Goal: Information Seeking & Learning: Learn about a topic

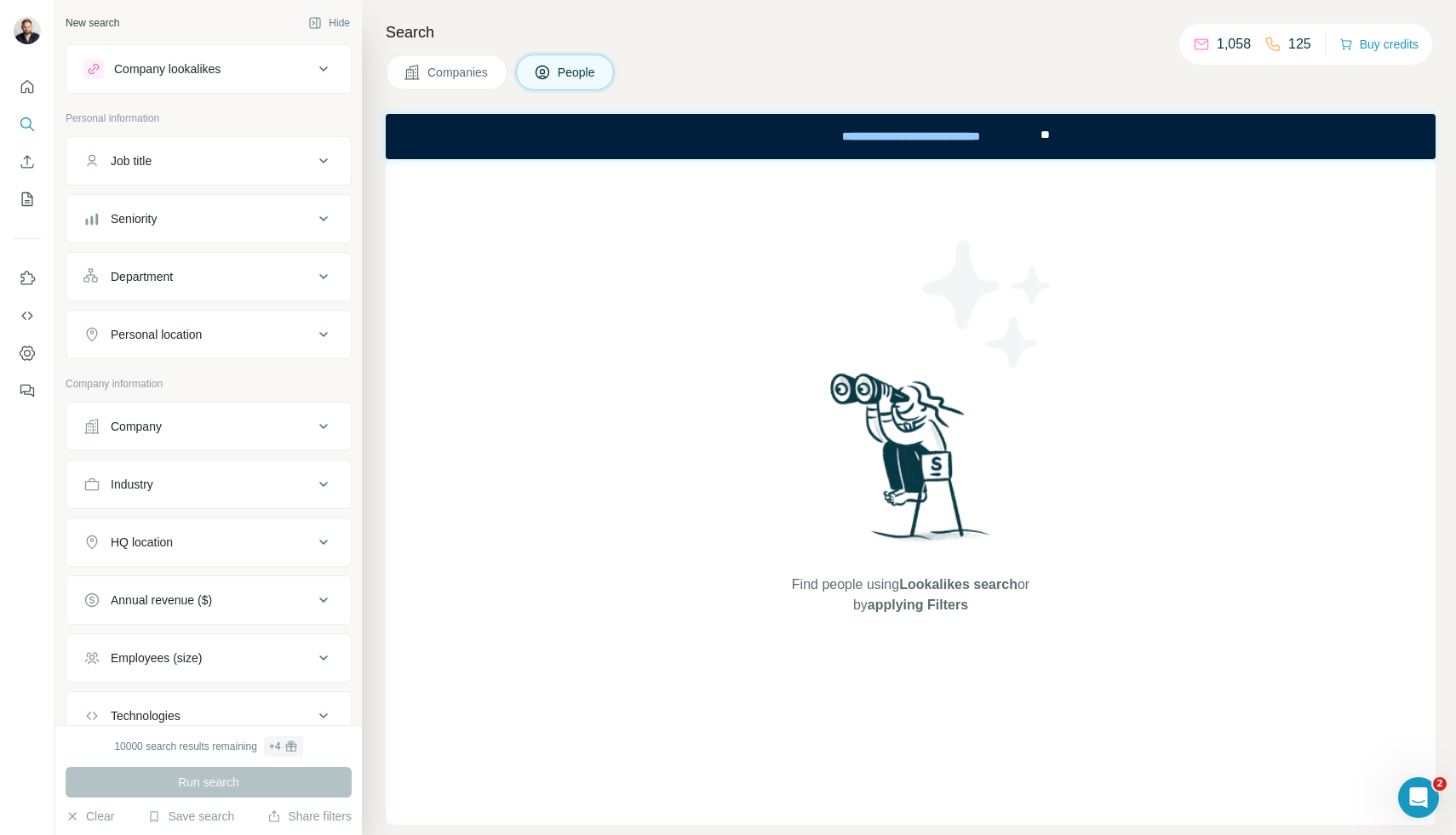
click at [837, 58] on div "Companies People" at bounding box center [910, 73] width 1050 height 36
click at [196, 169] on div "Job title" at bounding box center [198, 161] width 230 height 17
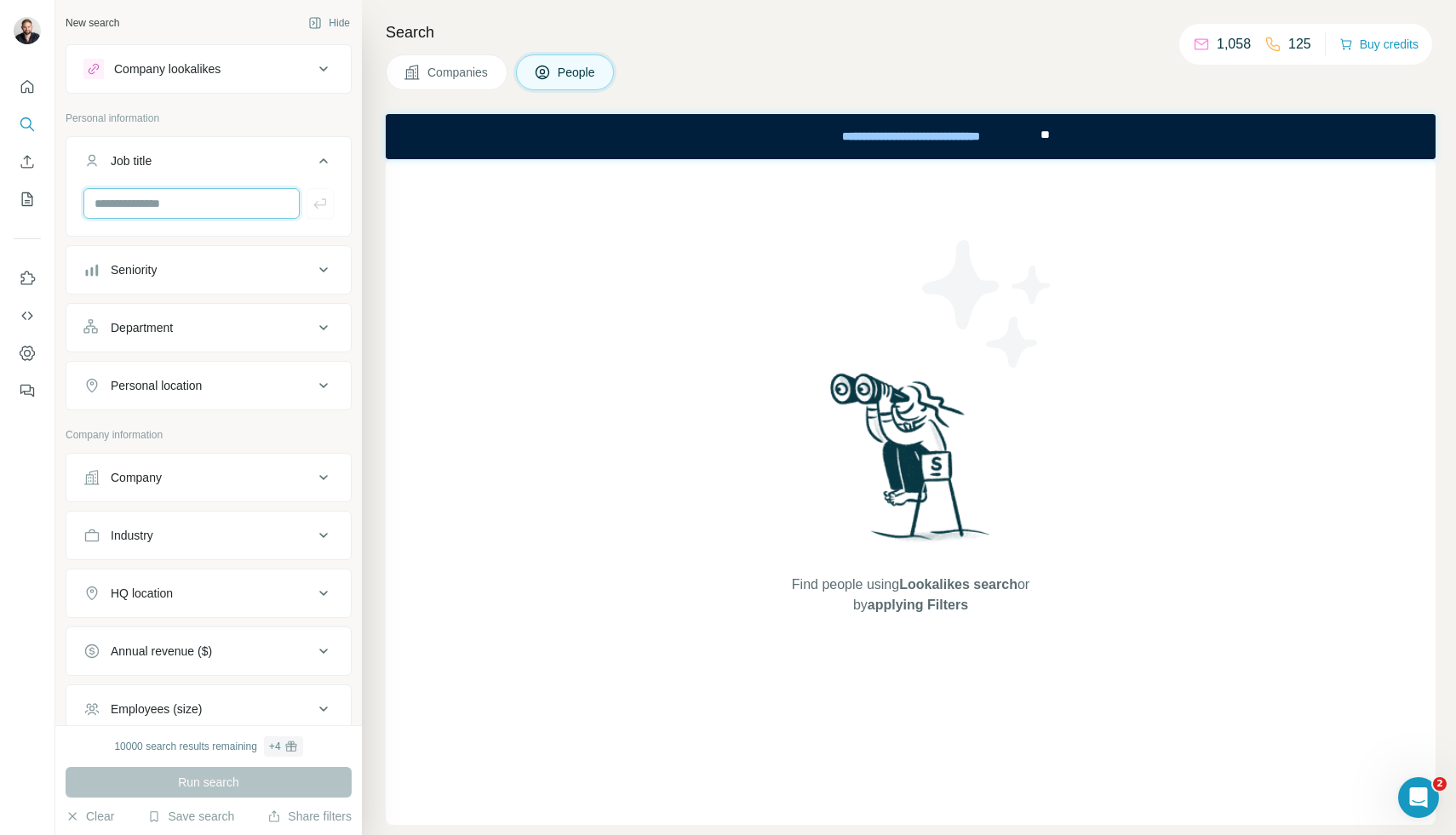
click at [186, 189] on input "text" at bounding box center [192, 204] width 216 height 31
click at [169, 206] on input "**********" at bounding box center [192, 204] width 216 height 31
type input "***"
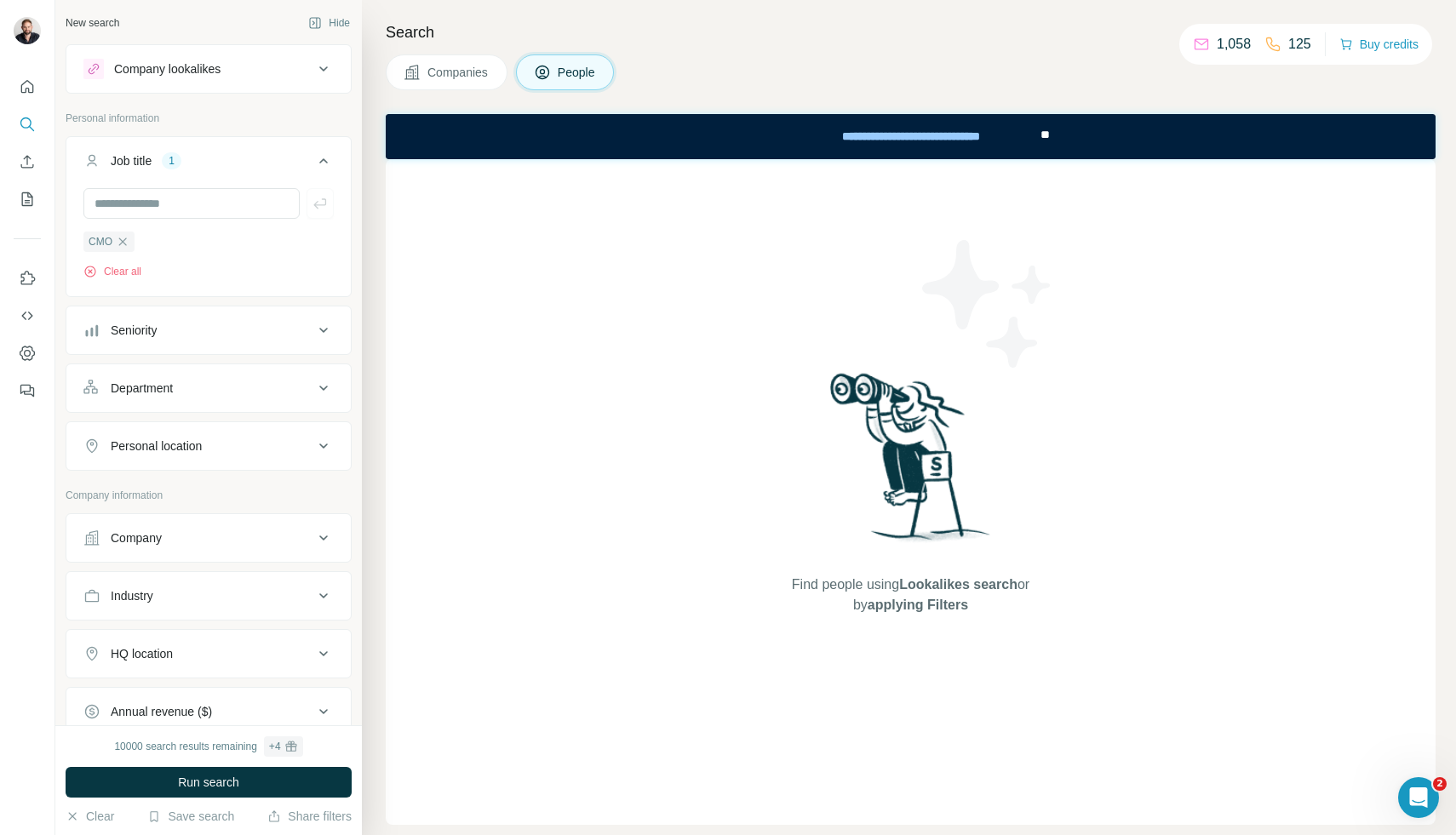
click at [165, 329] on div "Seniority" at bounding box center [198, 330] width 230 height 17
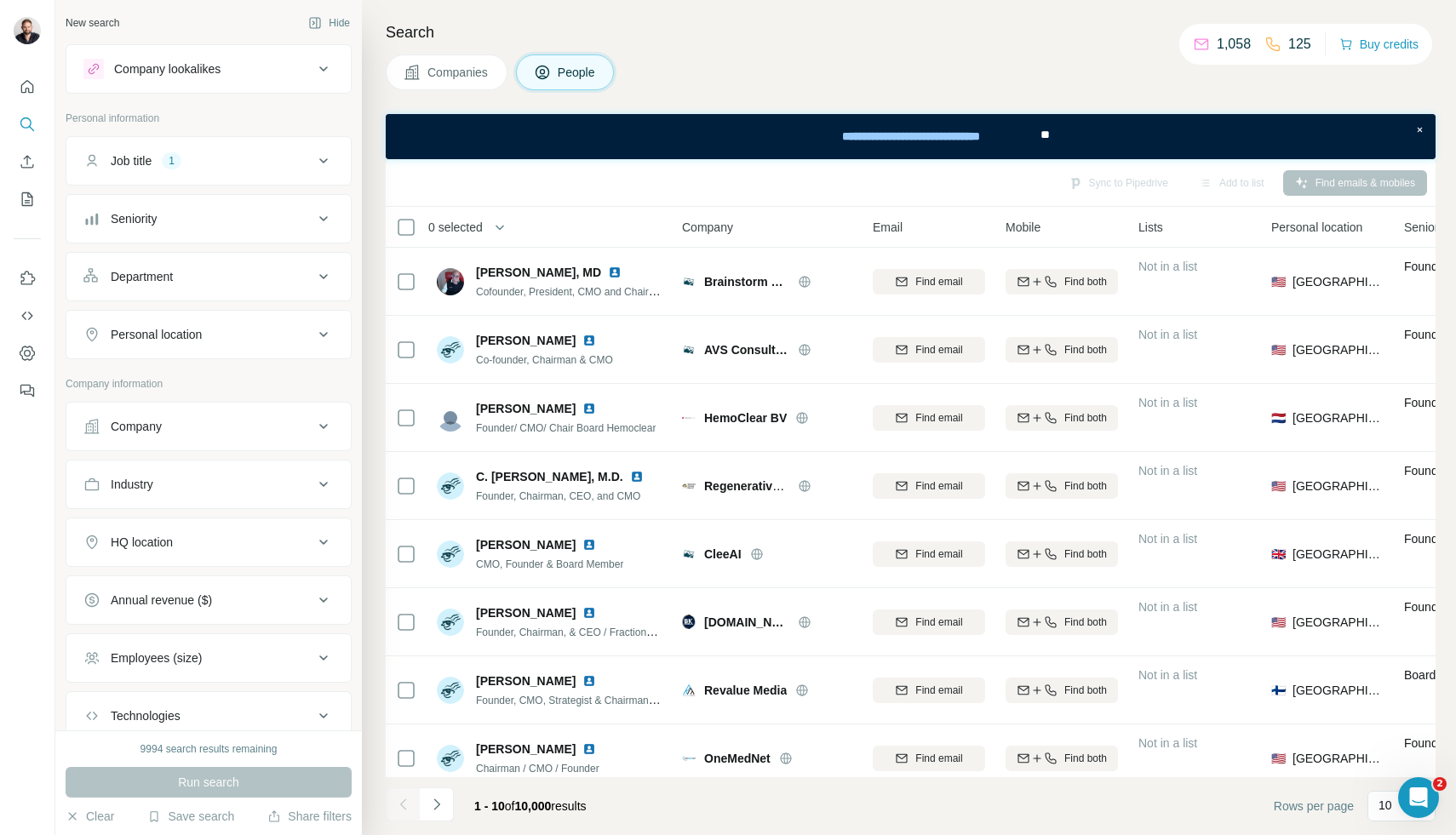
click at [192, 219] on div "Seniority" at bounding box center [198, 219] width 230 height 17
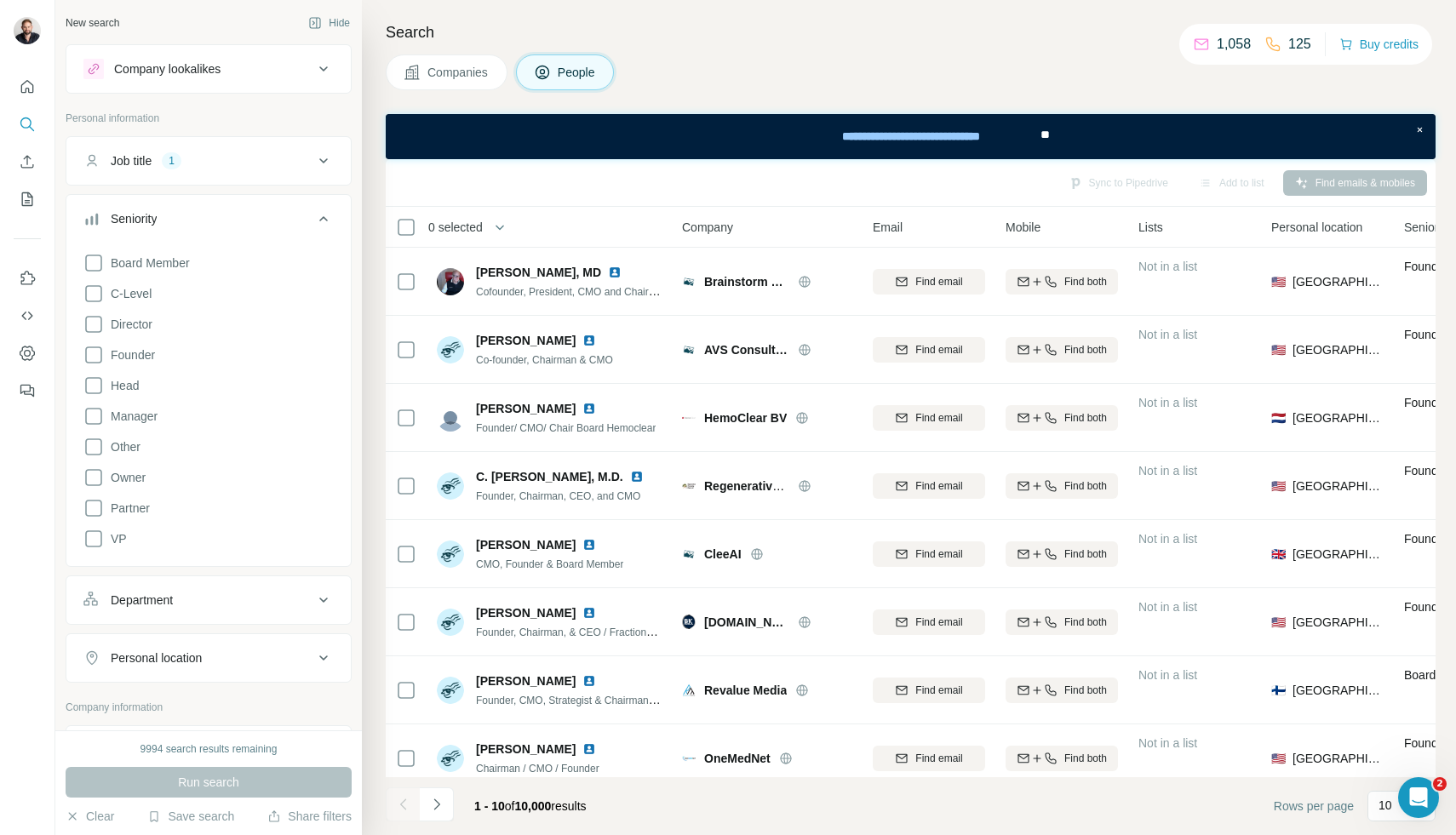
click at [192, 219] on div "Seniority" at bounding box center [198, 219] width 230 height 17
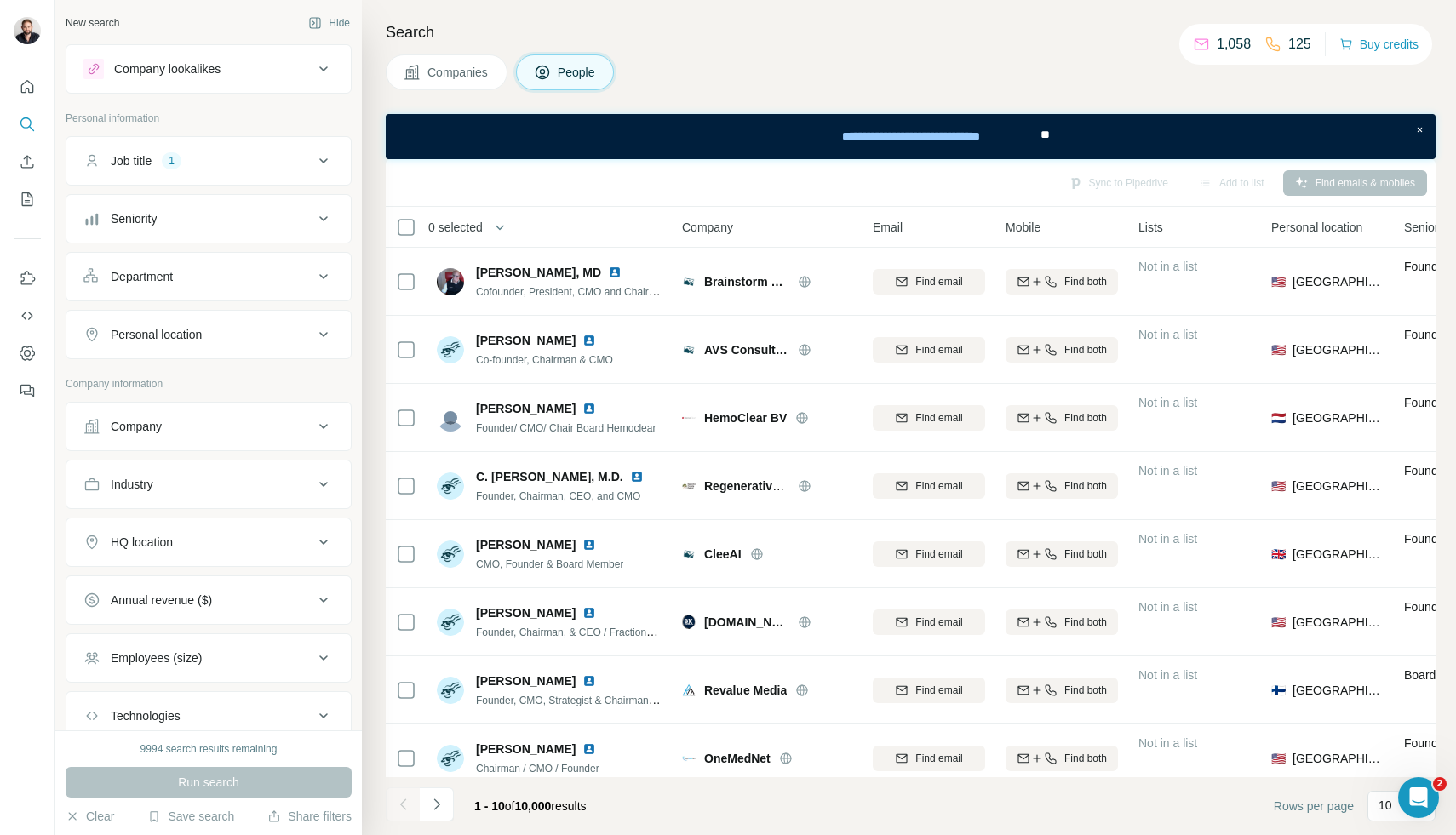
click at [181, 293] on button "Department" at bounding box center [209, 277] width 284 height 41
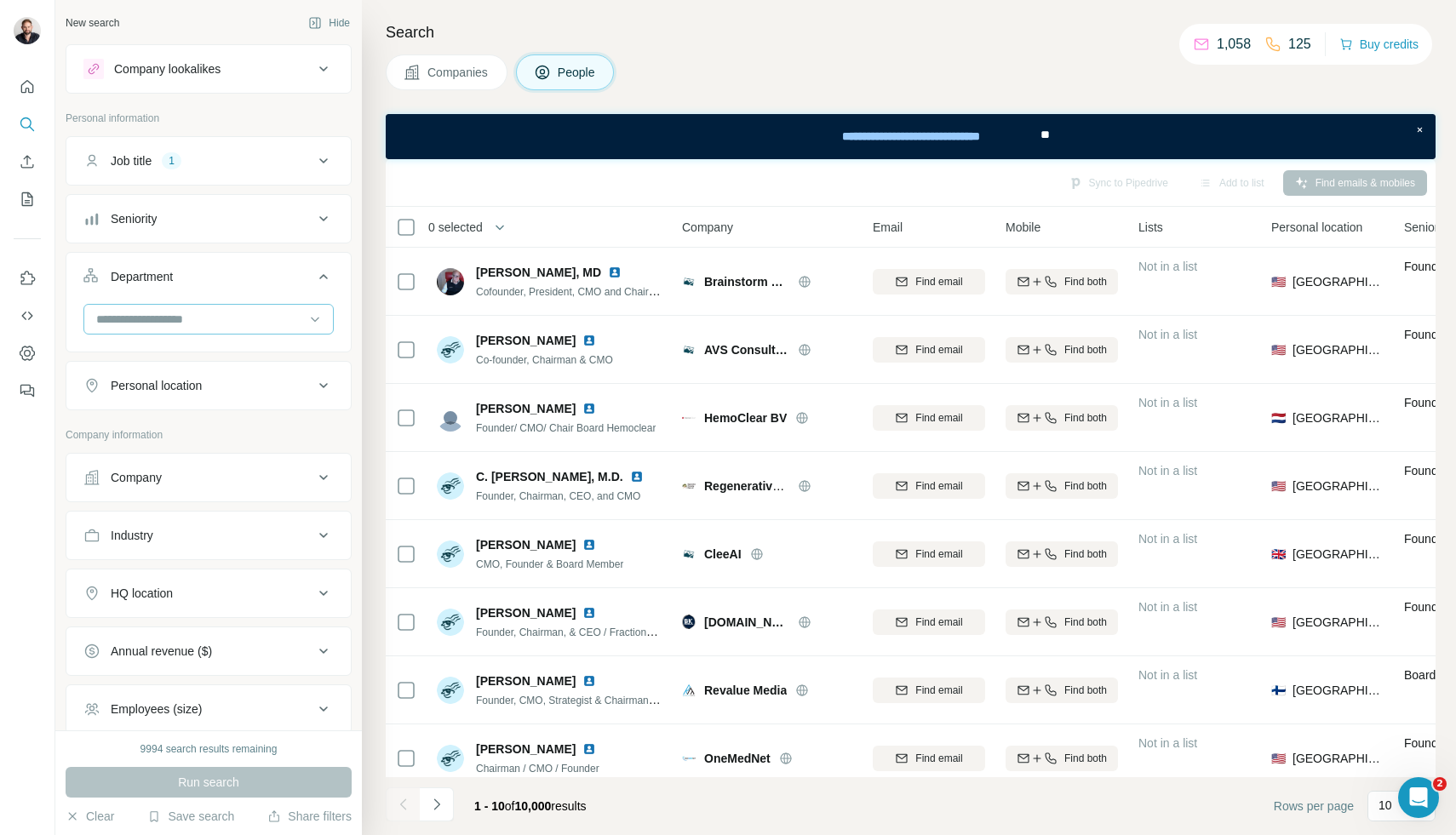
click at [182, 323] on input at bounding box center [199, 319] width 210 height 19
click at [190, 318] on input at bounding box center [199, 319] width 210 height 19
click at [159, 390] on div "Personal location" at bounding box center [156, 386] width 91 height 17
click at [148, 427] on input "text" at bounding box center [209, 429] width 251 height 31
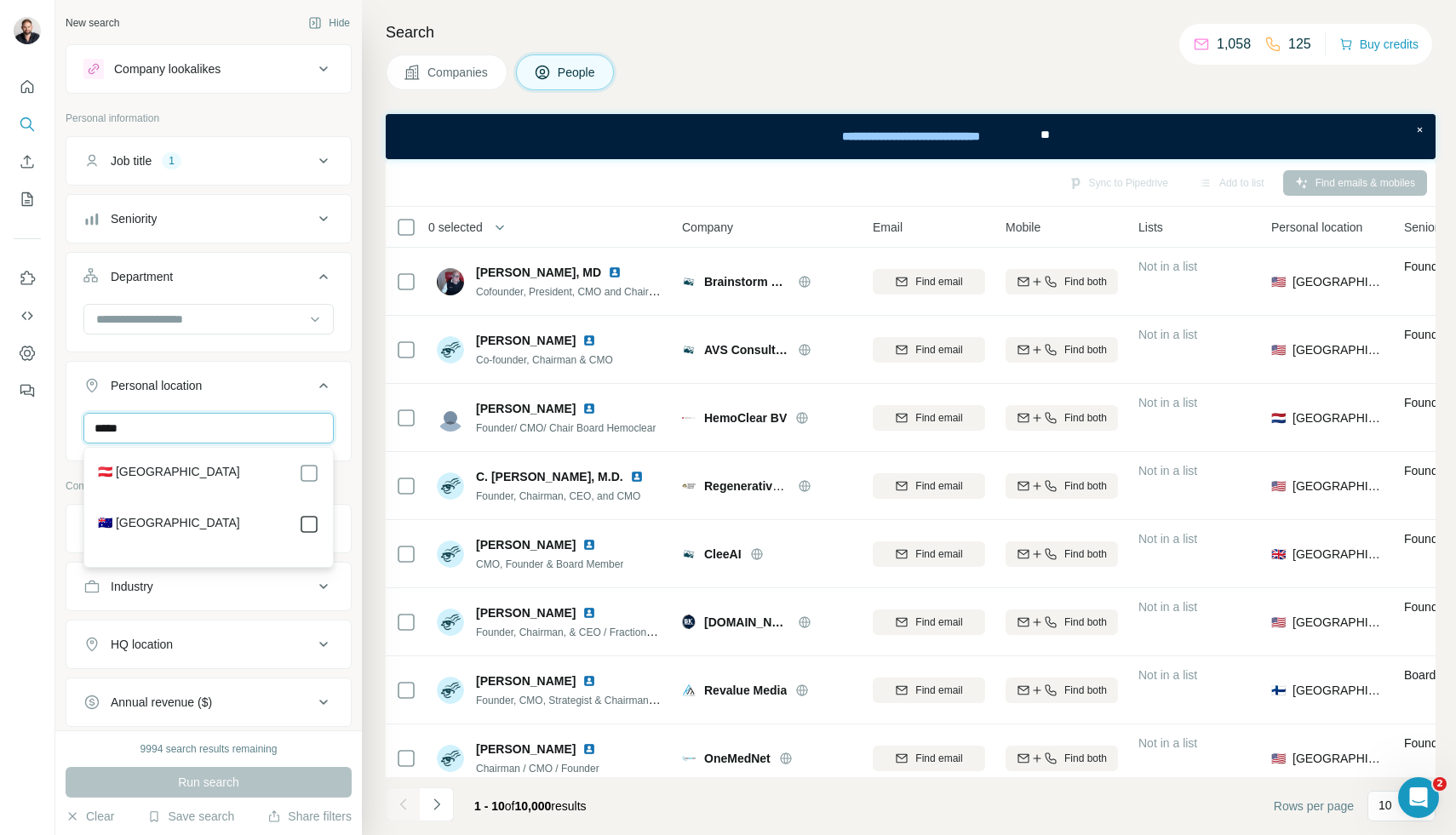
type input "*****"
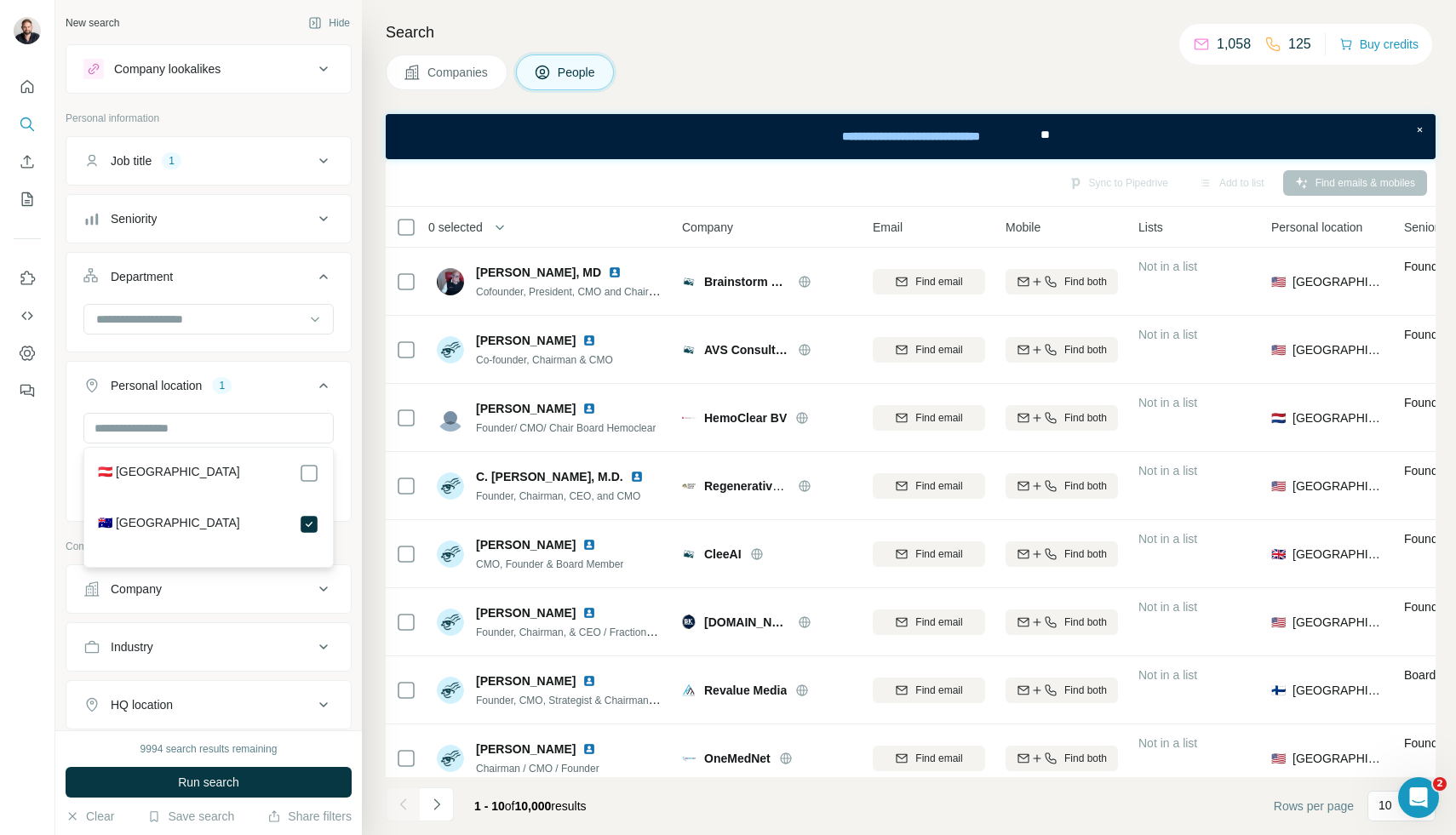
click at [304, 386] on div "Personal location 1" at bounding box center [198, 386] width 230 height 17
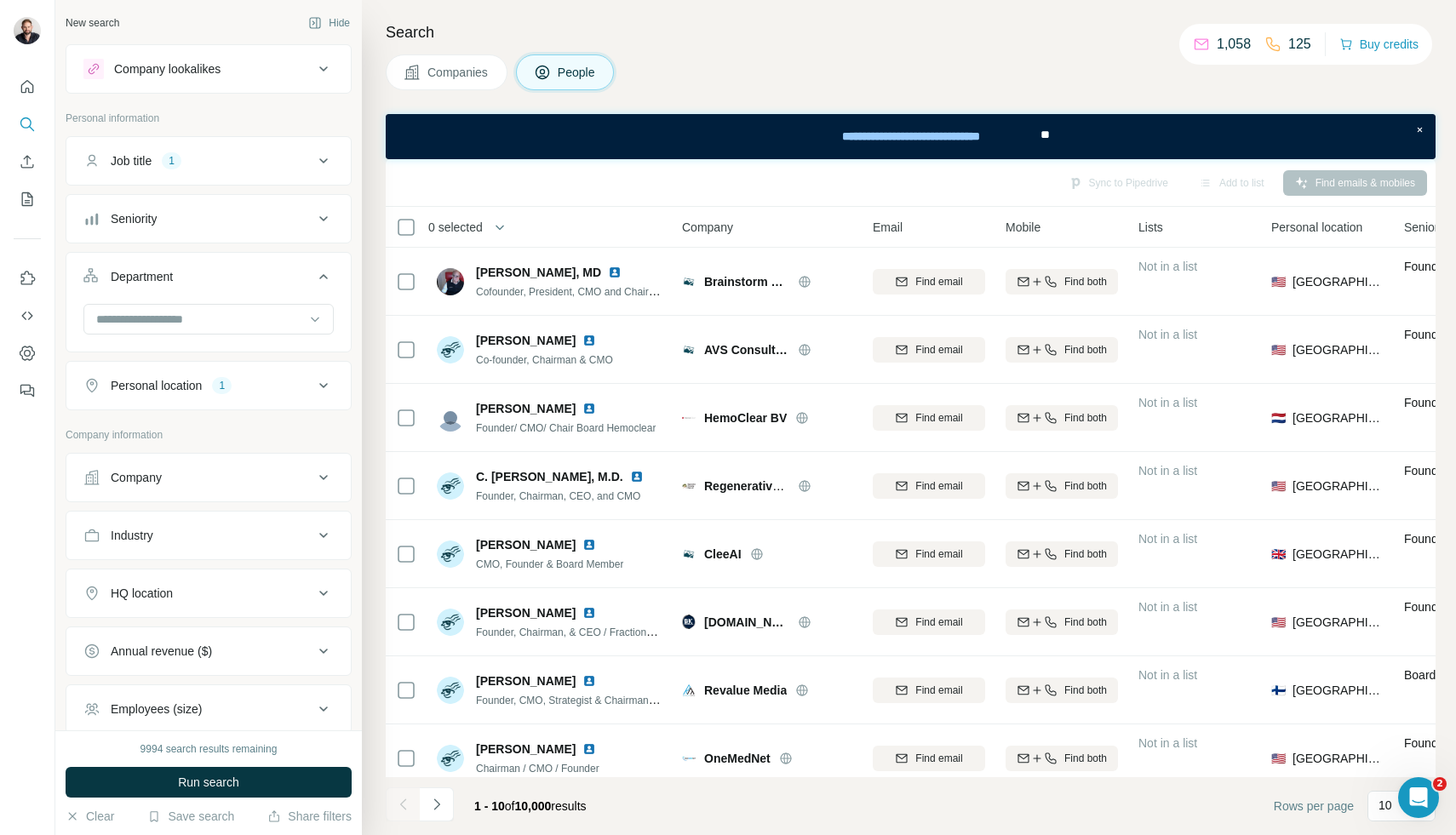
click at [223, 460] on button "Company" at bounding box center [209, 477] width 284 height 41
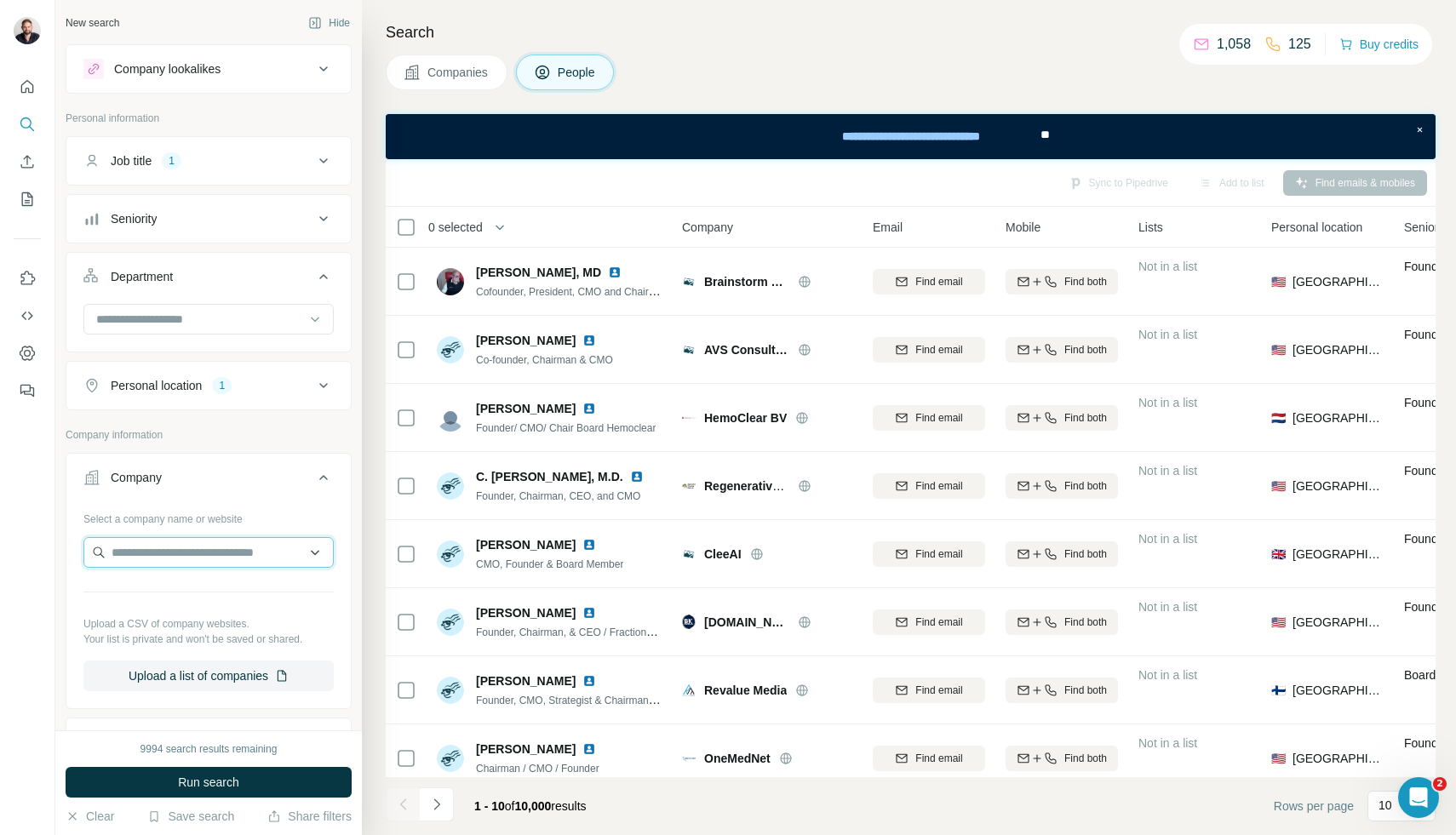
click at [186, 563] on input "text" at bounding box center [209, 553] width 251 height 31
click at [342, 461] on button "Company" at bounding box center [209, 481] width 284 height 48
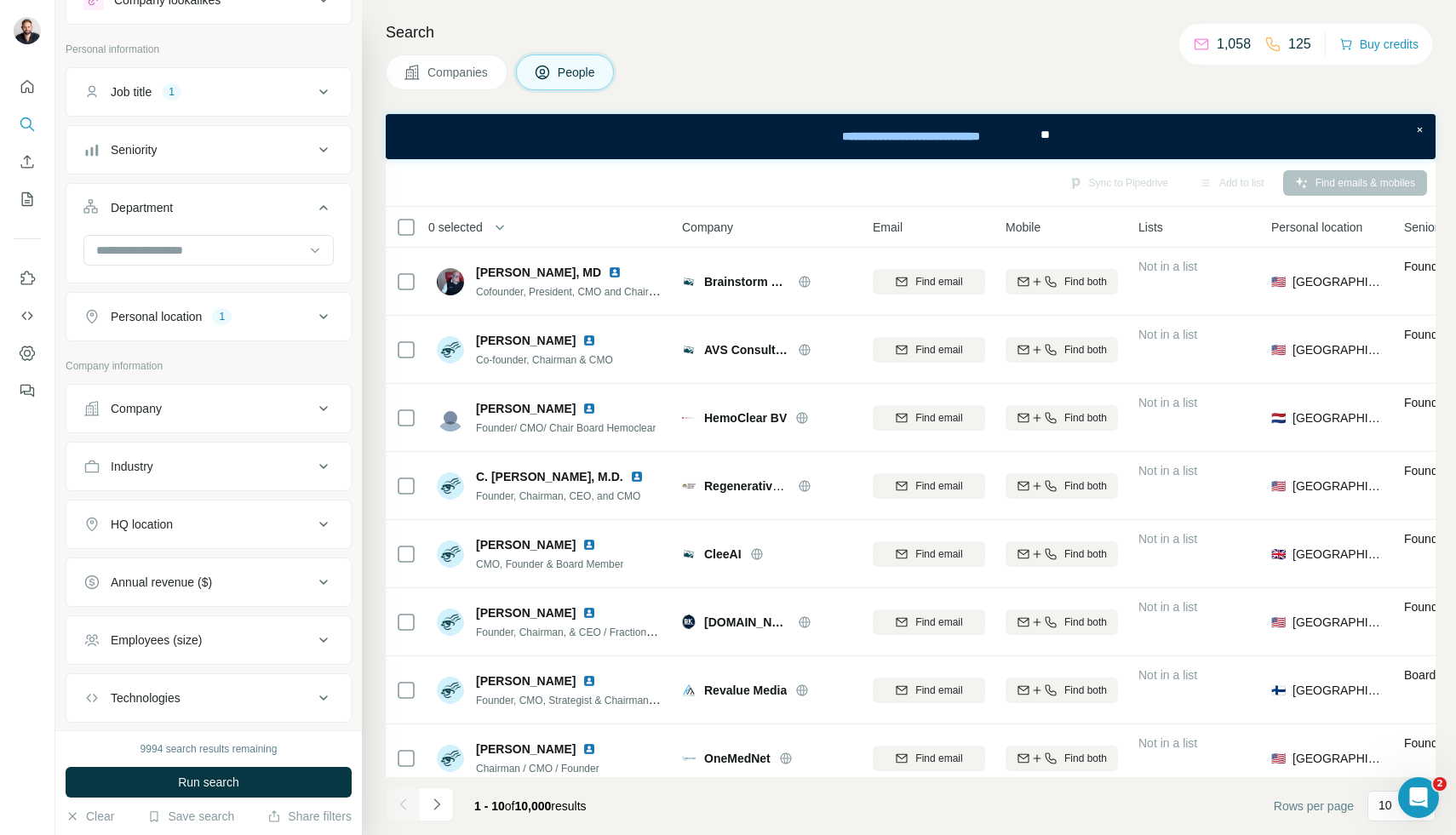
scroll to position [83, 0]
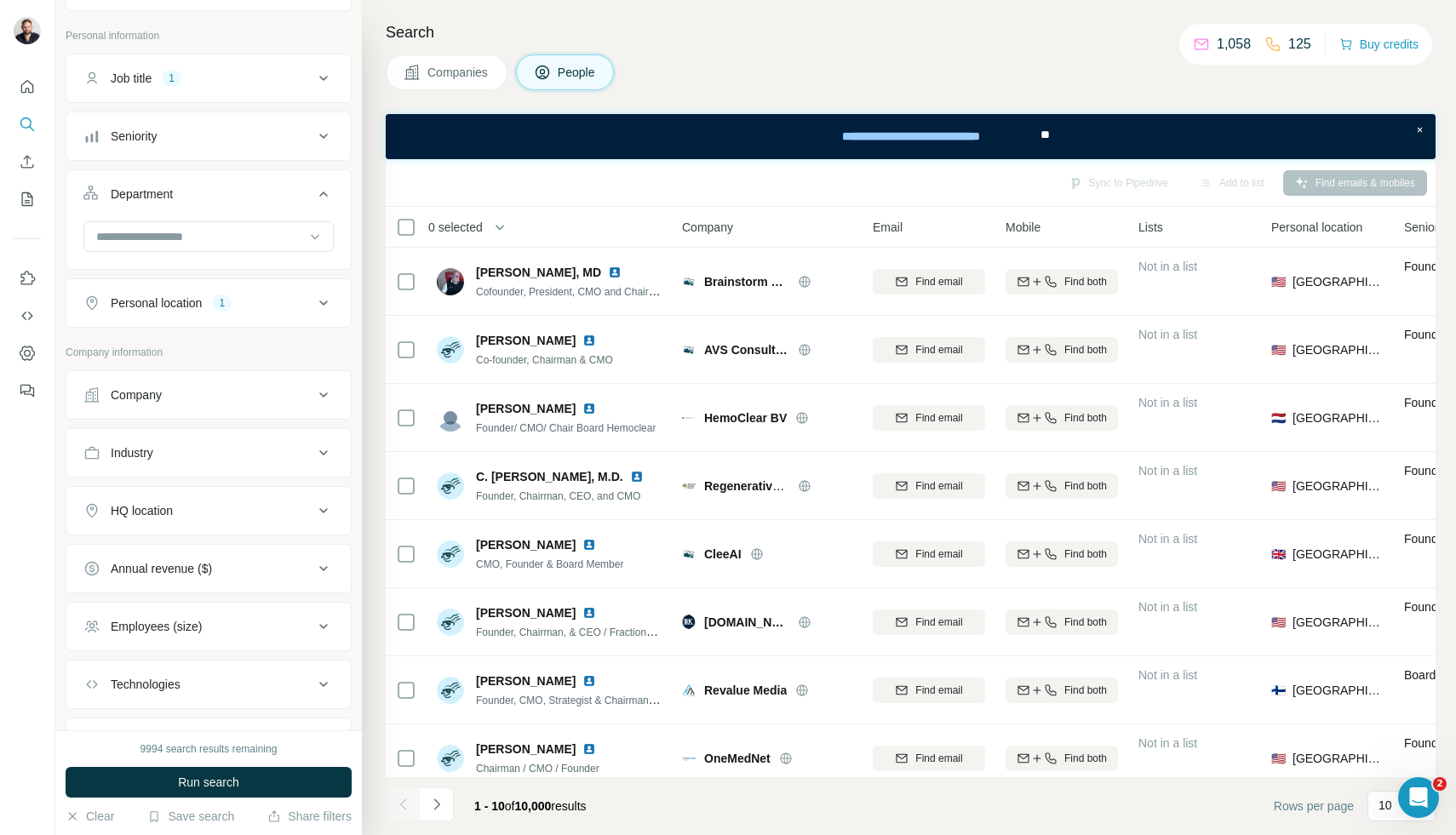
click at [328, 457] on icon at bounding box center [323, 453] width 21 height 21
click at [270, 492] on input at bounding box center [199, 495] width 210 height 19
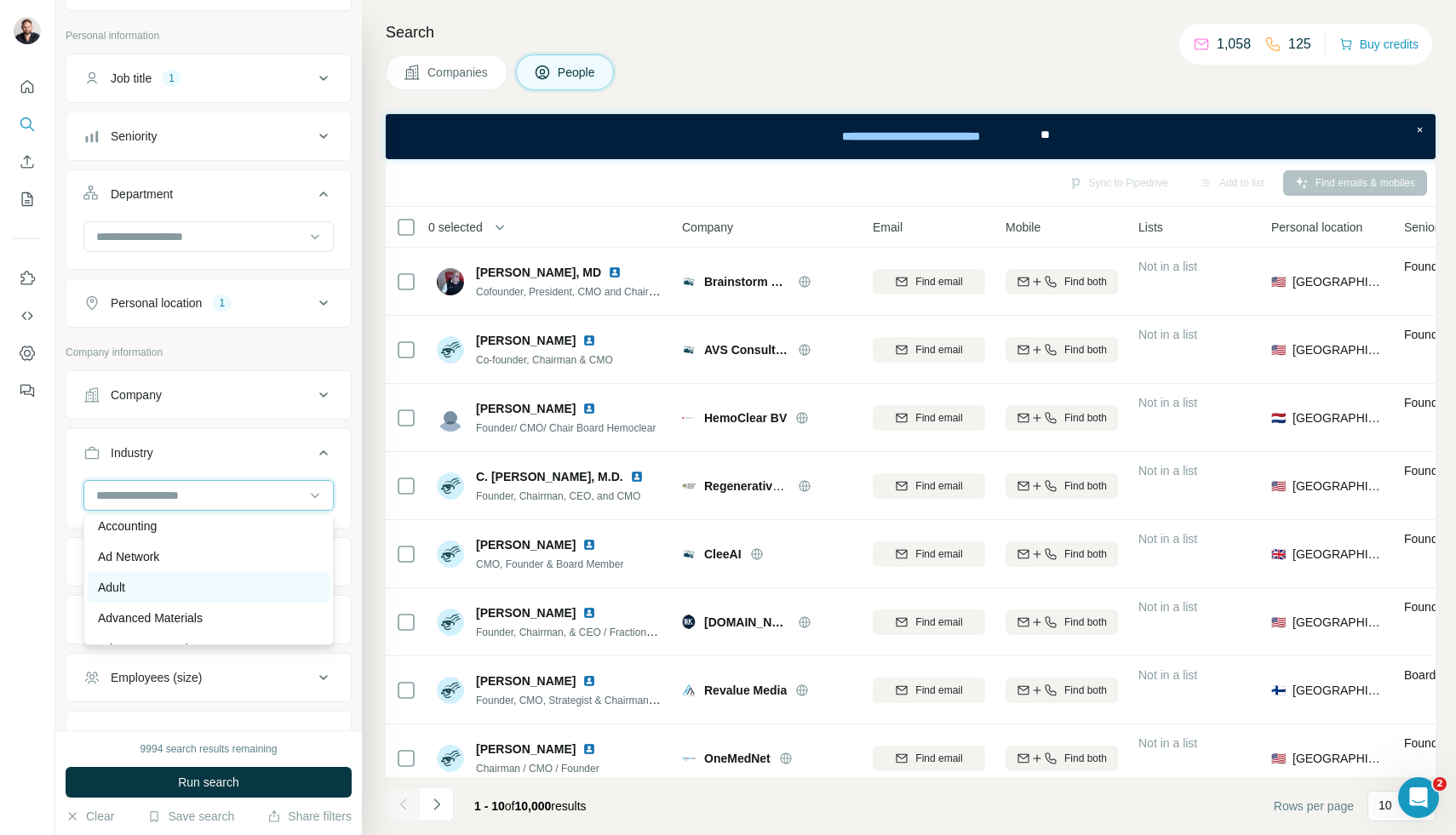
scroll to position [0, 0]
click at [157, 599] on p "Accounting" at bounding box center [127, 595] width 59 height 17
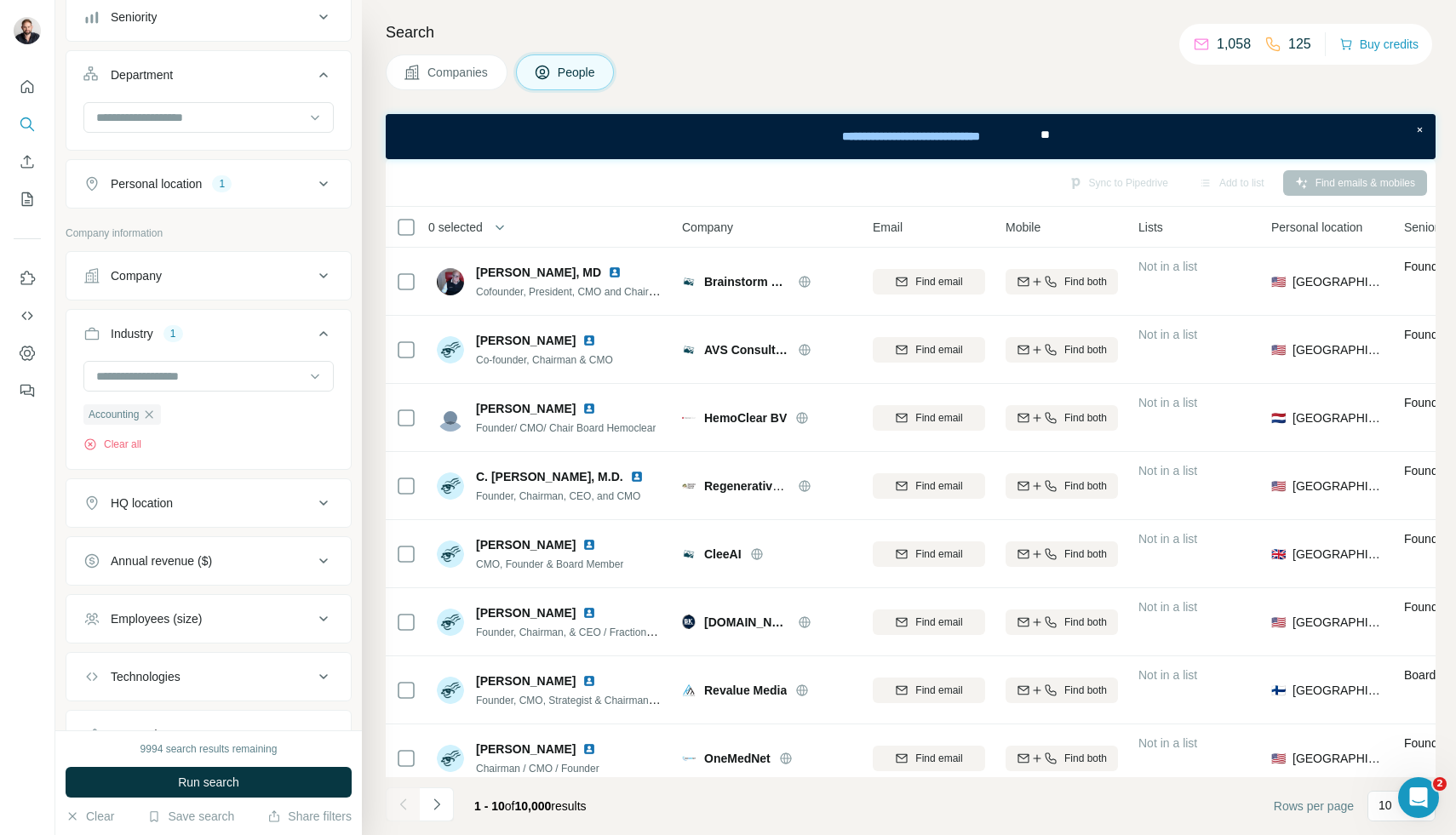
scroll to position [211, 0]
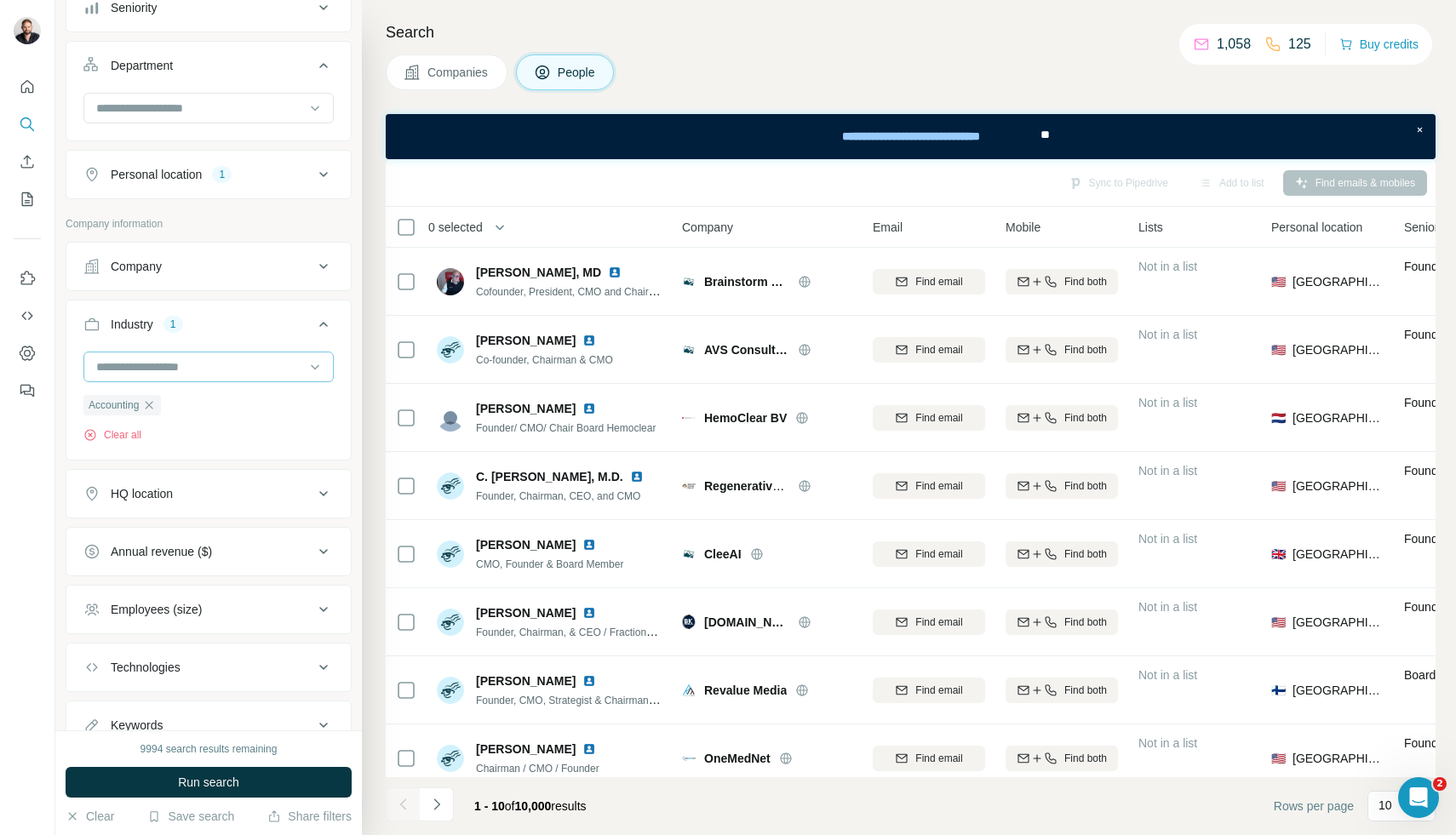
click at [263, 367] on input at bounding box center [199, 367] width 210 height 19
click at [192, 433] on p "Asset Management" at bounding box center [149, 431] width 103 height 17
click at [238, 370] on input at bounding box center [199, 367] width 210 height 19
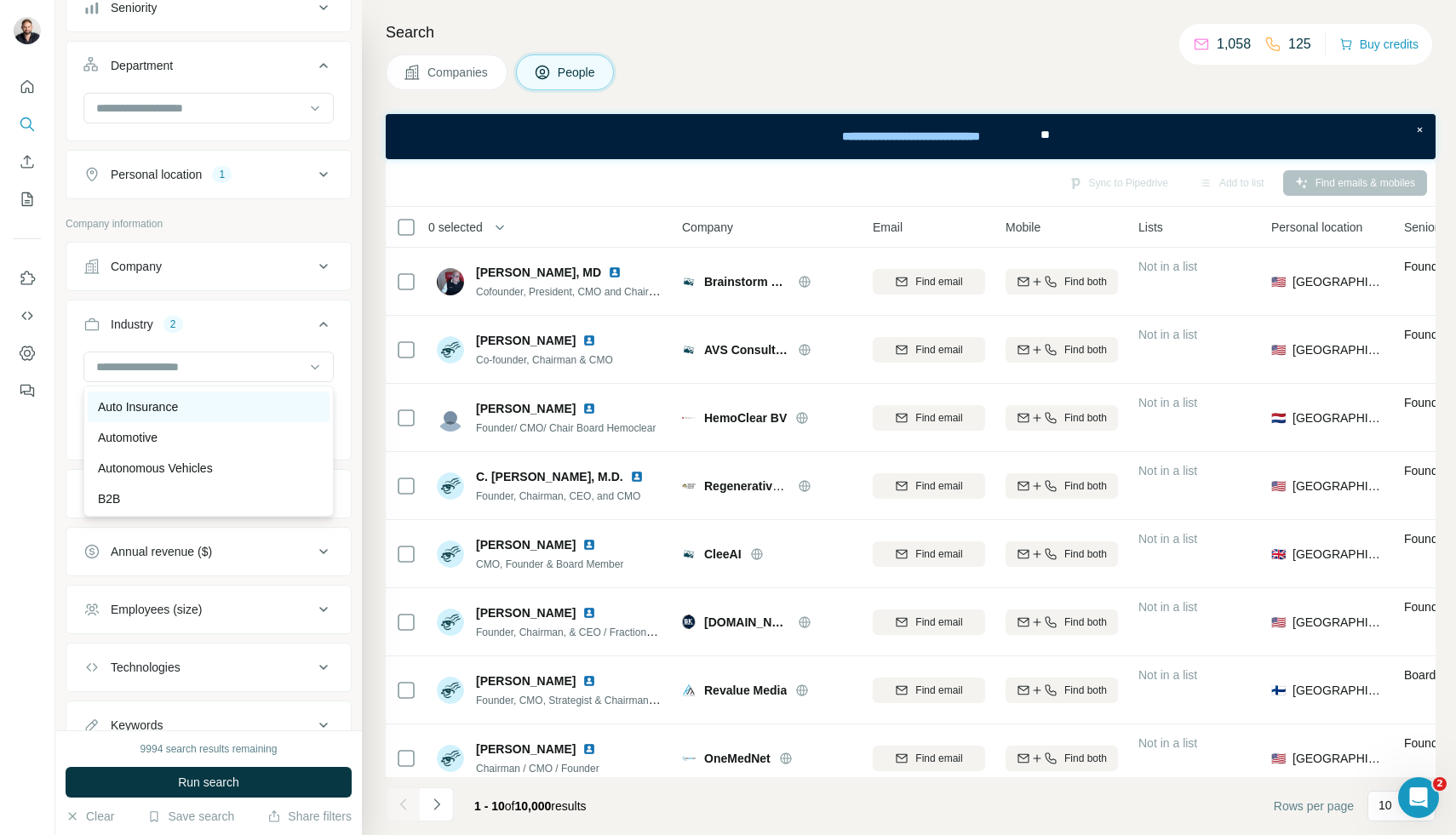
click at [201, 413] on div "Auto Insurance" at bounding box center [208, 407] width 222 height 17
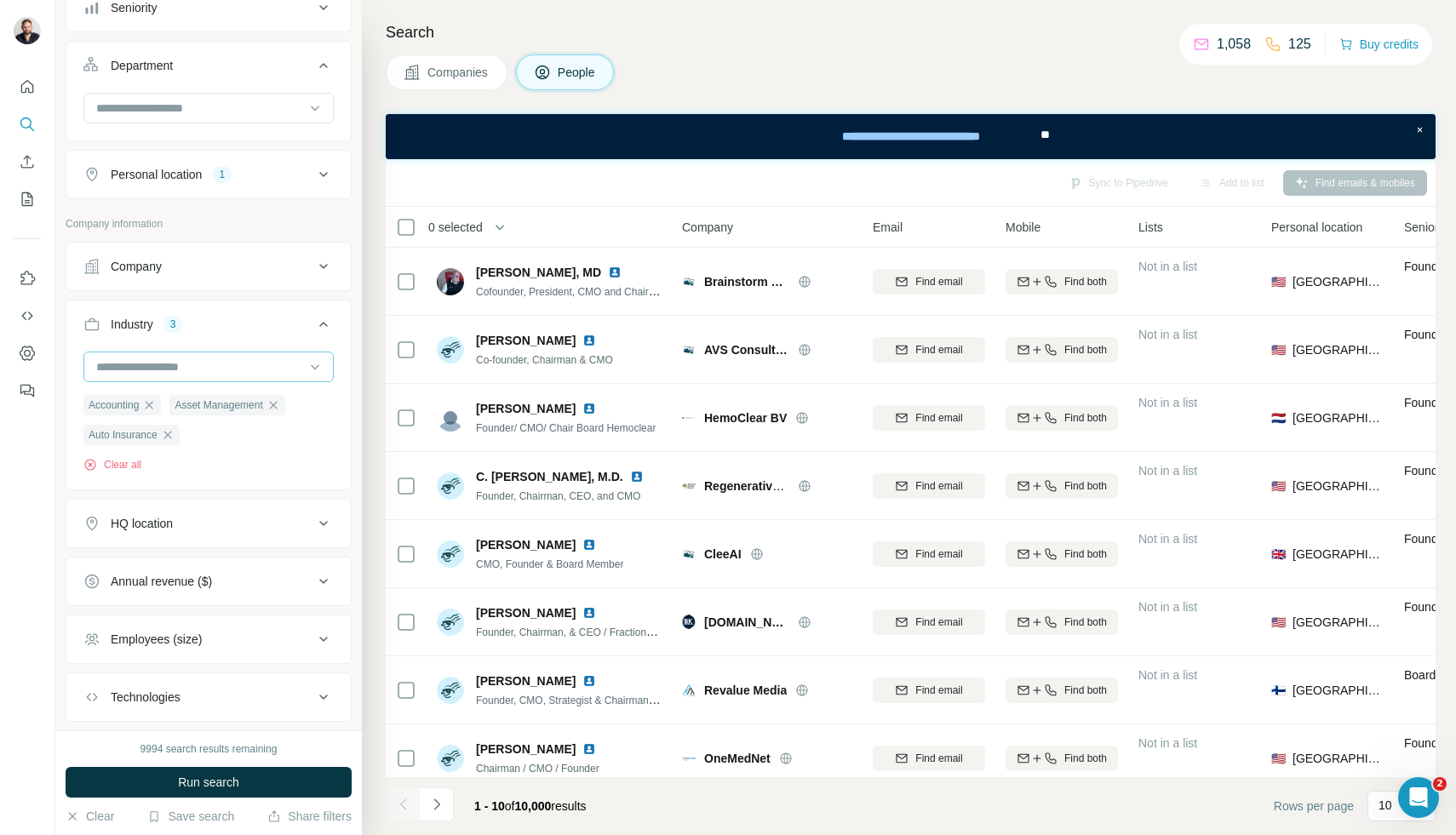
click at [250, 360] on input at bounding box center [199, 367] width 210 height 19
click at [218, 429] on div "B2B" at bounding box center [208, 426] width 222 height 17
click at [243, 368] on input at bounding box center [199, 367] width 210 height 19
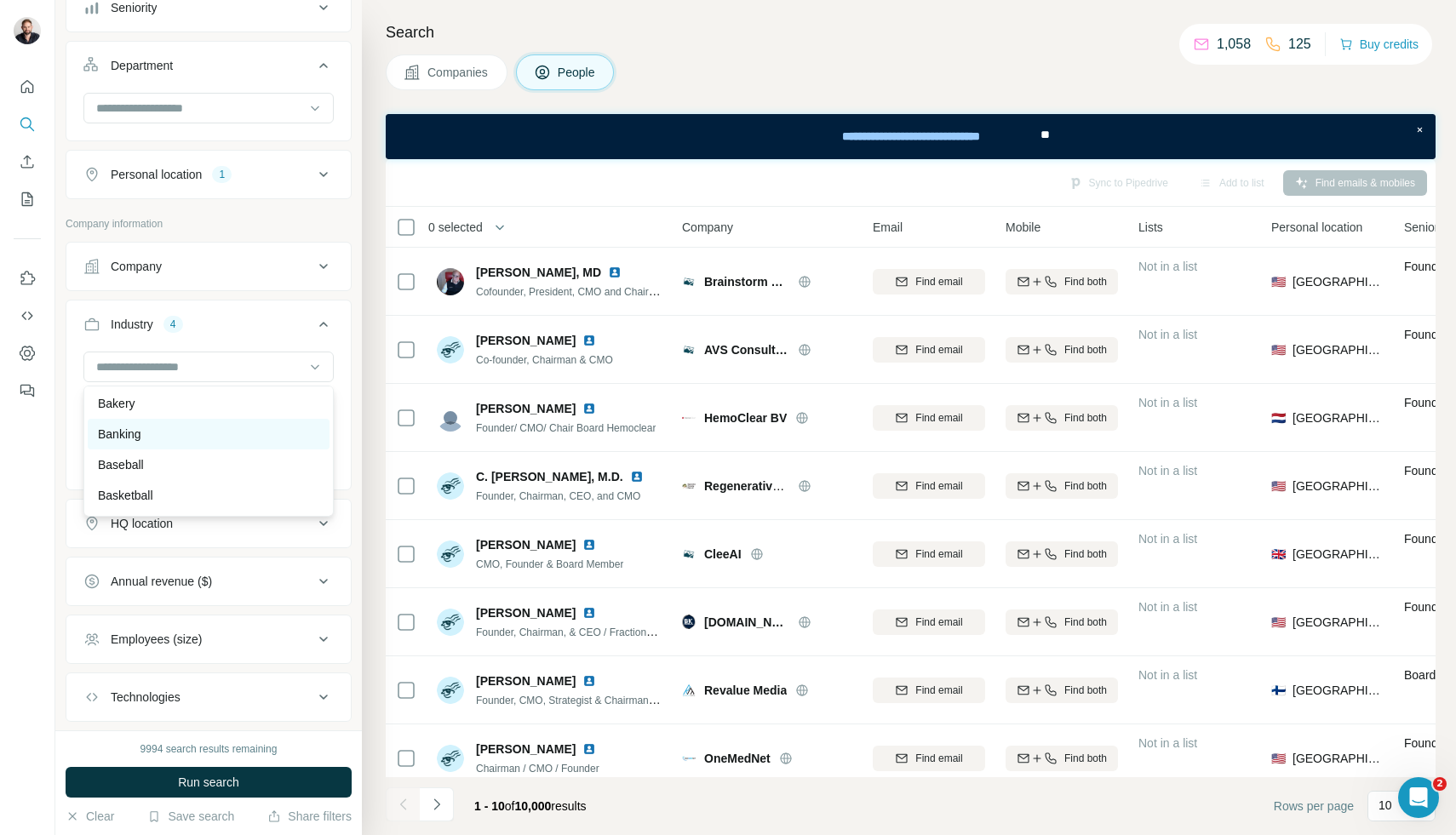
click at [223, 441] on div "Banking" at bounding box center [208, 435] width 222 height 17
click at [256, 373] on input at bounding box center [199, 367] width 210 height 19
click at [212, 398] on p "Commercial Insurance" at bounding box center [157, 397] width 119 height 17
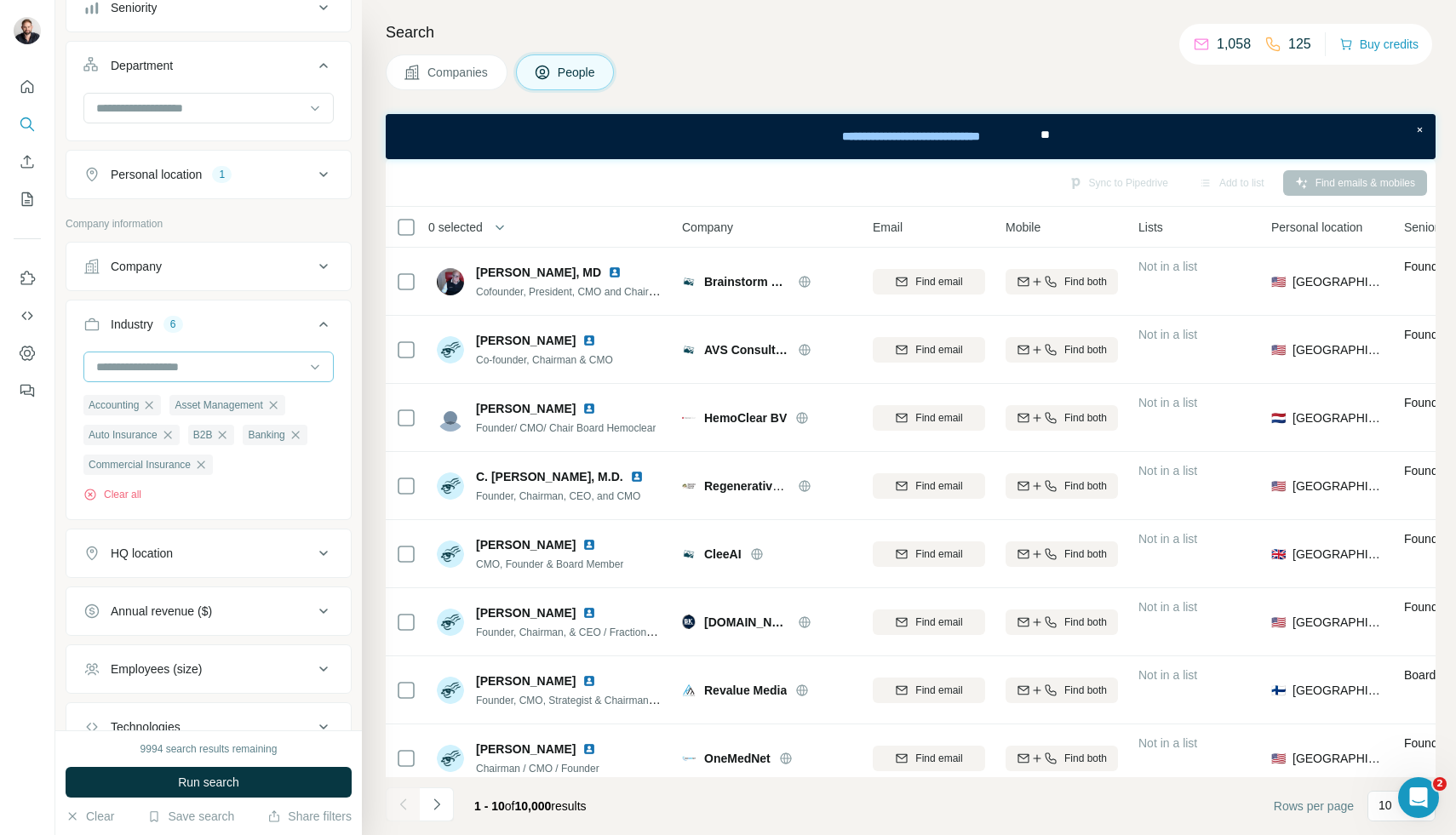
click at [226, 373] on input at bounding box center [199, 367] width 210 height 19
click at [221, 426] on div "Commercial Lending" at bounding box center [208, 428] width 222 height 17
click at [259, 364] on input at bounding box center [199, 367] width 210 height 19
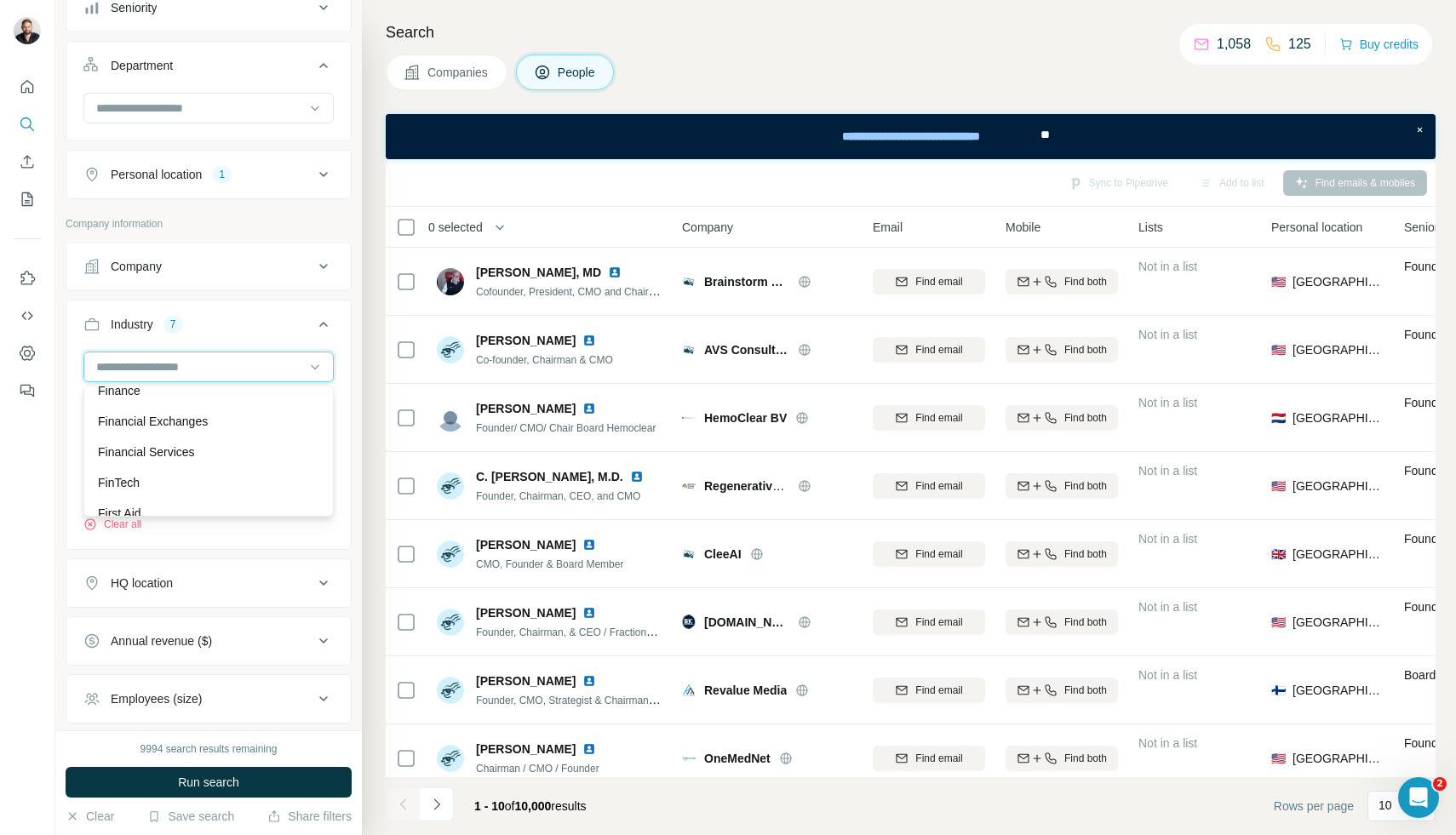
scroll to position [6974, 0]
click at [465, 73] on span "Companies" at bounding box center [459, 73] width 62 height 17
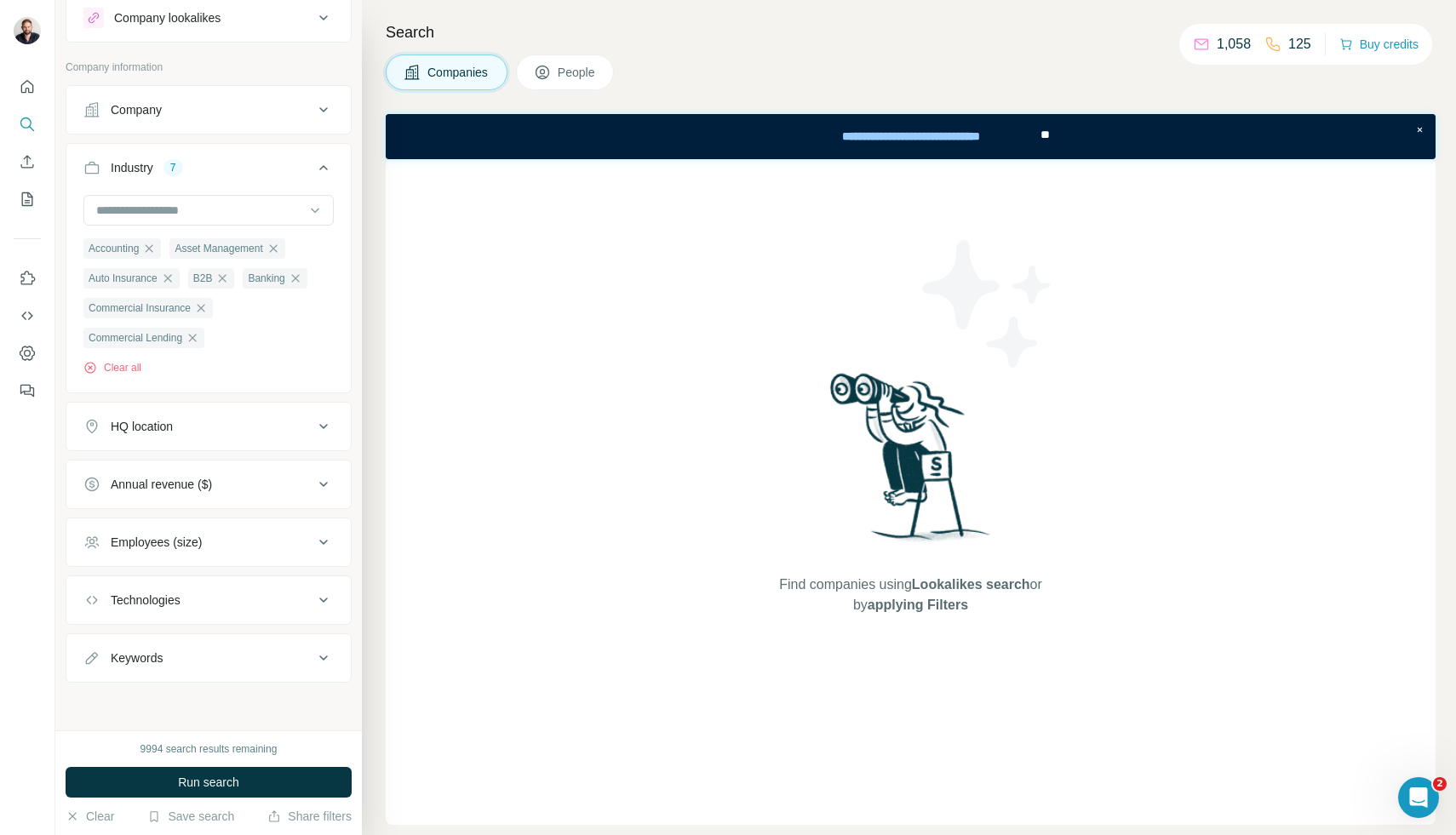
scroll to position [53, 0]
click at [252, 209] on input at bounding box center [199, 210] width 210 height 19
click at [195, 256] on p "Financial Services" at bounding box center [145, 257] width 97 height 17
click at [219, 219] on div at bounding box center [199, 210] width 210 height 29
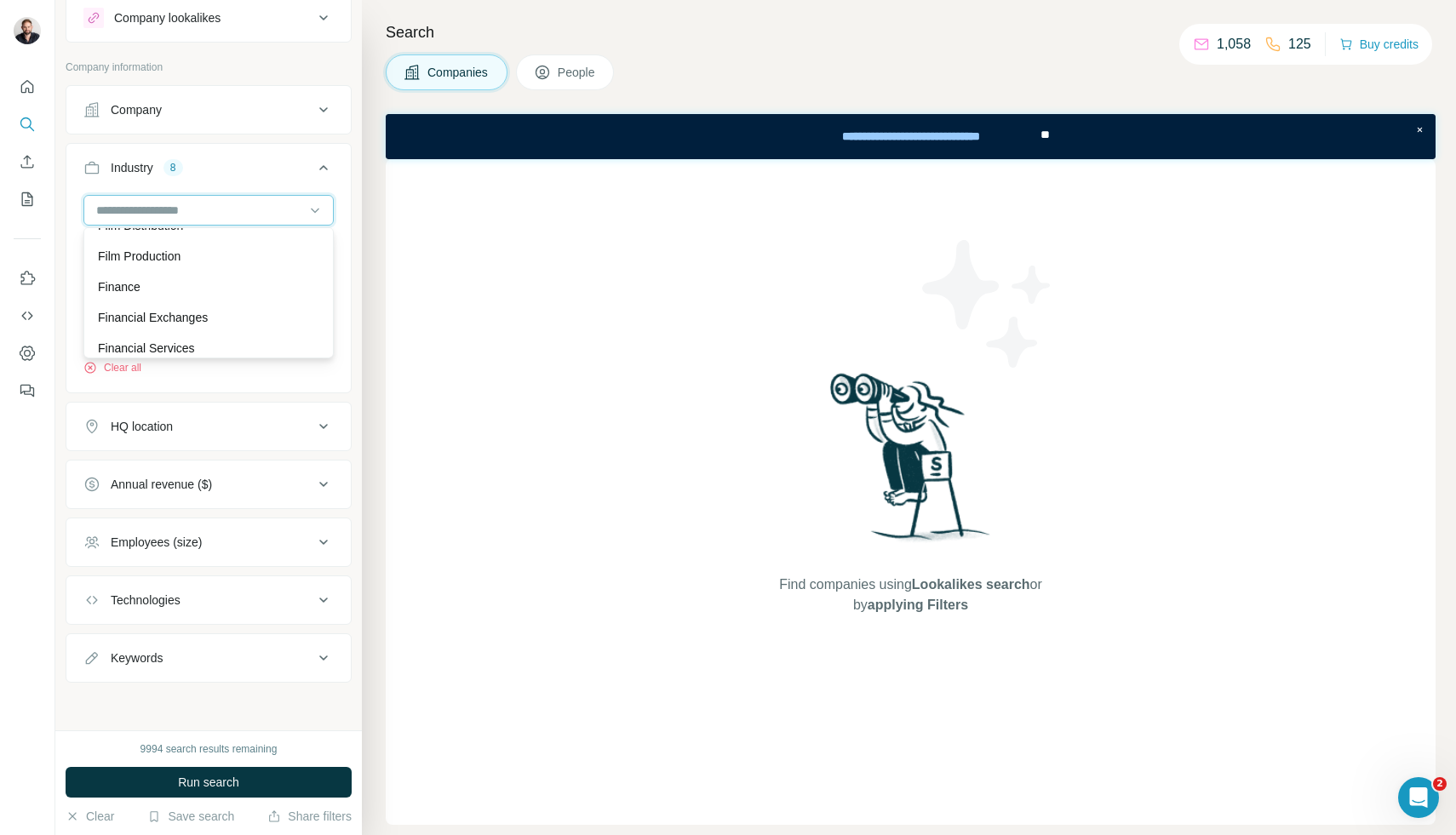
scroll to position [6914, 0]
click at [194, 317] on p "Financial Exchanges" at bounding box center [152, 321] width 109 height 17
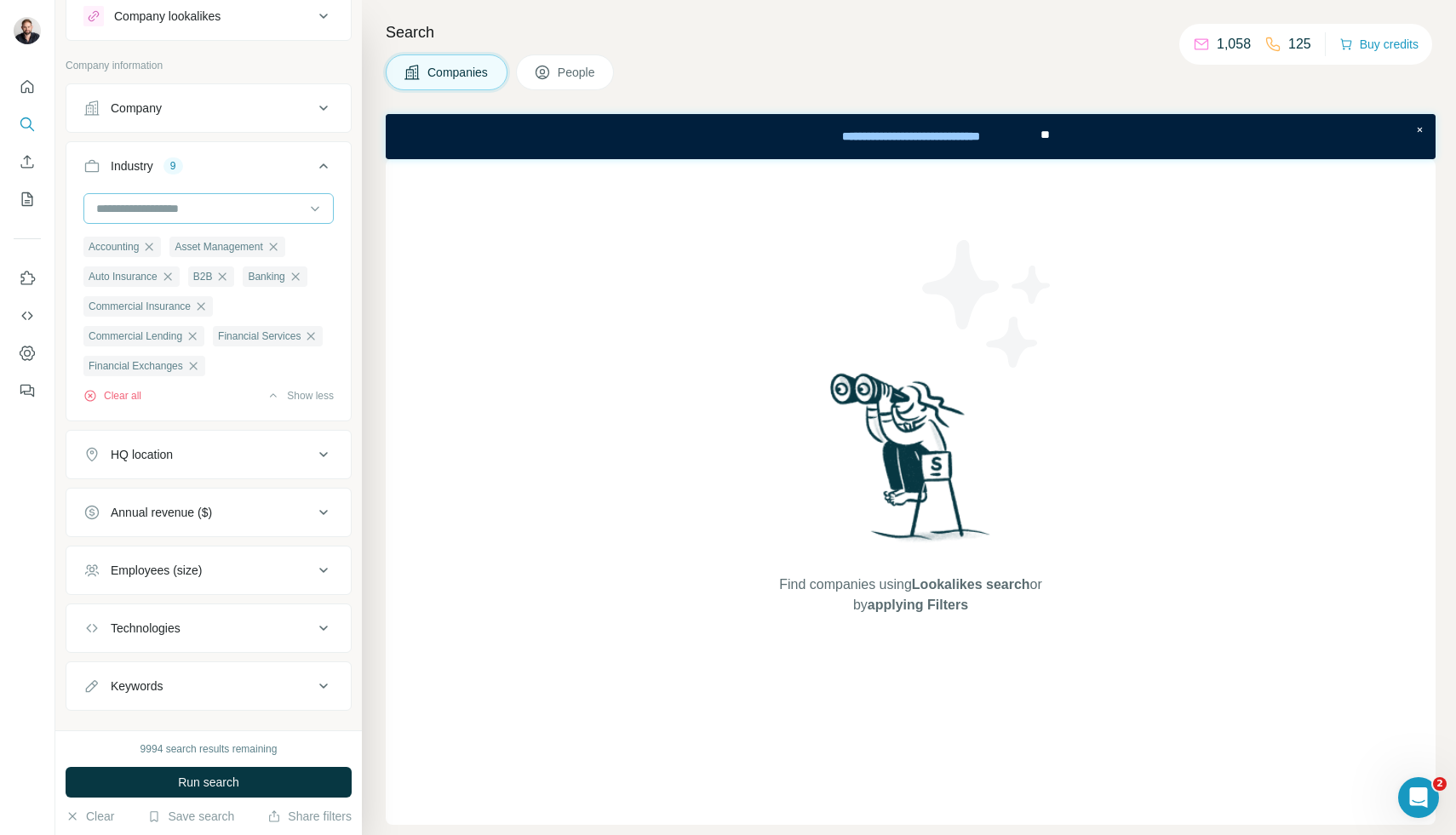
click at [247, 216] on input at bounding box center [199, 209] width 210 height 19
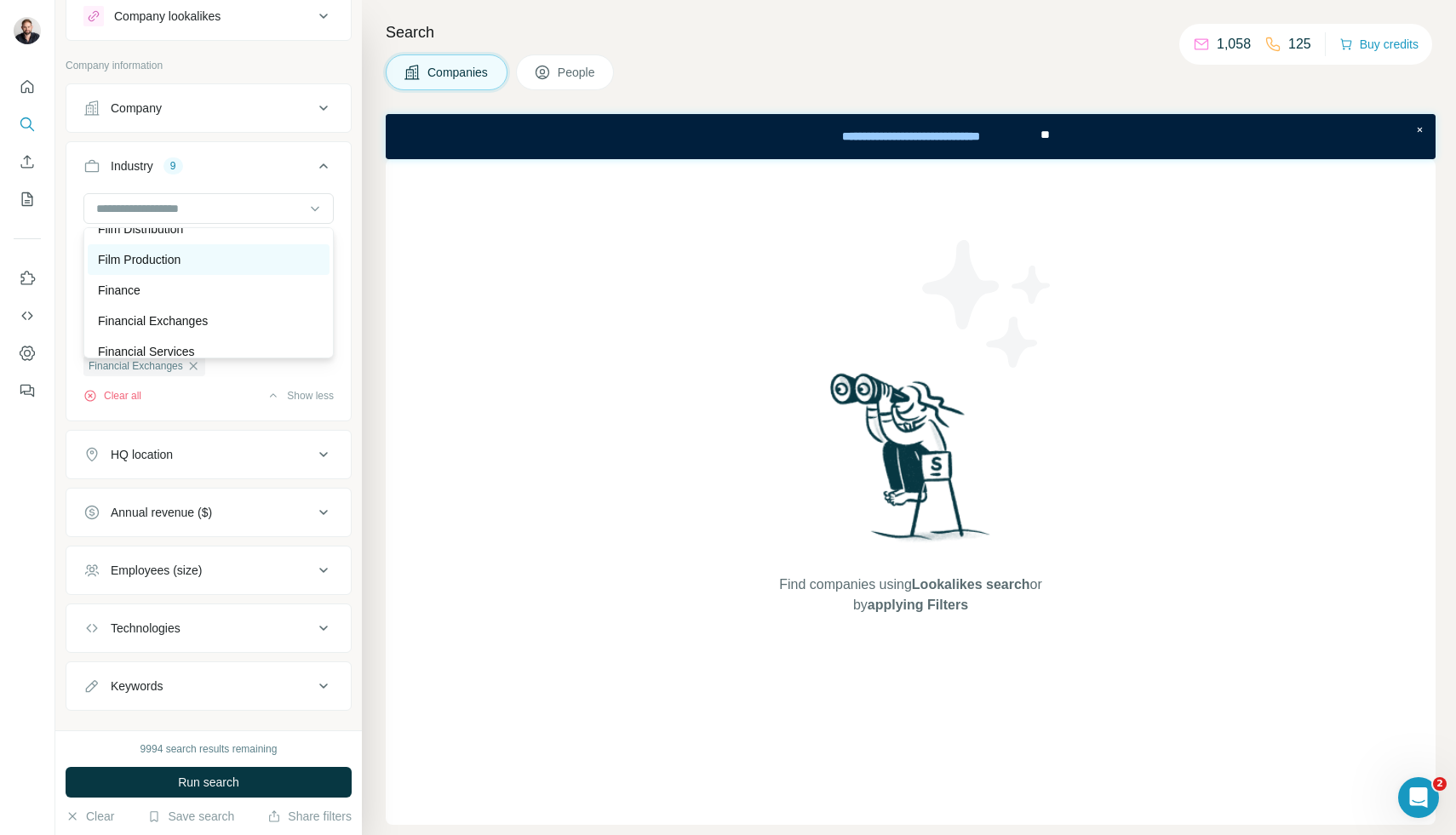
click at [200, 272] on div "Film Production" at bounding box center [209, 260] width 242 height 31
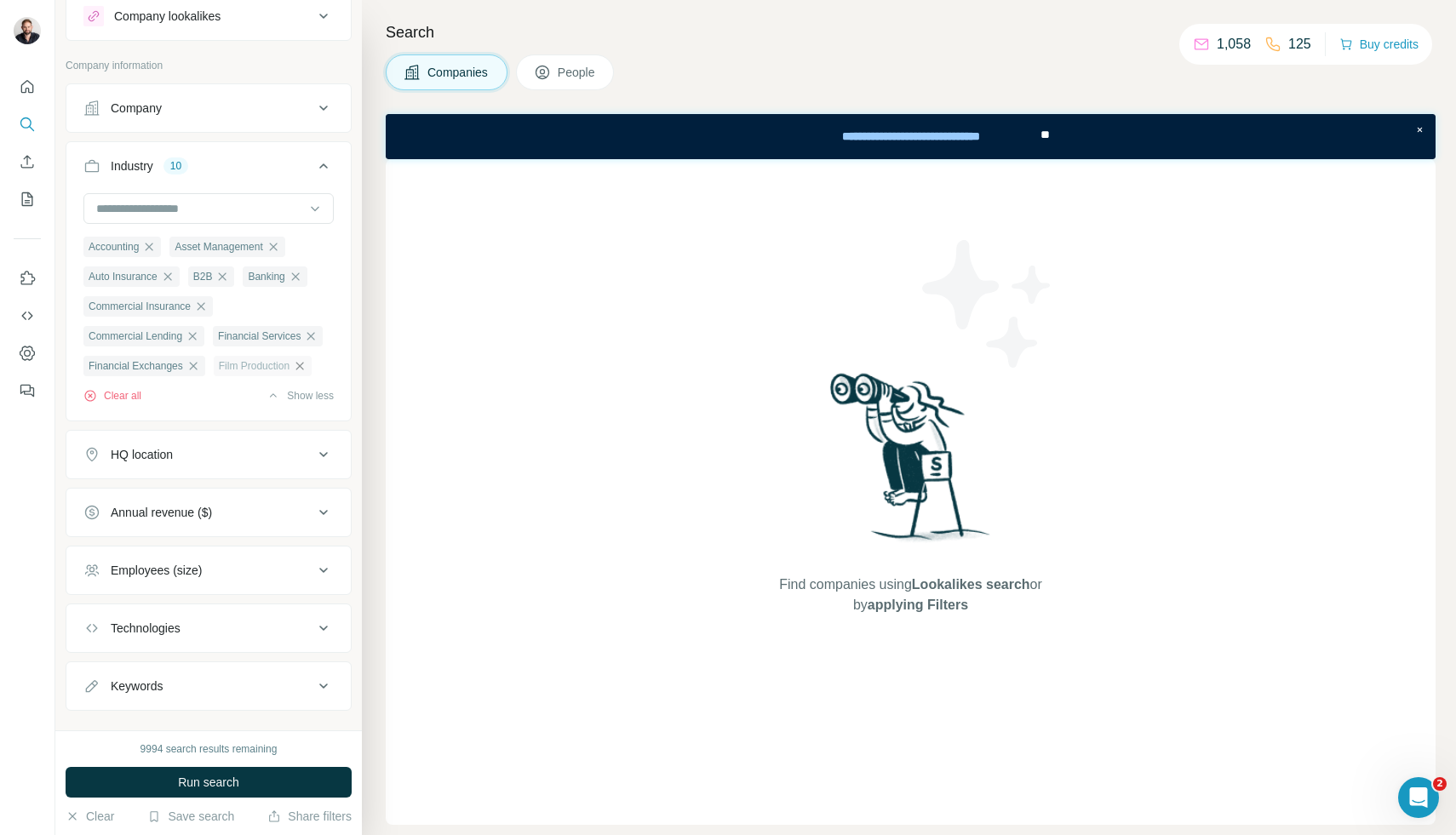
click at [304, 367] on icon "button" at bounding box center [299, 365] width 8 height 8
click at [157, 212] on input at bounding box center [199, 209] width 210 height 19
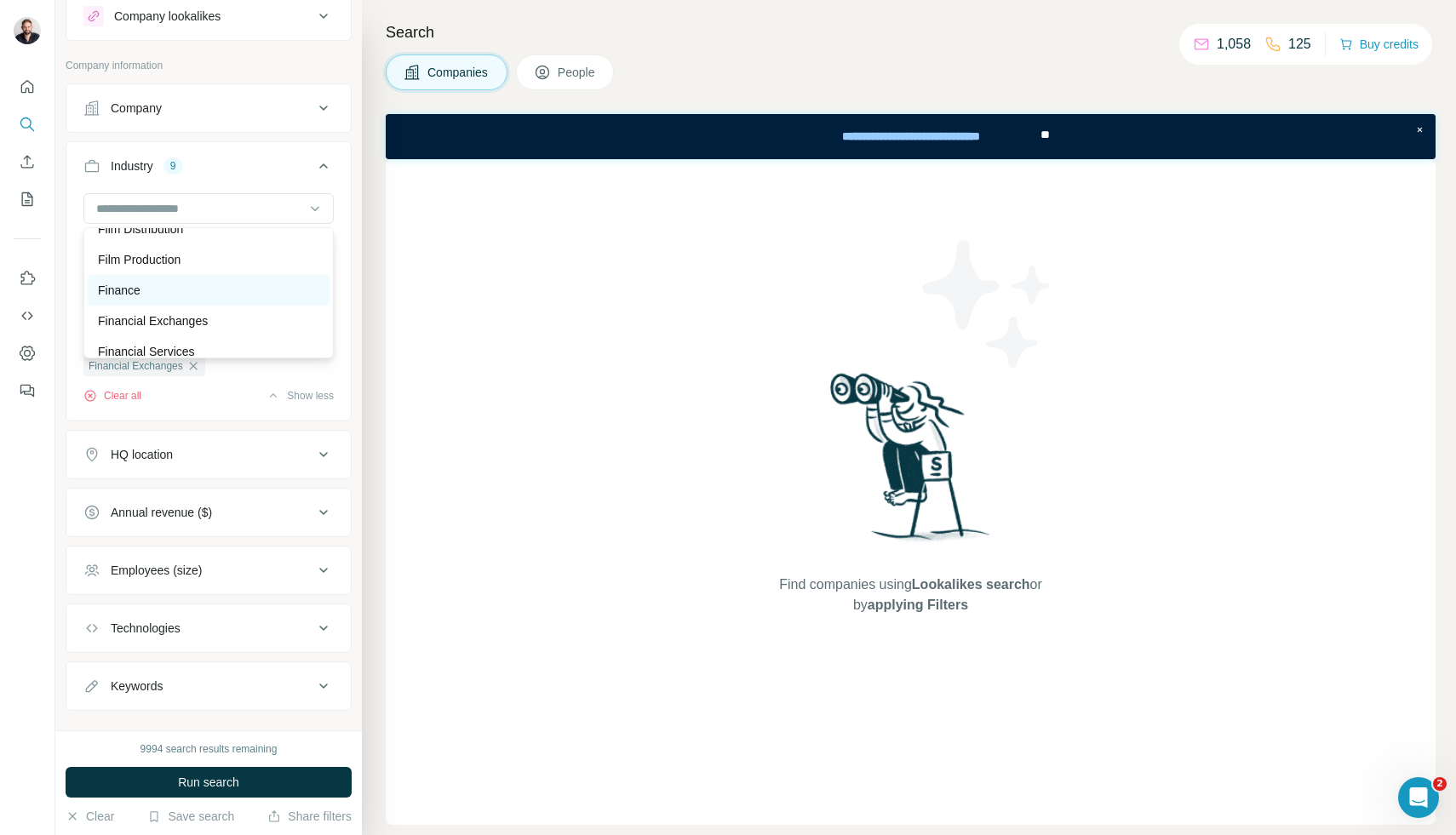
click at [173, 287] on div "Finance" at bounding box center [208, 290] width 222 height 17
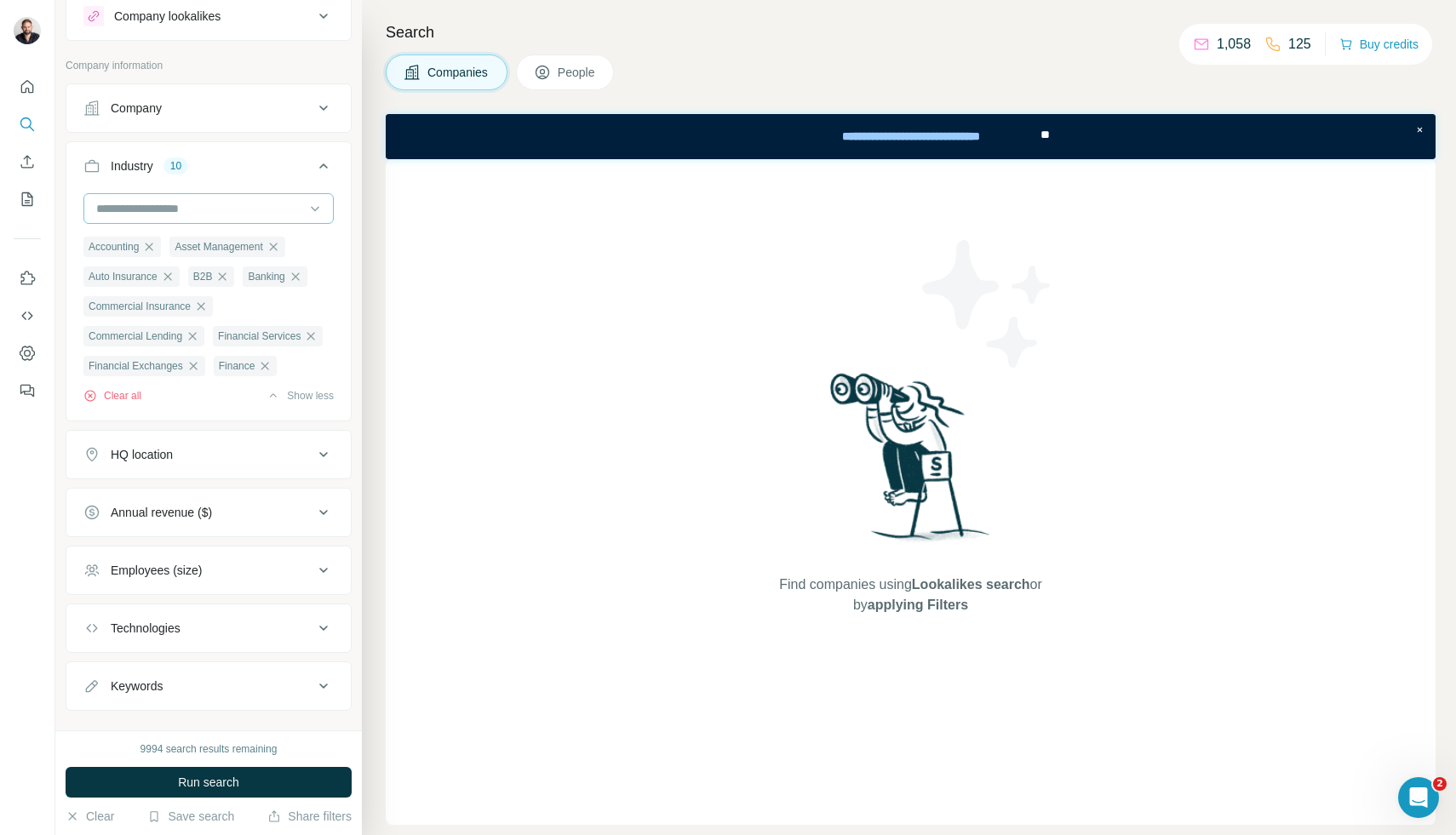
click at [208, 199] on input at bounding box center [199, 209] width 210 height 19
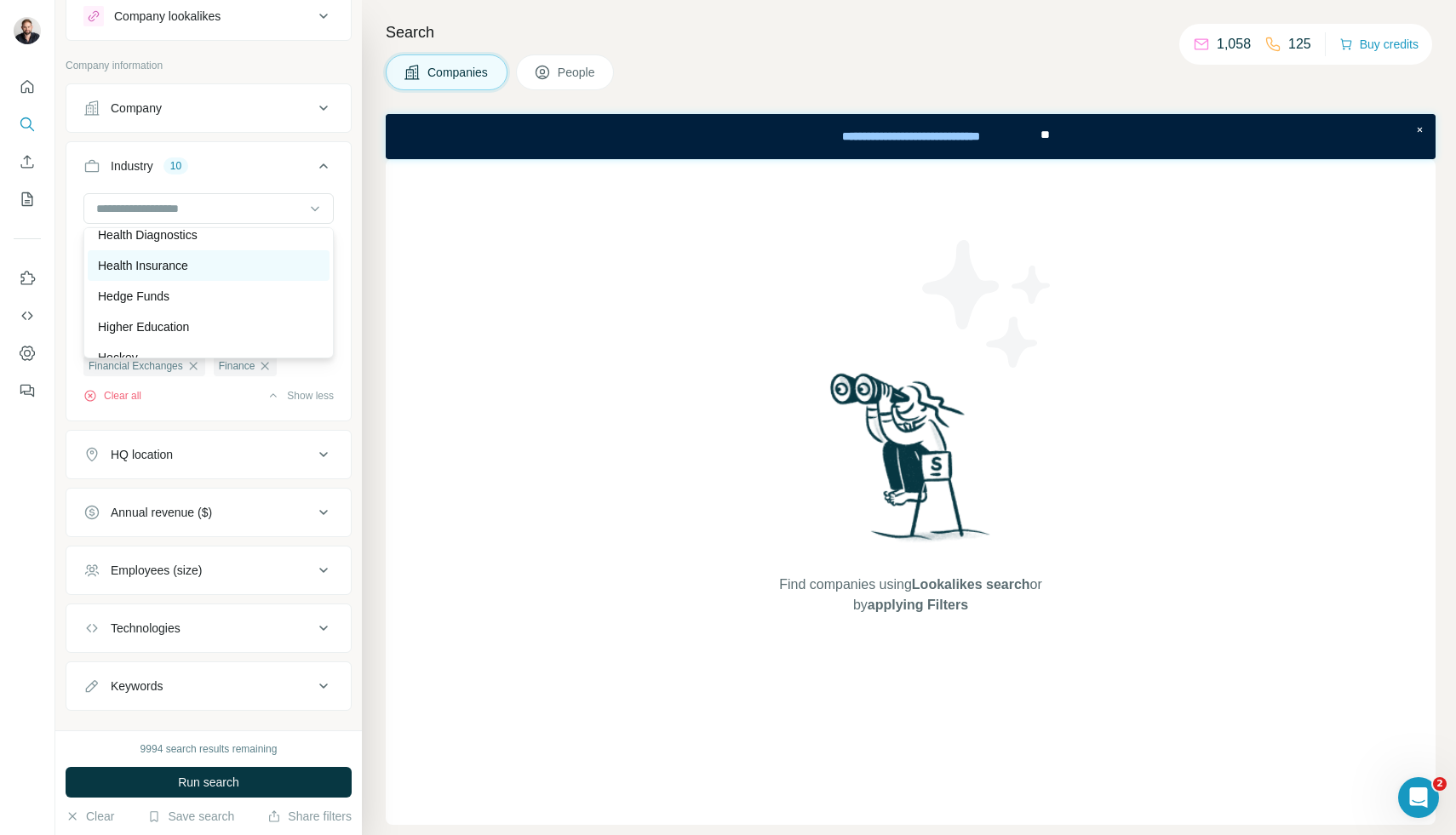
click at [215, 265] on div "Health Insurance" at bounding box center [208, 266] width 222 height 17
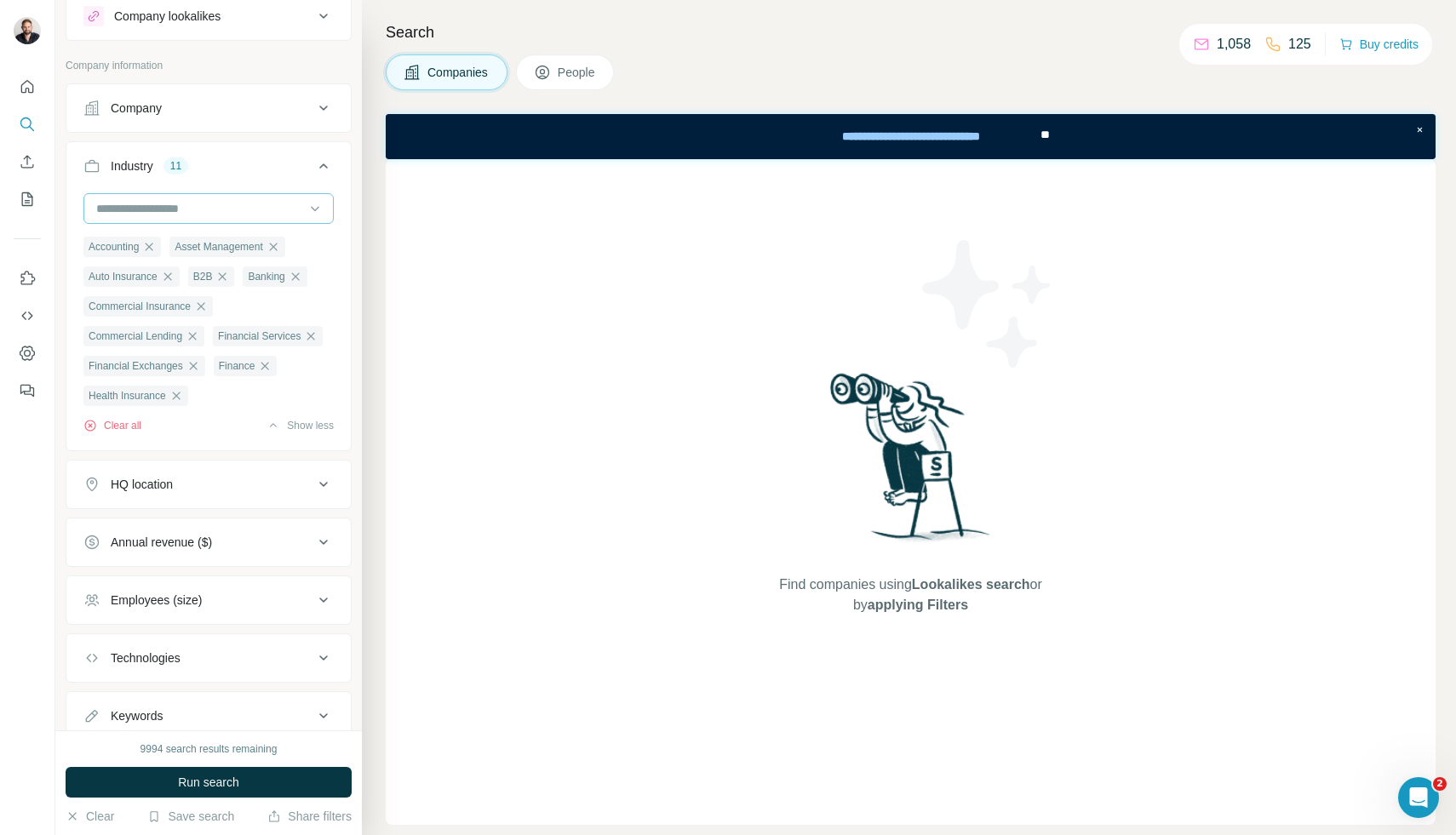
click at [240, 205] on input at bounding box center [199, 209] width 210 height 19
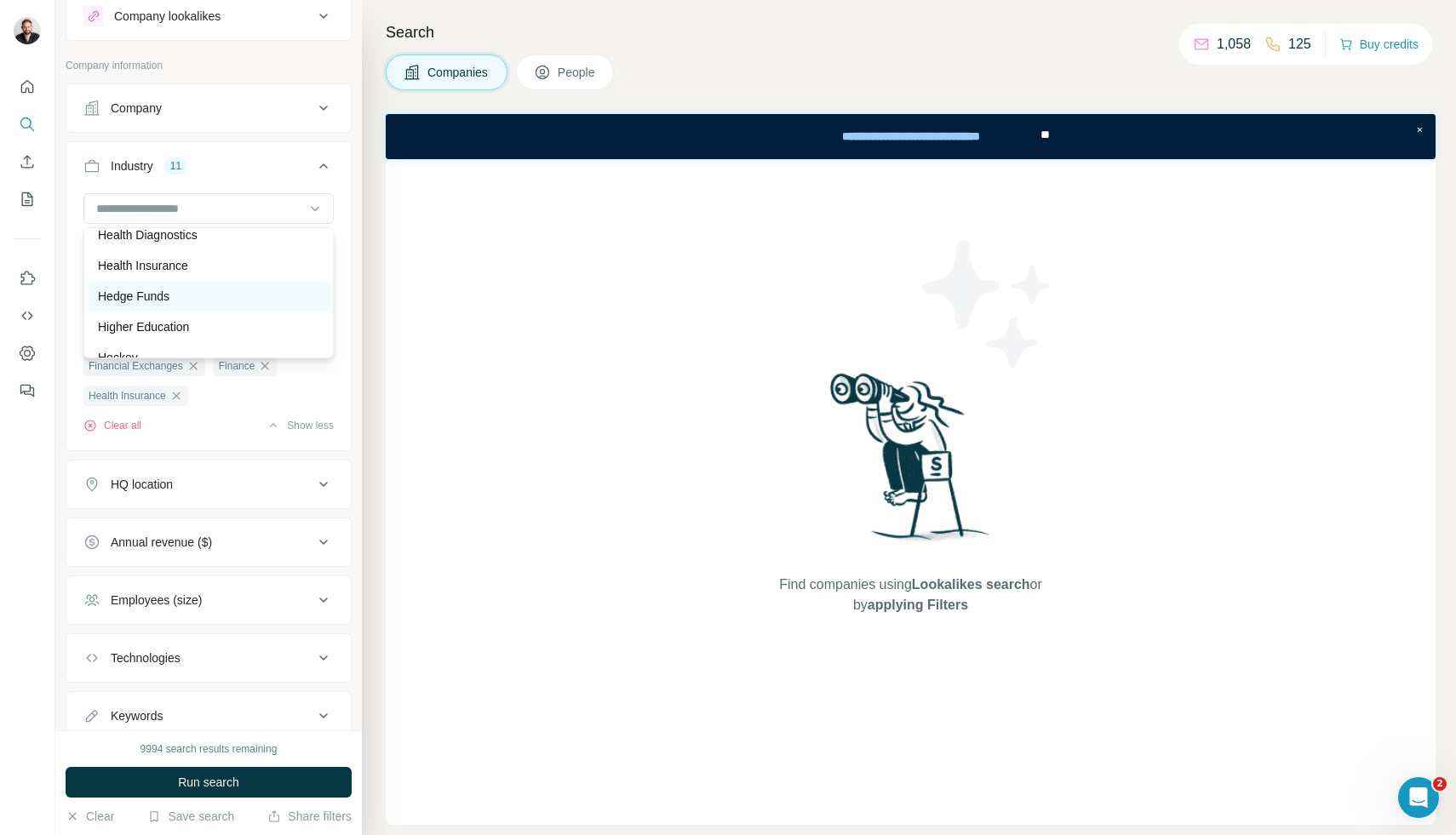
click at [201, 287] on div "Hedge Funds" at bounding box center [208, 296] width 222 height 17
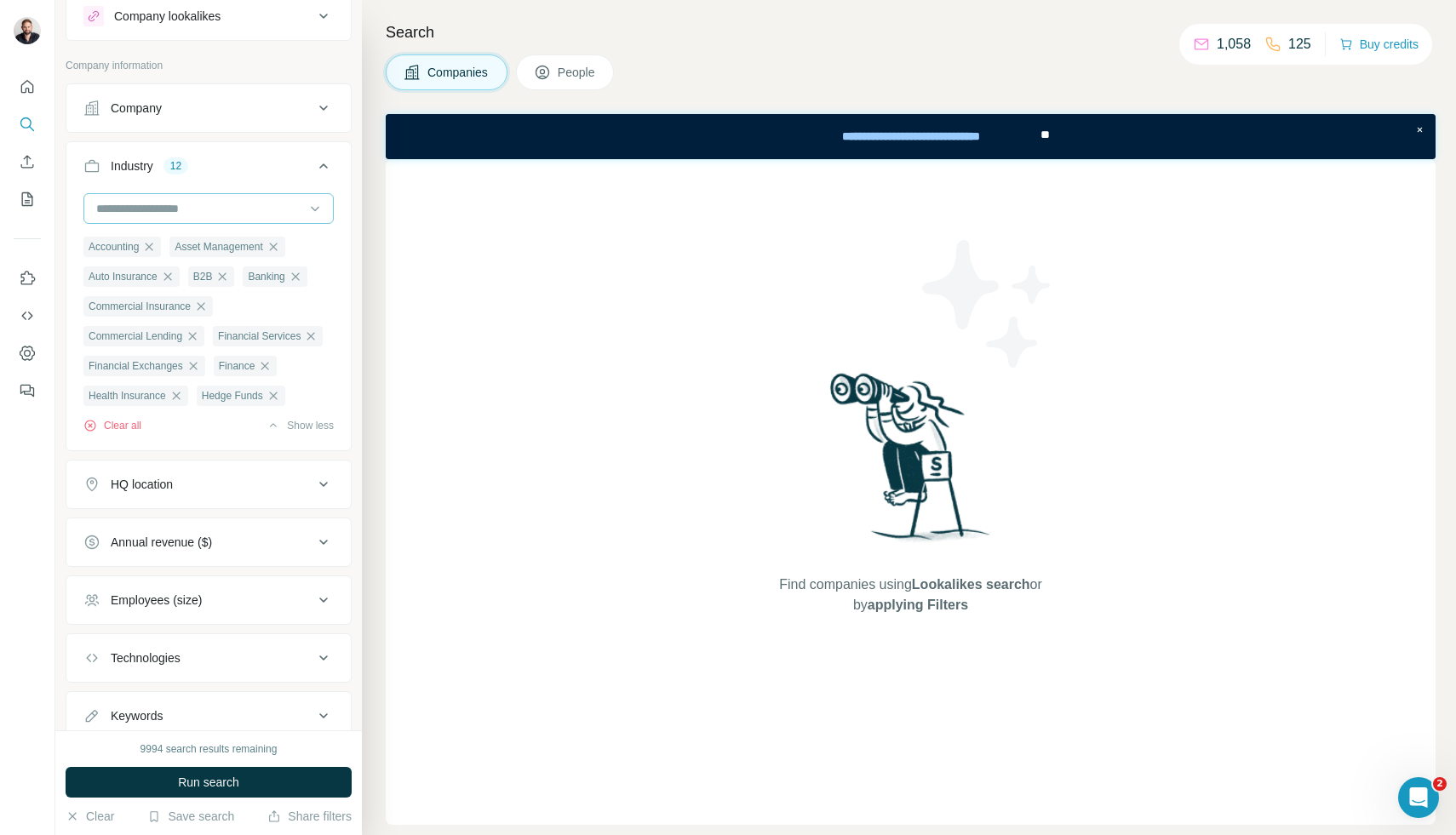
click at [239, 207] on input at bounding box center [199, 209] width 210 height 19
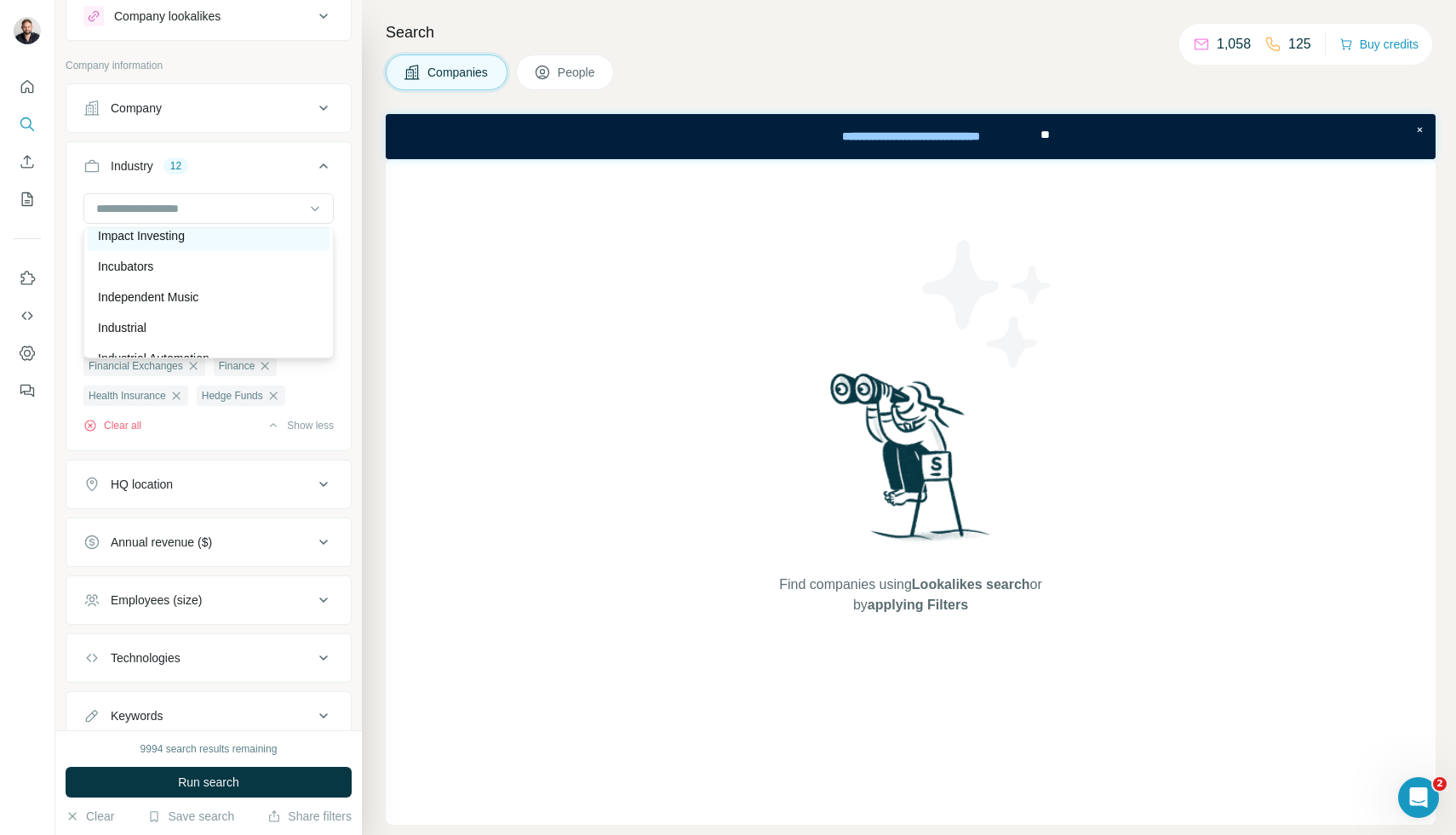
click at [200, 236] on div "Impact Investing" at bounding box center [208, 236] width 222 height 17
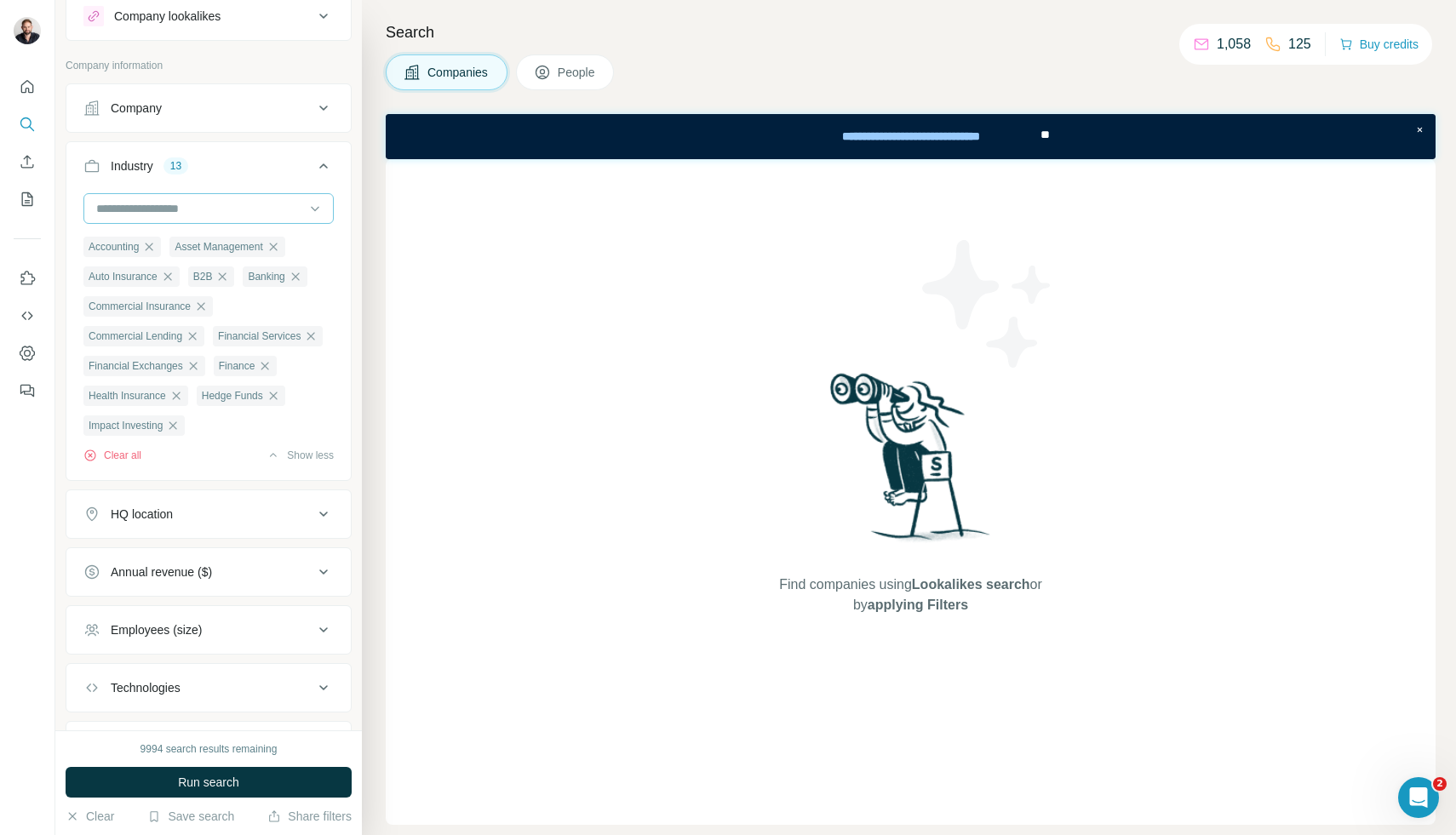
click at [227, 208] on input at bounding box center [199, 209] width 210 height 19
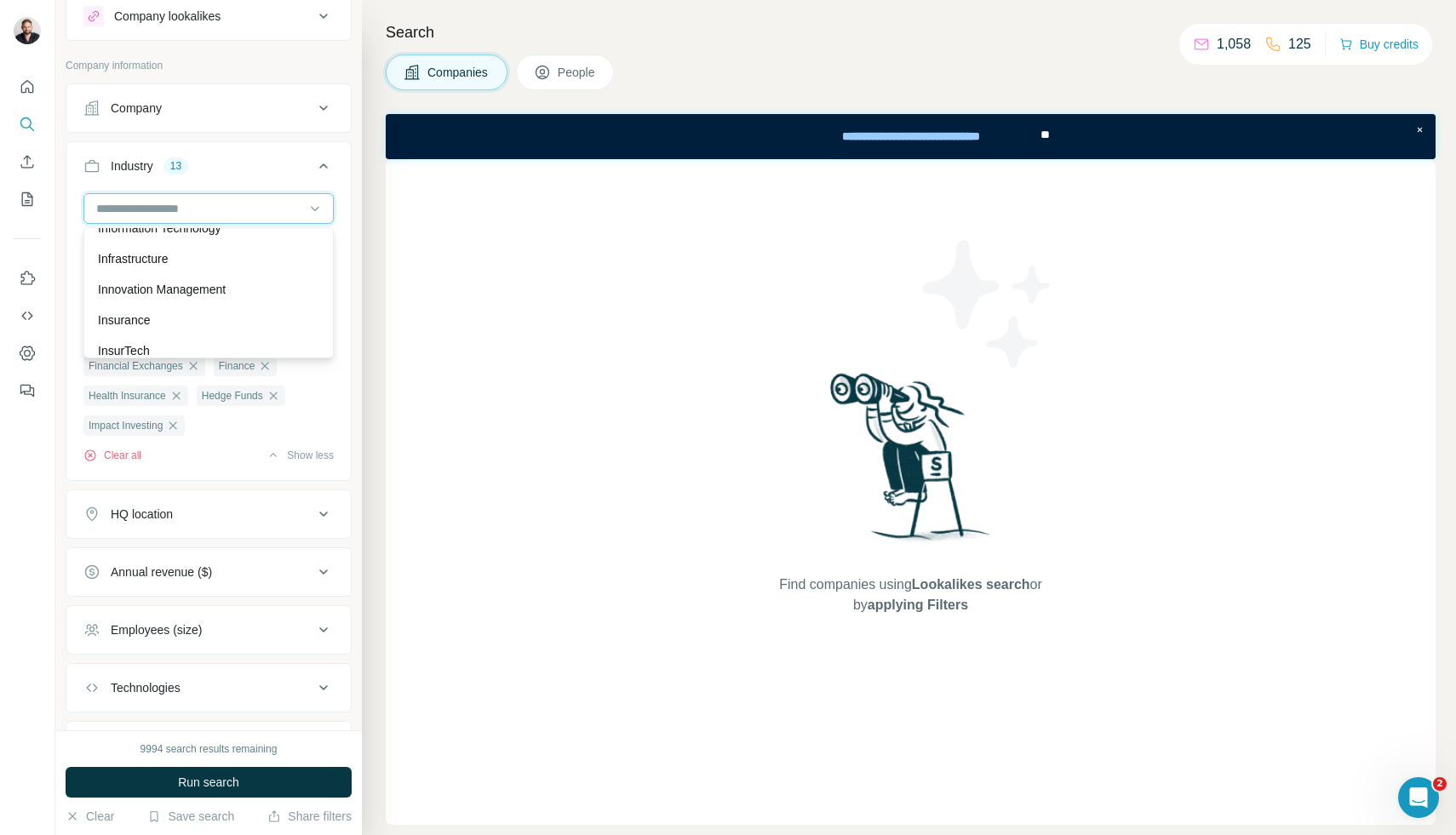
scroll to position [9320, 0]
click at [156, 322] on div "Insurance" at bounding box center [208, 323] width 222 height 17
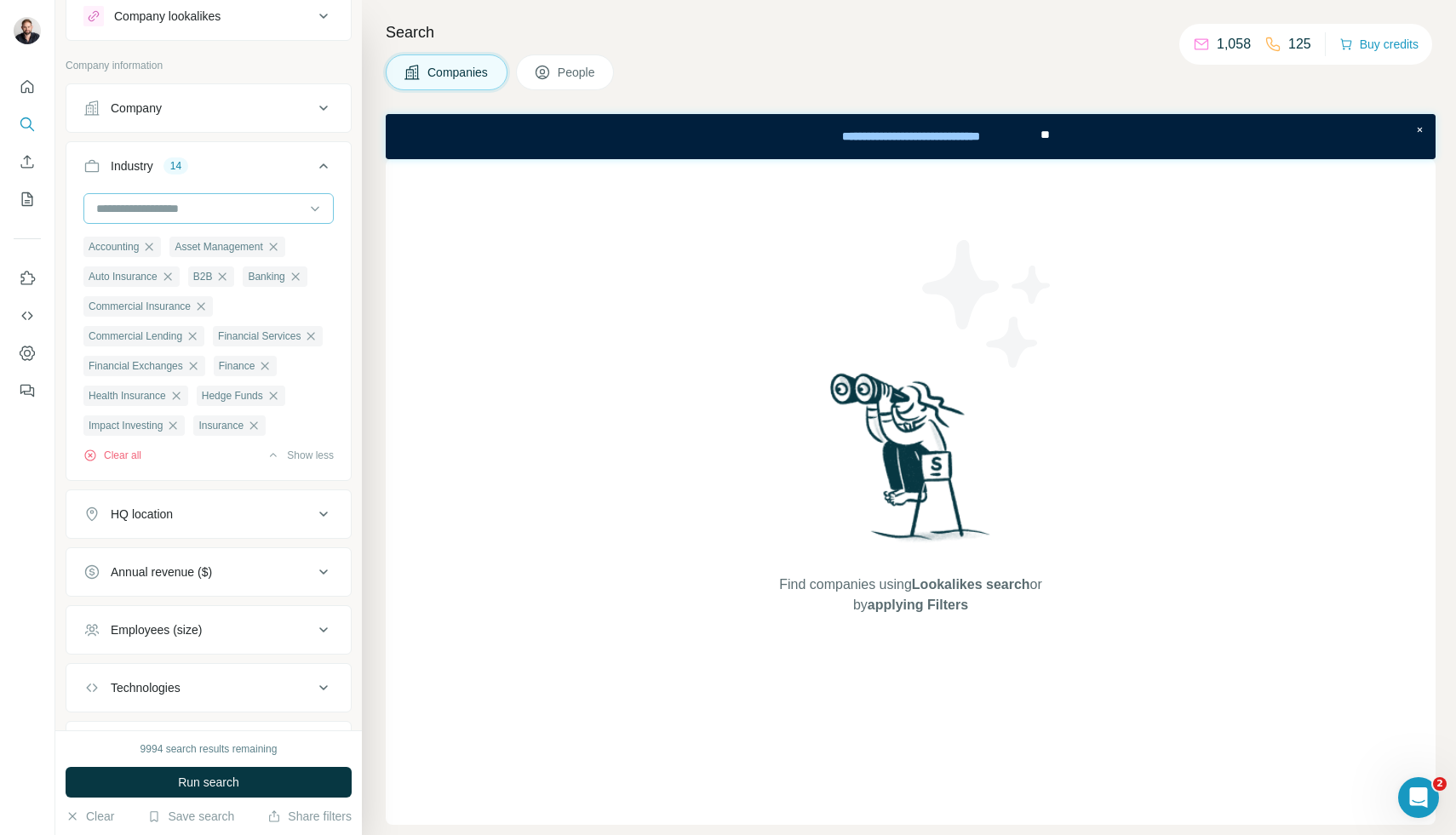
click at [214, 200] on input at bounding box center [199, 209] width 210 height 19
click at [189, 251] on div "InsurTech" at bounding box center [208, 252] width 222 height 17
click at [221, 201] on input at bounding box center [199, 209] width 210 height 19
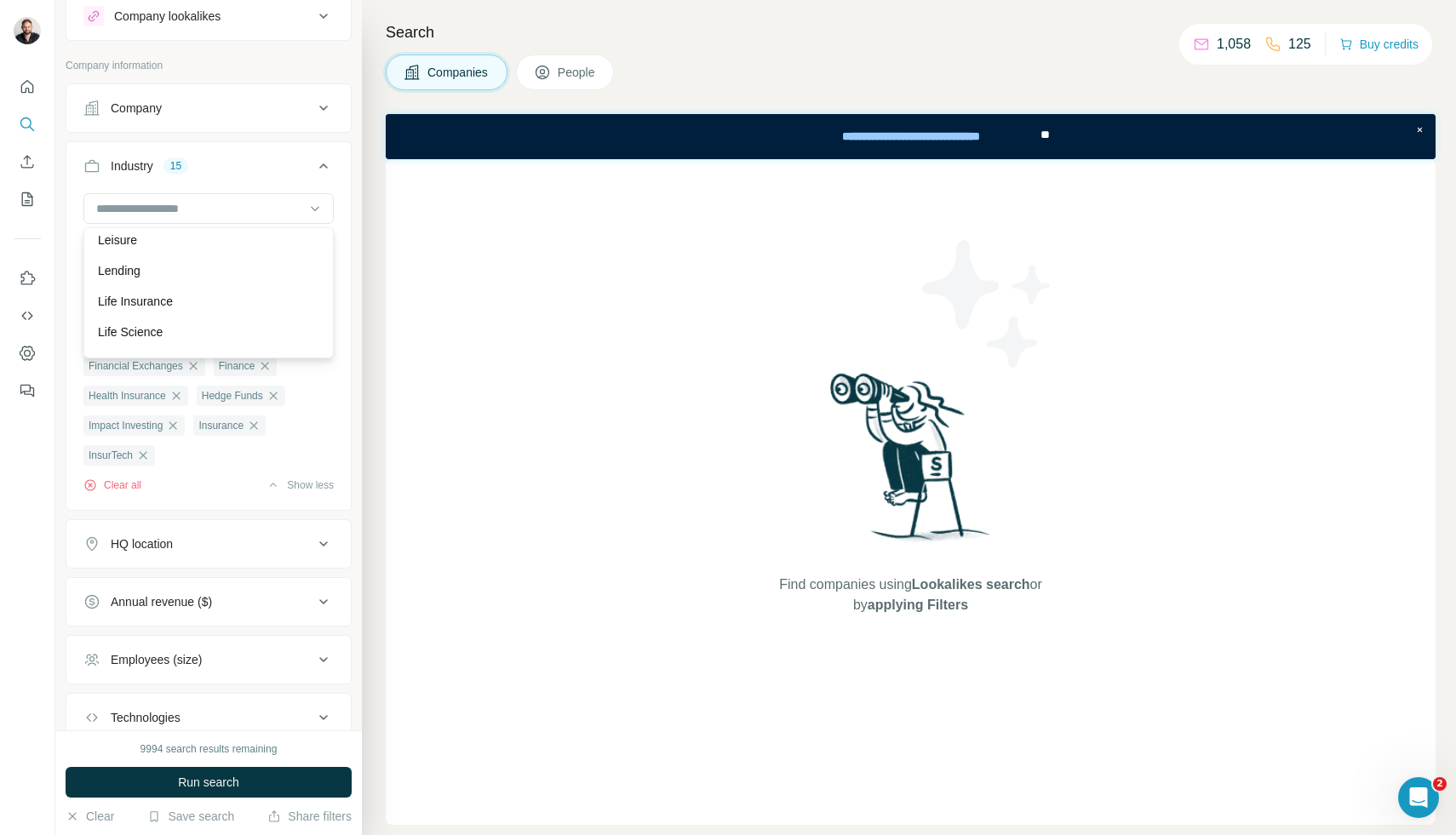
scroll to position [10231, 0]
click at [193, 278] on div "Lending" at bounding box center [209, 270] width 242 height 31
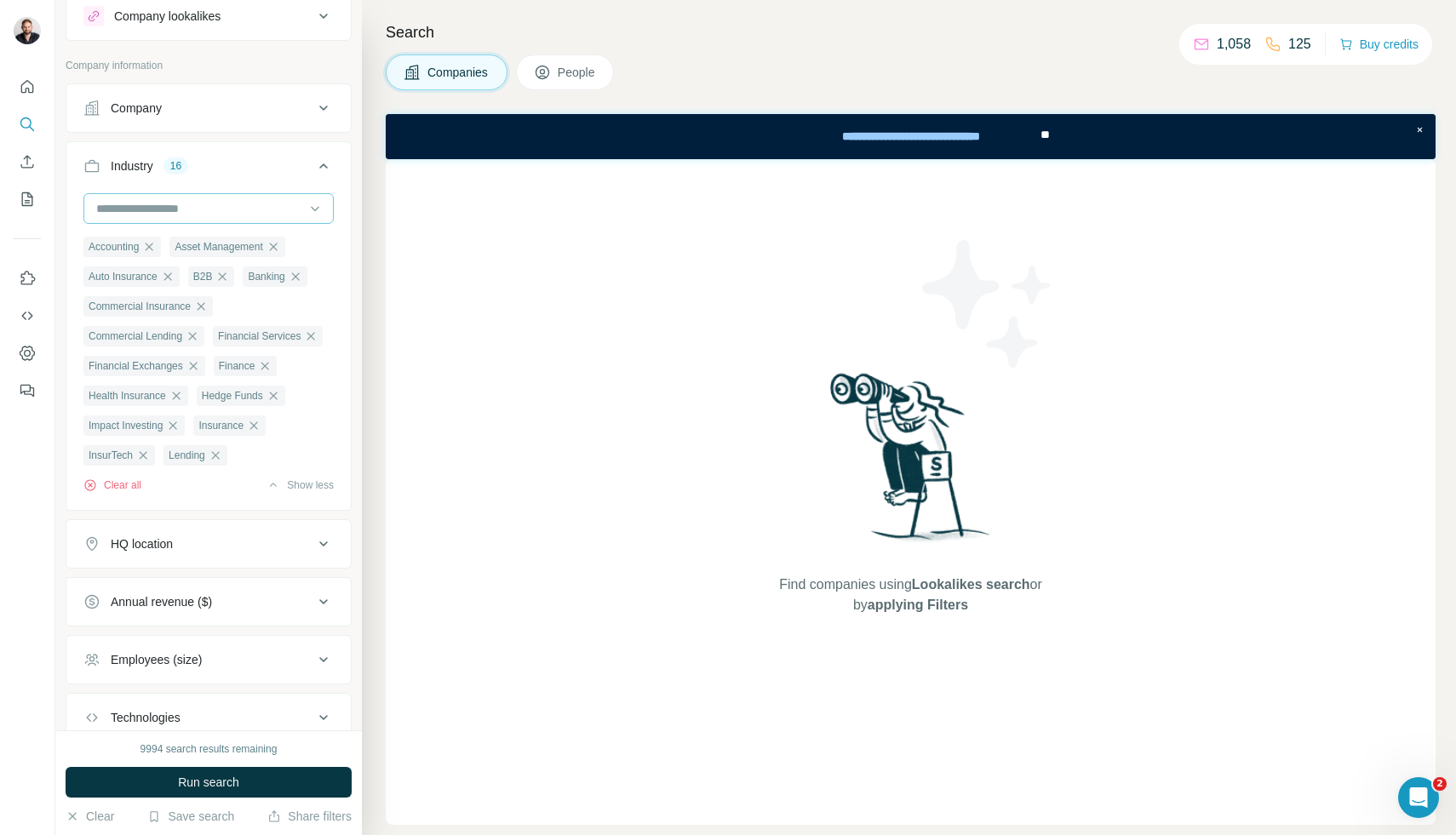
click at [218, 199] on input at bounding box center [199, 209] width 210 height 19
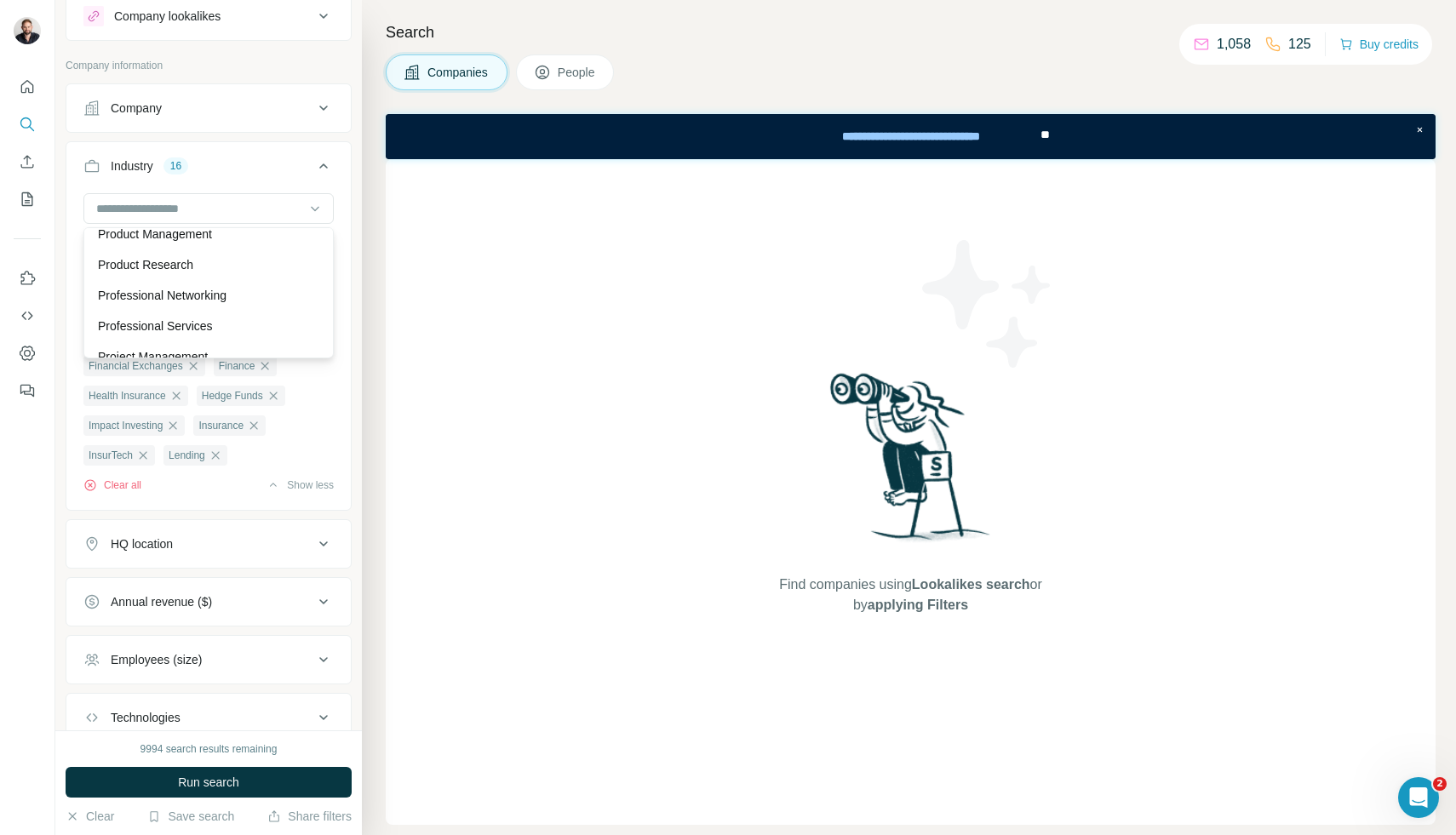
scroll to position [13808, 0]
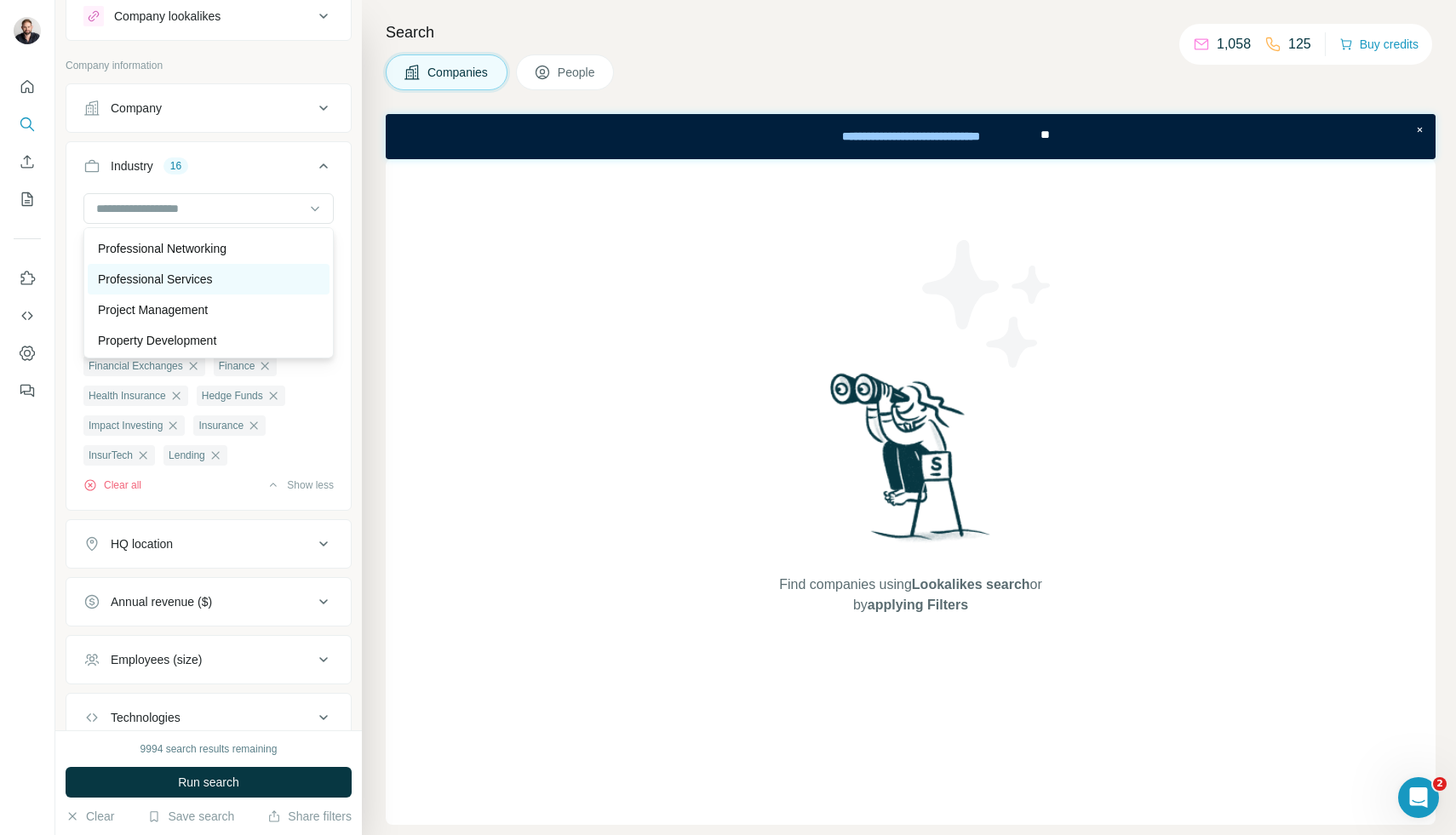
click at [185, 269] on div "Professional Services" at bounding box center [209, 280] width 242 height 31
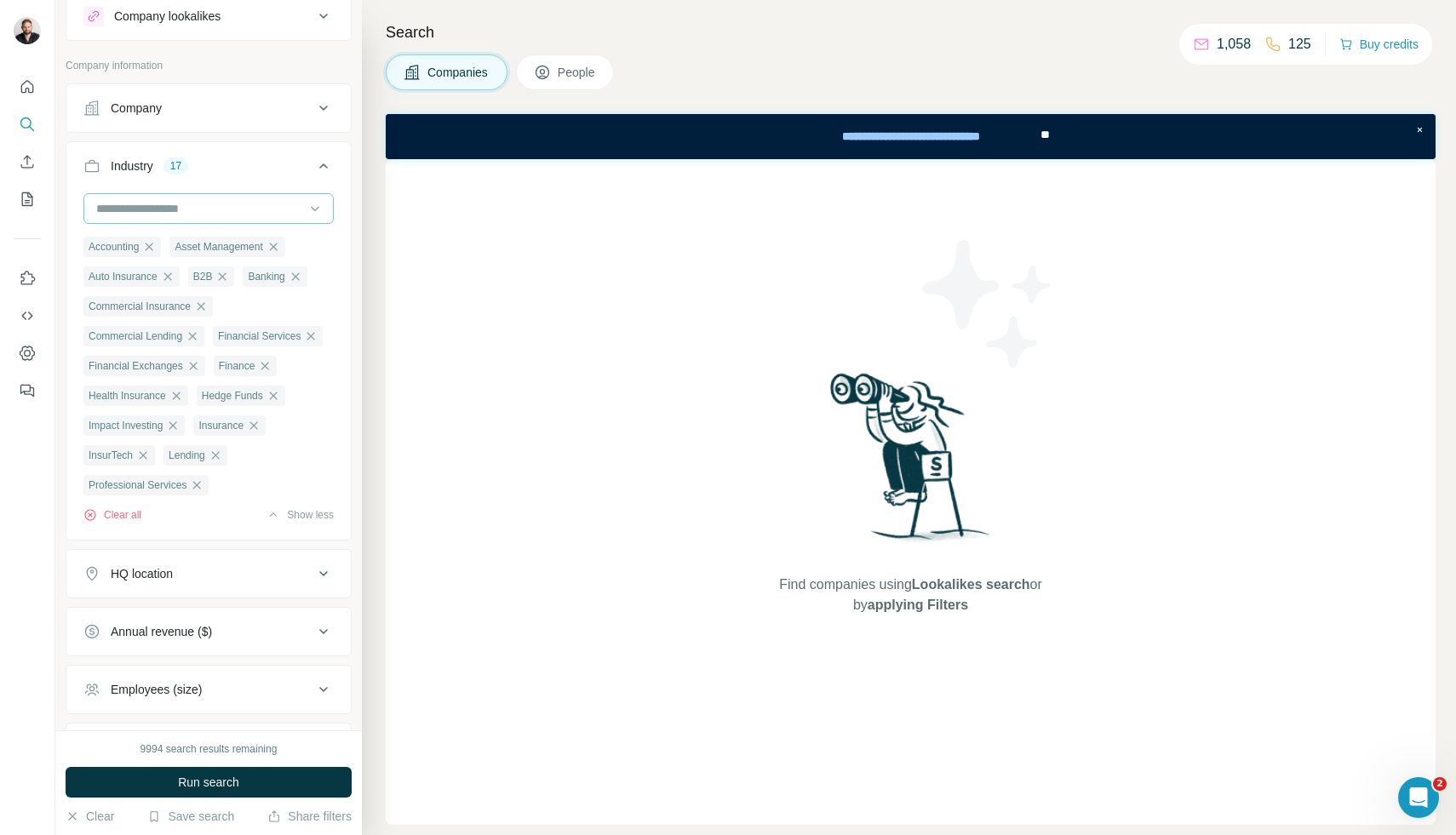
click at [210, 201] on input at bounding box center [199, 209] width 210 height 19
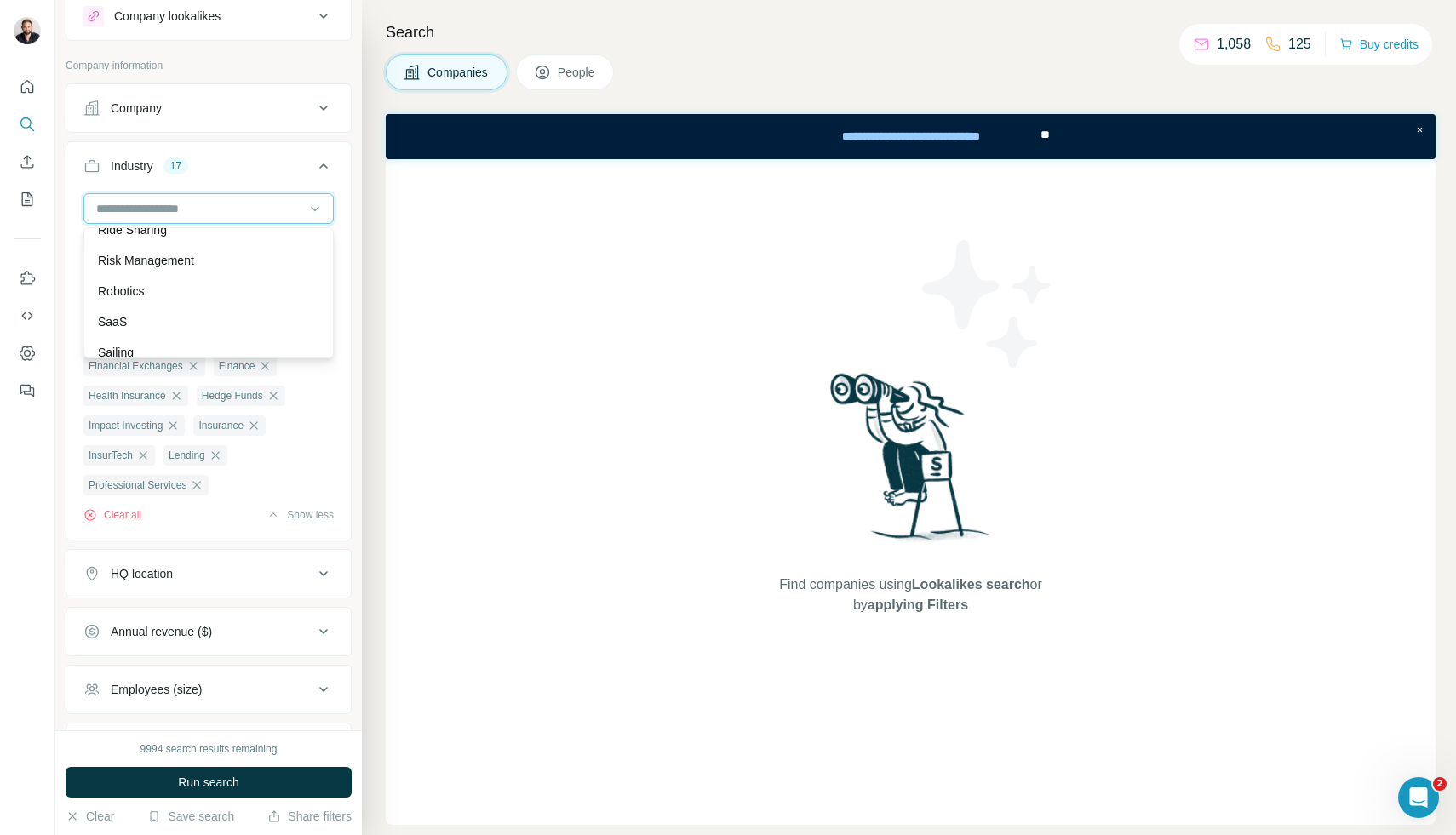
scroll to position [14932, 0]
click at [179, 260] on p "Risk Management" at bounding box center [145, 260] width 96 height 17
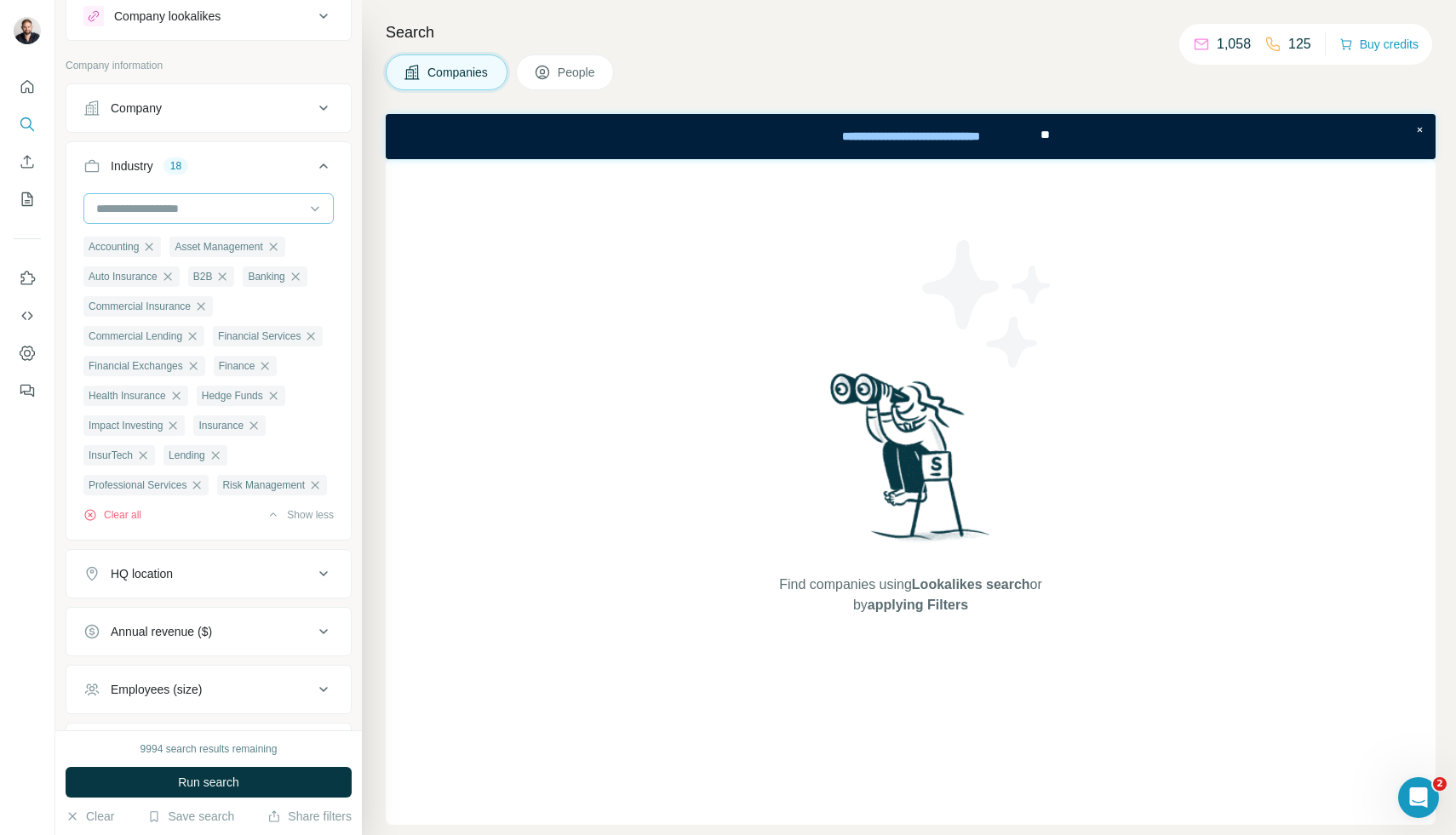
click at [207, 217] on input at bounding box center [199, 209] width 210 height 19
click at [181, 253] on p "Stock Exchanges" at bounding box center [143, 252] width 92 height 17
click at [216, 208] on input at bounding box center [199, 209] width 210 height 19
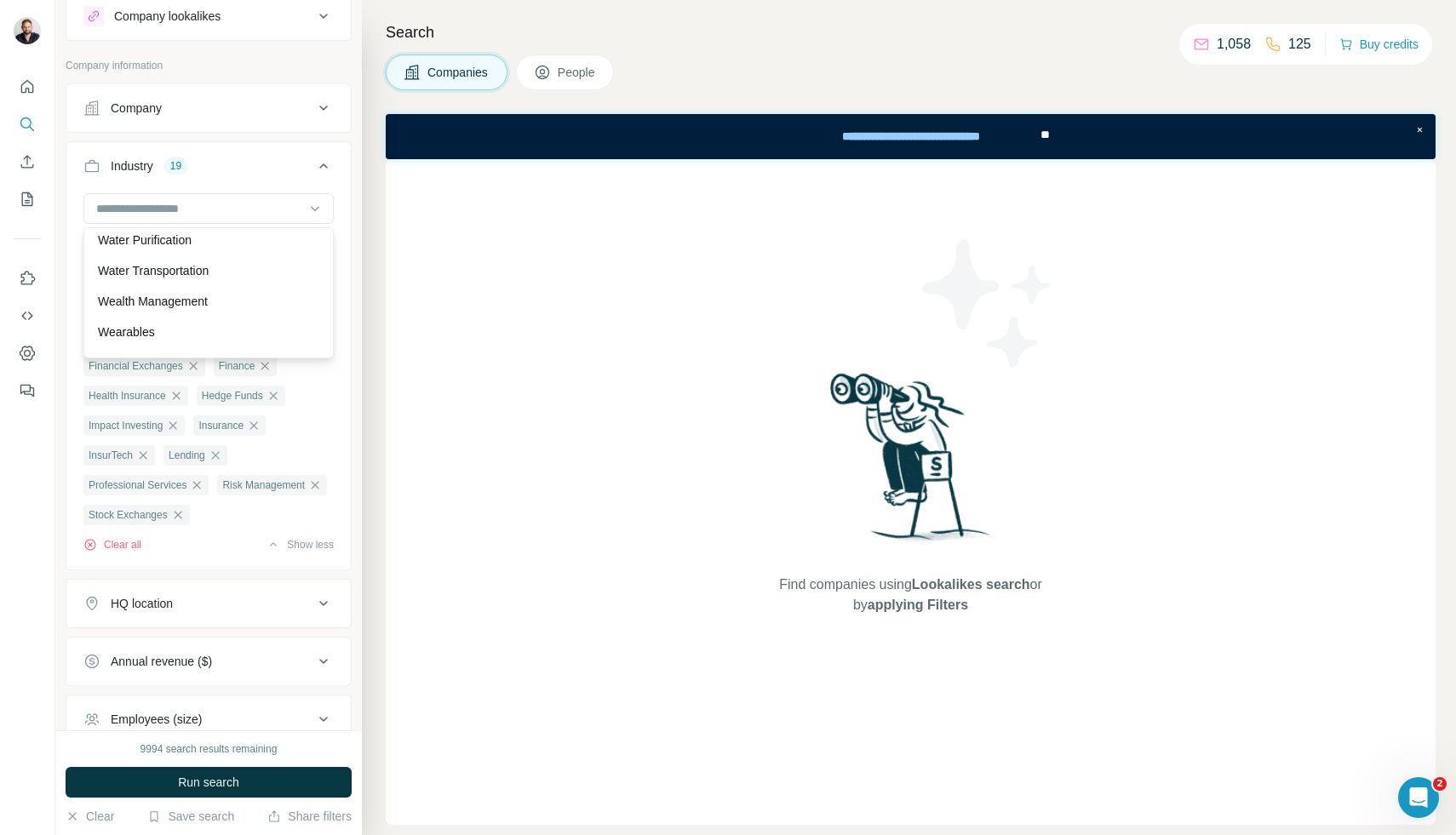
scroll to position [18509, 0]
click at [204, 329] on p "Wealth Management" at bounding box center [152, 329] width 109 height 17
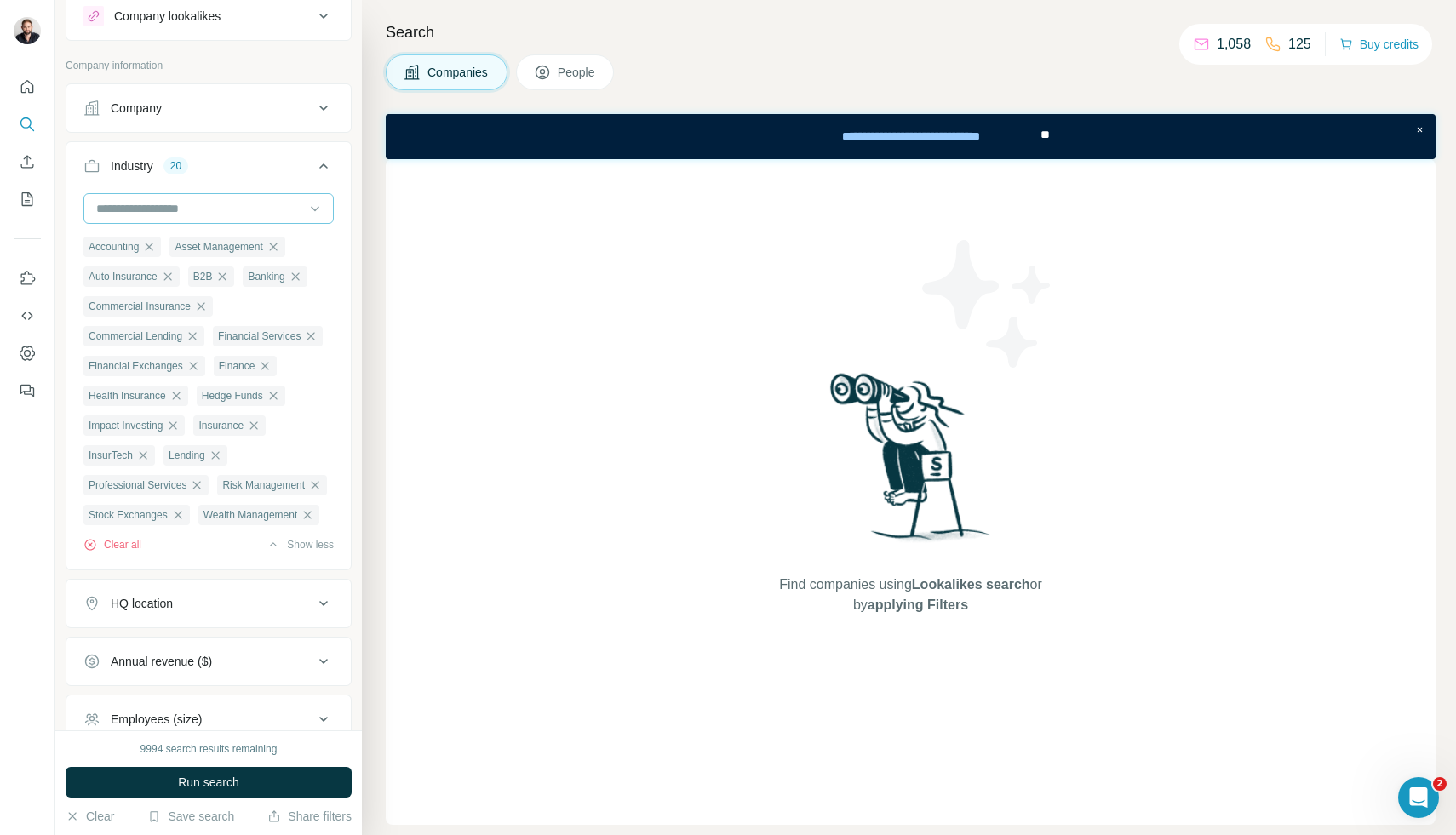
click at [227, 212] on input at bounding box center [199, 209] width 210 height 19
click at [278, 171] on div "Industry 20" at bounding box center [198, 166] width 230 height 17
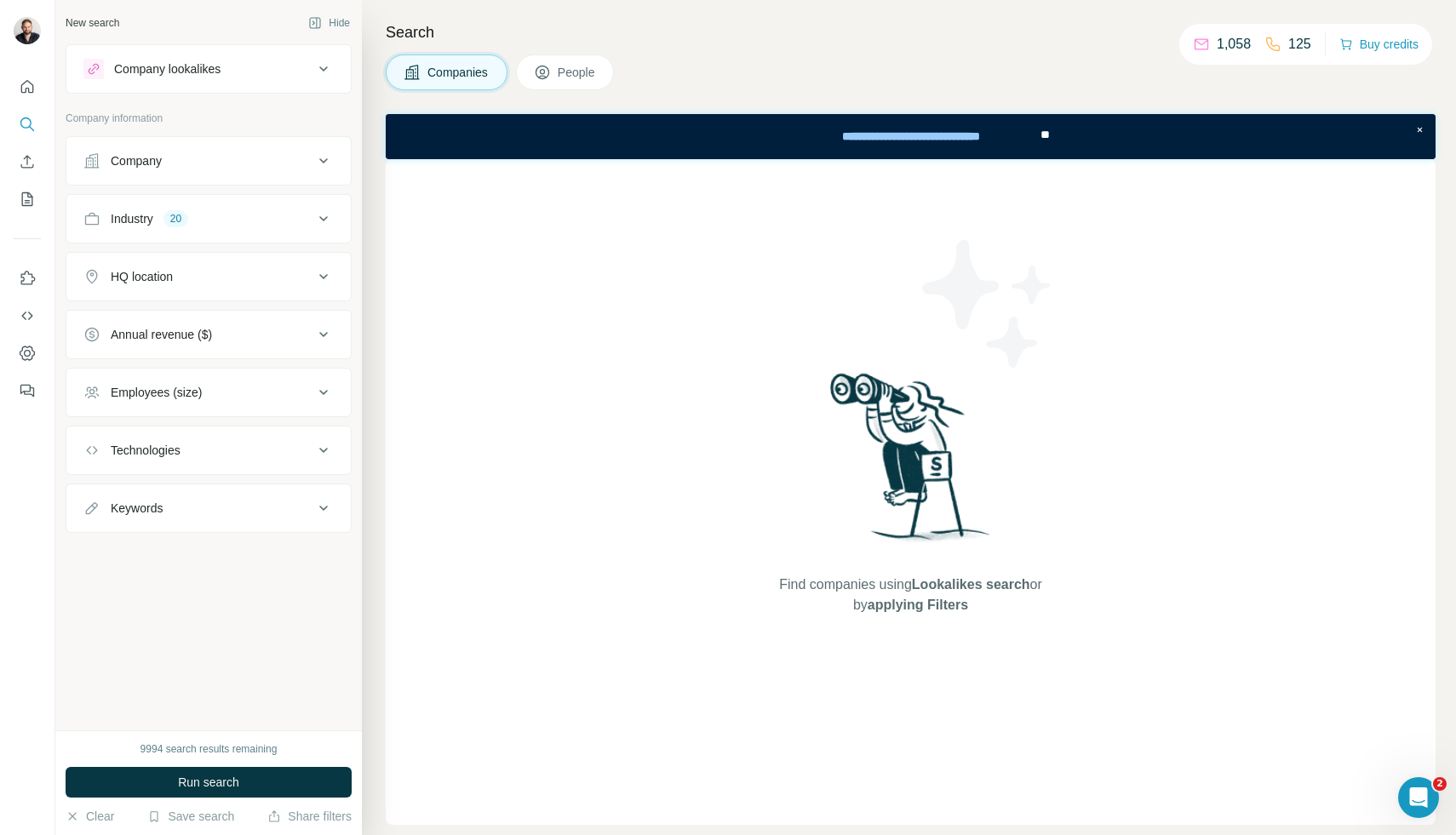
click at [223, 290] on button "HQ location" at bounding box center [209, 277] width 284 height 41
click at [192, 311] on input "text" at bounding box center [209, 319] width 251 height 31
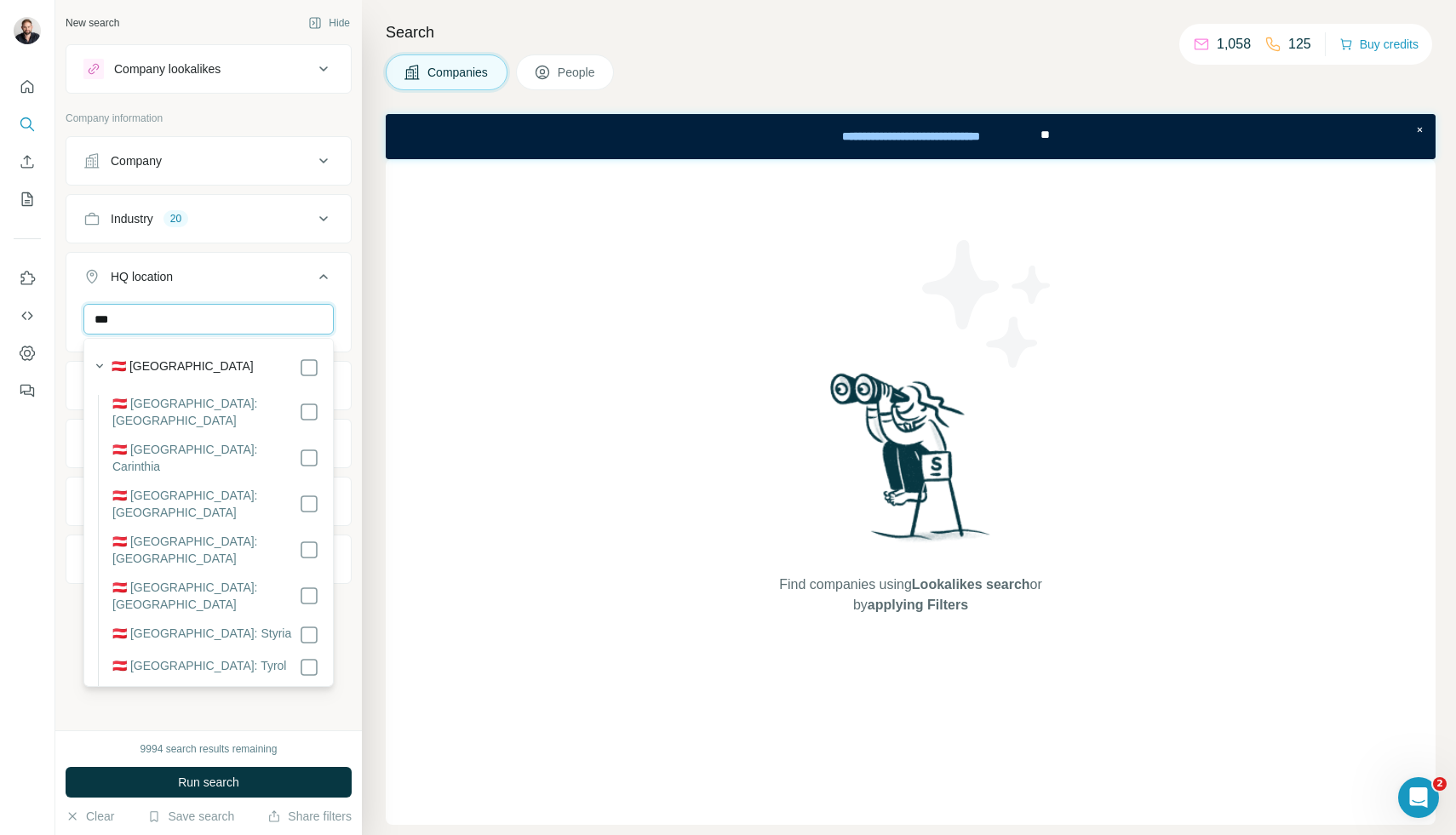
type input "***"
click at [263, 712] on div "New search Hide Company lookalikes Company information Company Industry 20 HQ l…" at bounding box center [209, 365] width 306 height 731
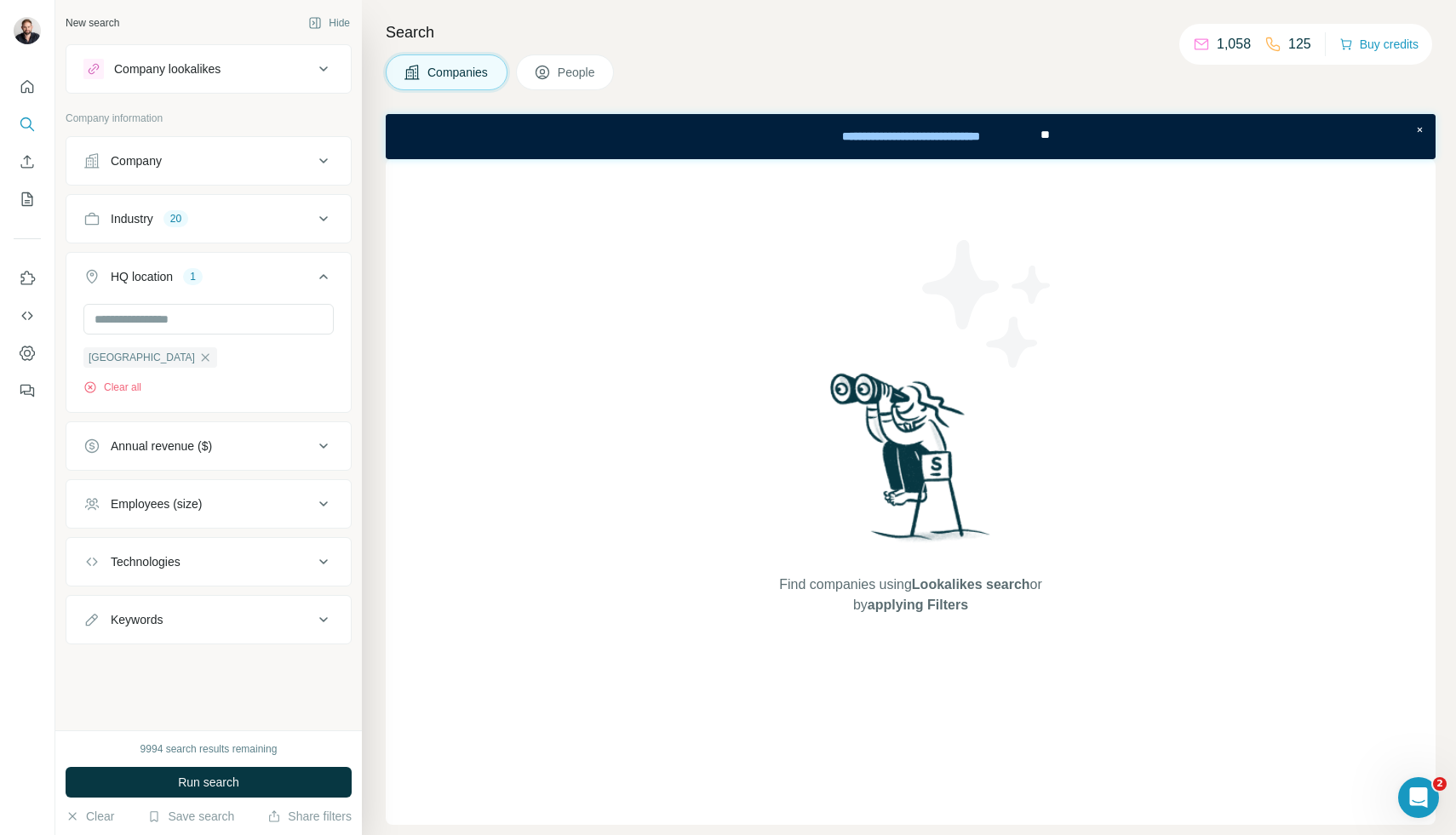
click at [207, 442] on div "Annual revenue ($)" at bounding box center [161, 447] width 101 height 17
click at [92, 547] on icon at bounding box center [94, 547] width 21 height 21
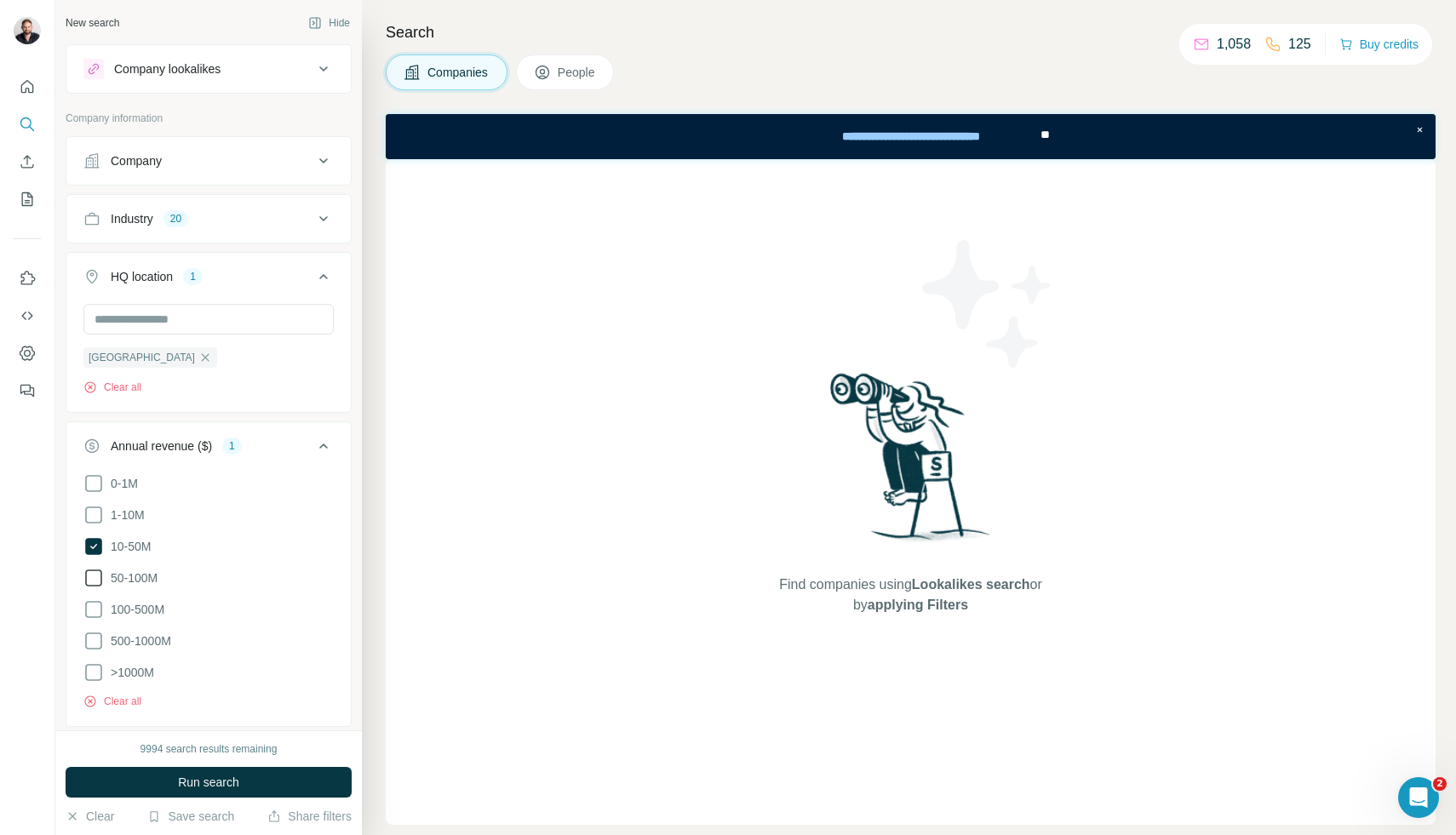
click at [93, 575] on icon at bounding box center [94, 578] width 21 height 21
click at [93, 602] on icon at bounding box center [94, 610] width 21 height 21
click at [93, 631] on icon at bounding box center [94, 641] width 21 height 21
click at [96, 666] on icon at bounding box center [94, 672] width 21 height 21
click at [328, 447] on icon at bounding box center [323, 447] width 21 height 21
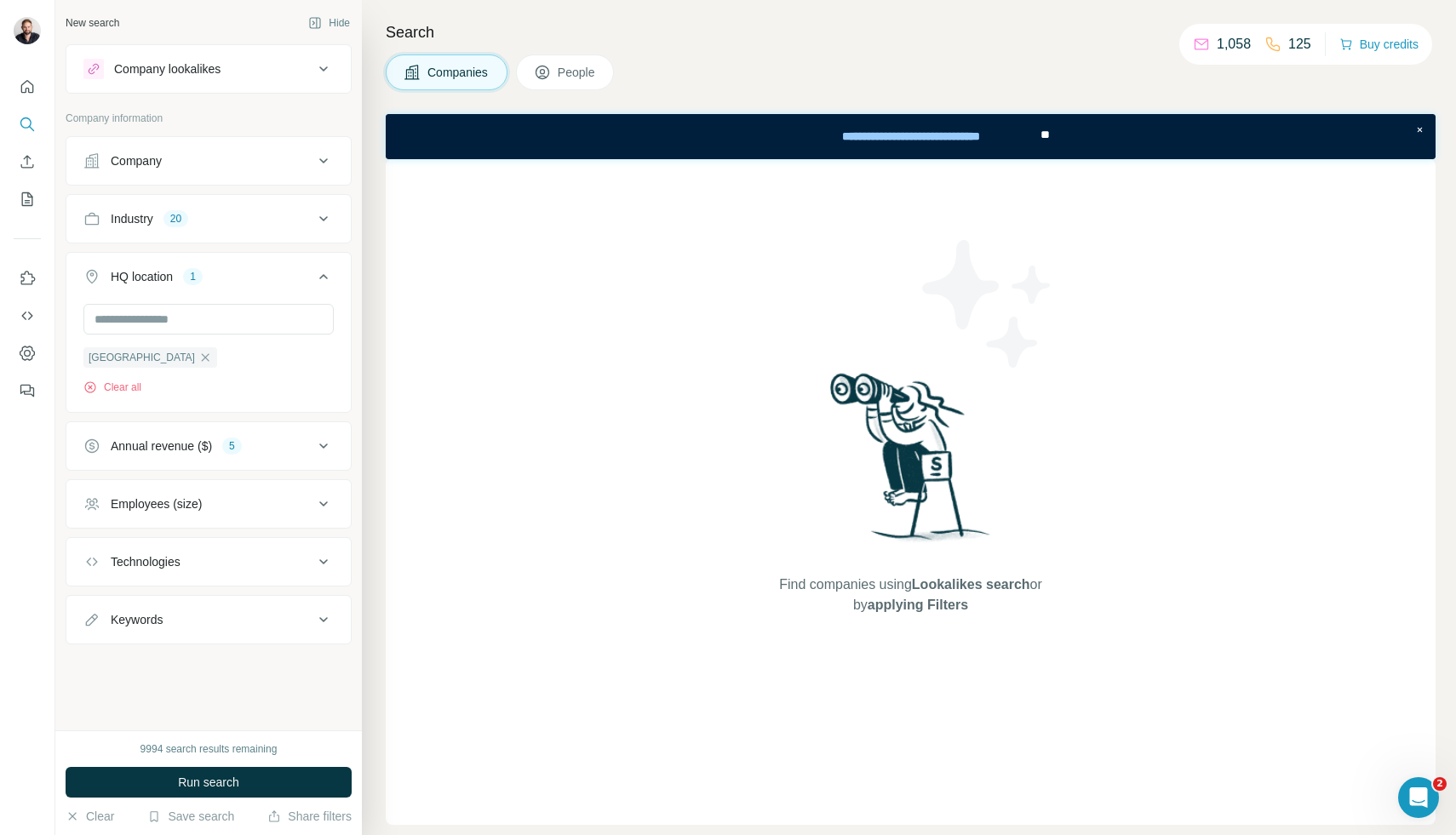
click at [286, 500] on div "Employees (size)" at bounding box center [198, 504] width 230 height 17
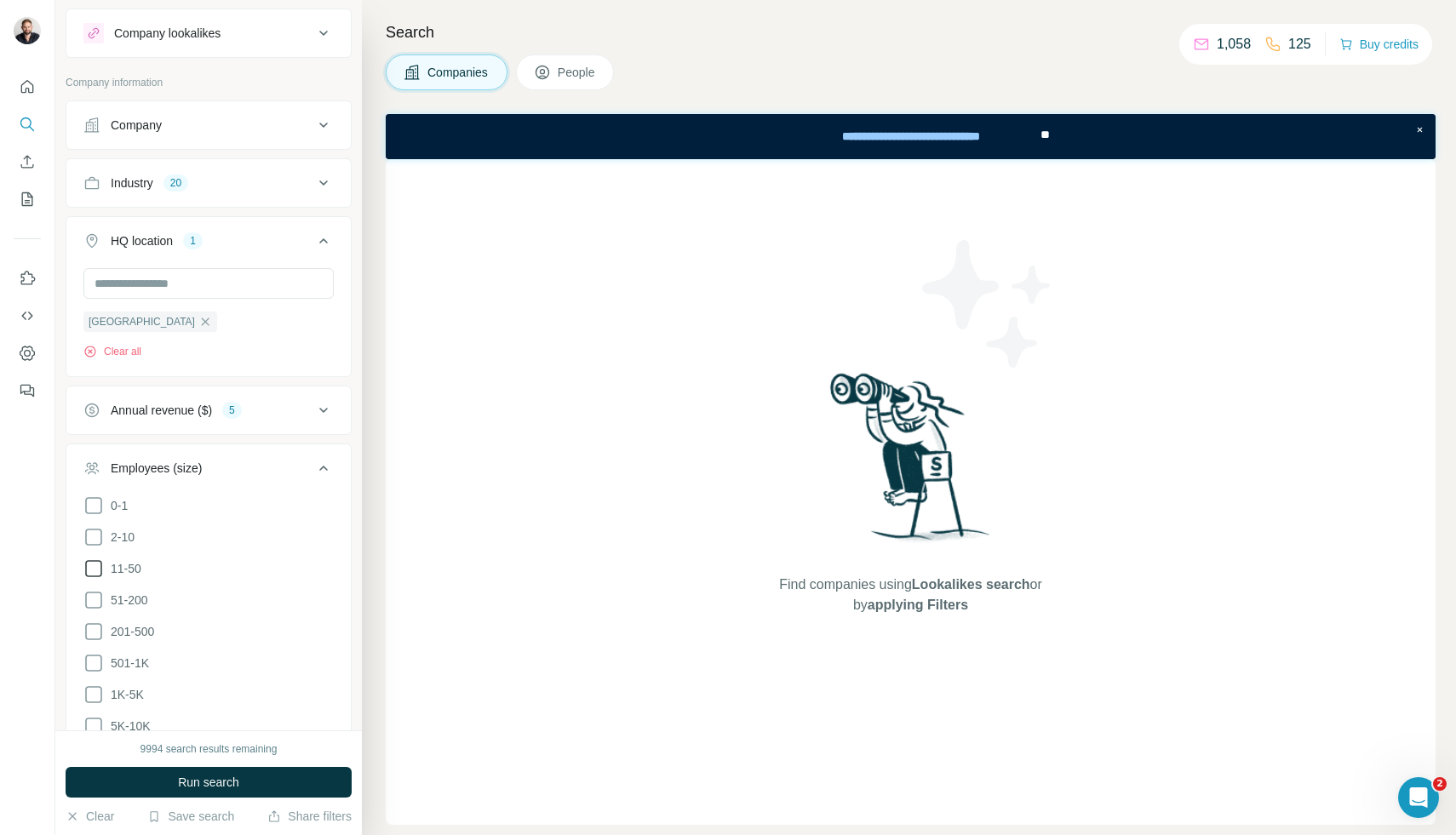
scroll to position [38, 0]
click at [94, 591] on icon at bounding box center [94, 598] width 21 height 21
click at [94, 624] on icon at bounding box center [94, 630] width 21 height 21
click at [94, 650] on icon at bounding box center [94, 660] width 21 height 21
click at [95, 678] on ul "0-1 2-10 11-50 [PHONE_NUMBER] 501-1K 1K-5K 5K-10K 10K-50K 50K-100K 100K-500K 50…" at bounding box center [209, 677] width 251 height 368
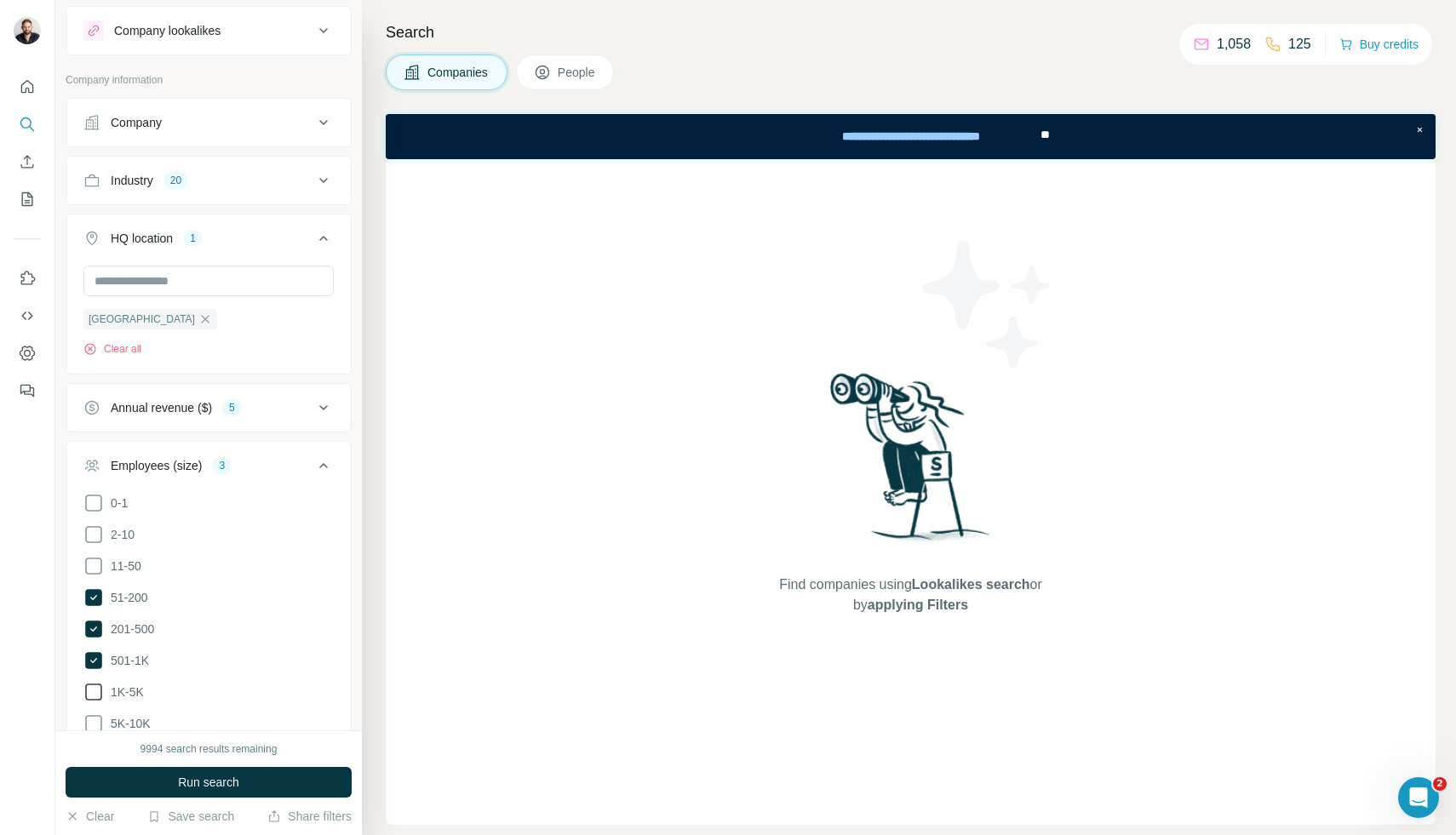
click at [95, 682] on icon at bounding box center [94, 692] width 21 height 21
click at [90, 720] on icon at bounding box center [94, 724] width 21 height 21
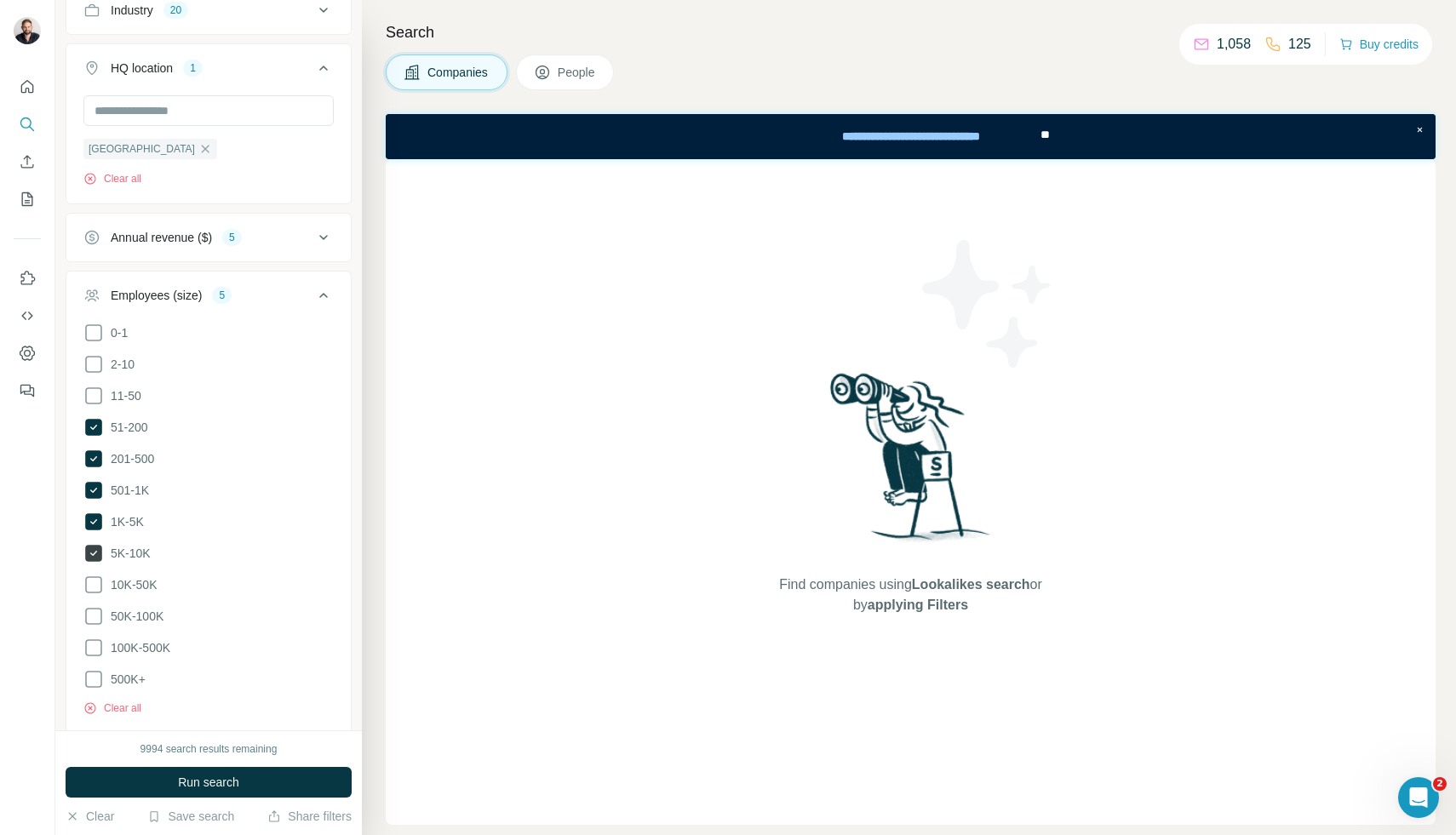
scroll to position [233, 0]
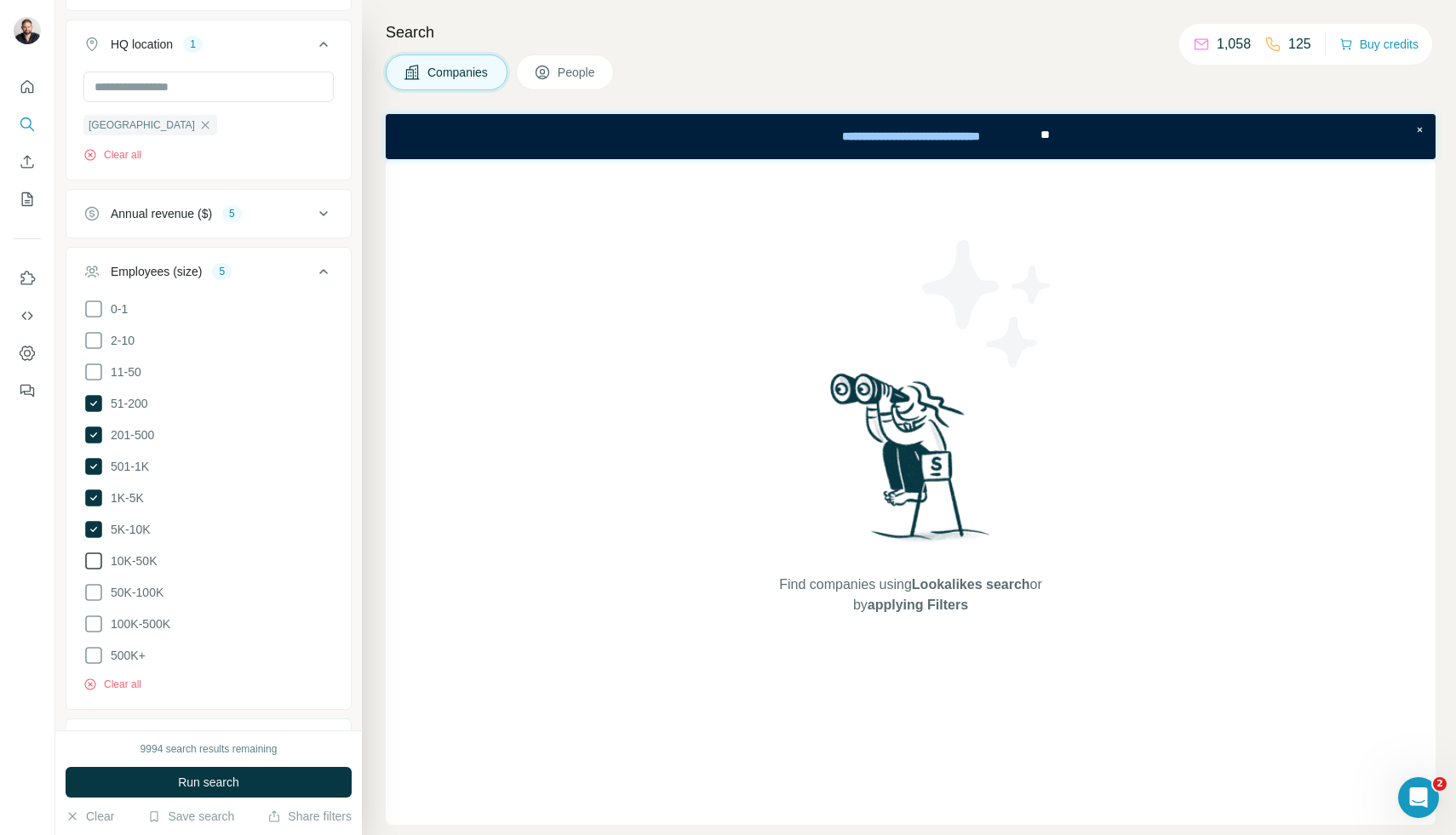
click at [92, 558] on icon at bounding box center [94, 561] width 21 height 21
click at [94, 590] on icon at bounding box center [94, 593] width 21 height 21
click at [96, 619] on icon at bounding box center [94, 625] width 21 height 21
click at [96, 646] on icon at bounding box center [94, 655] width 21 height 21
click at [328, 268] on icon at bounding box center [323, 272] width 21 height 21
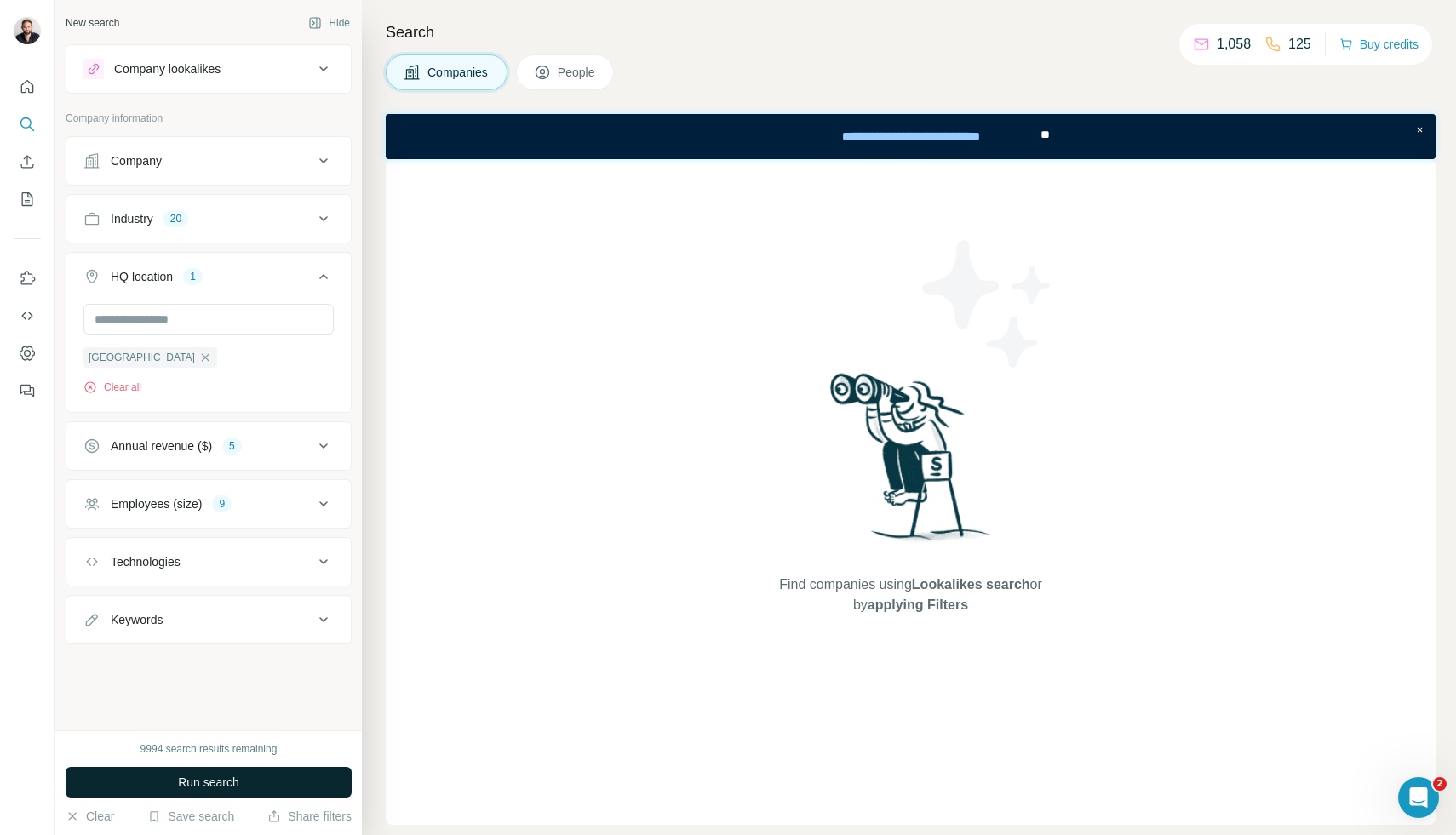
click at [261, 560] on div "Technologies" at bounding box center [198, 562] width 230 height 17
click at [216, 785] on span "Run search" at bounding box center [209, 783] width 62 height 17
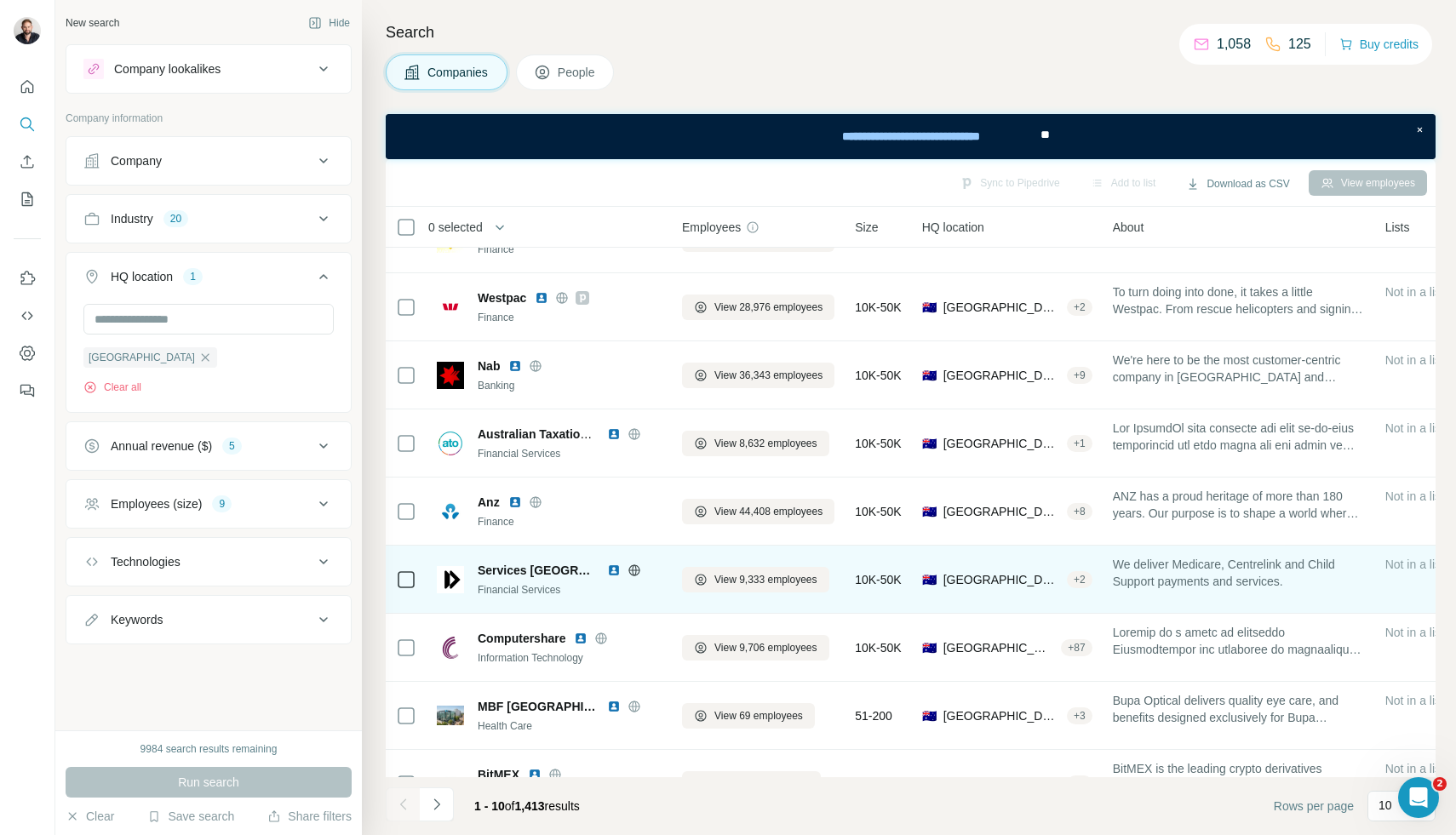
scroll to position [151, 0]
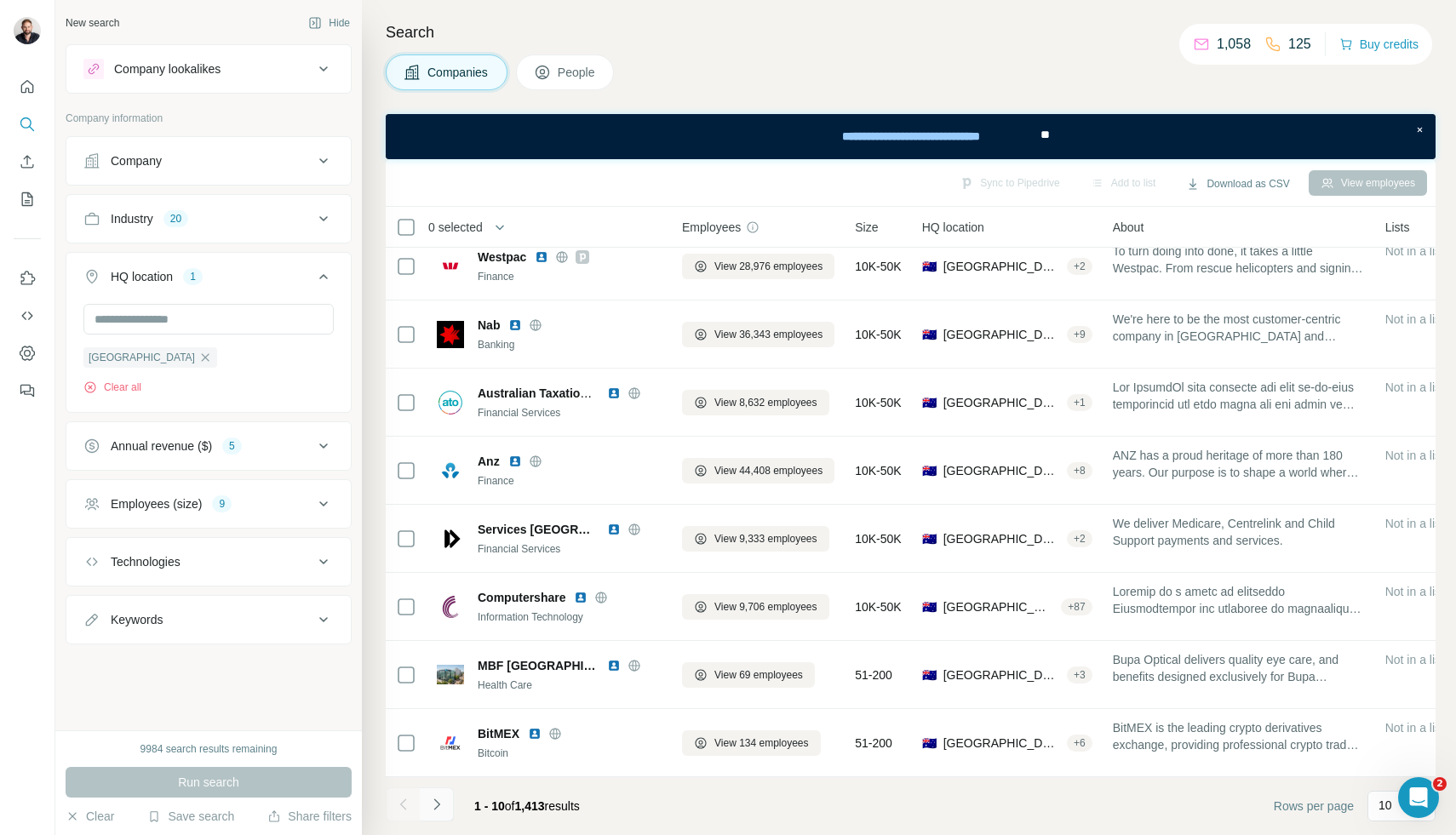
click at [435, 806] on icon "Navigate to next page" at bounding box center [437, 804] width 17 height 17
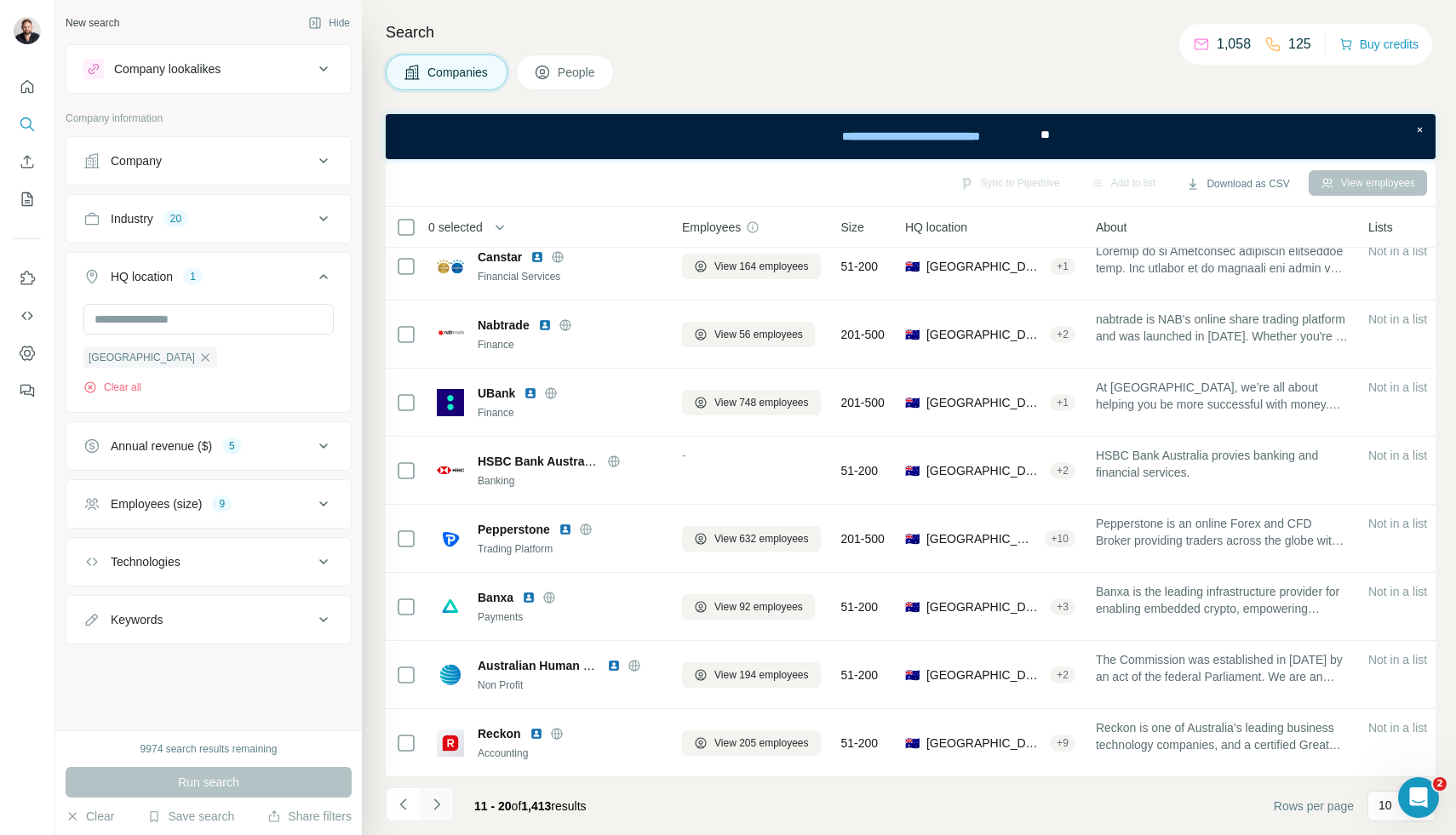
click at [439, 805] on icon "Navigate to next page" at bounding box center [437, 804] width 17 height 17
